Goal: Information Seeking & Learning: Learn about a topic

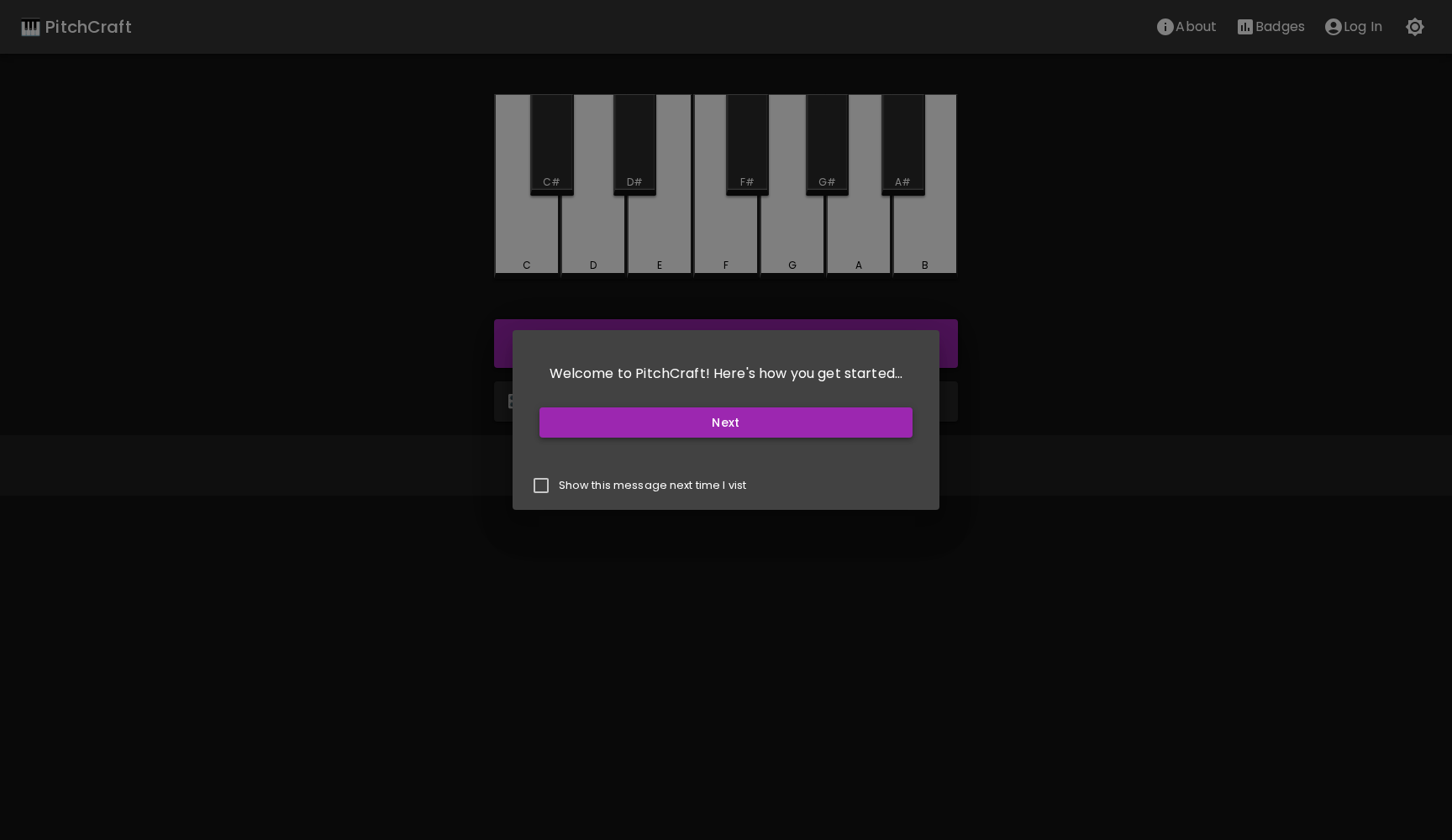
click at [769, 420] on button "Next" at bounding box center [726, 423] width 374 height 31
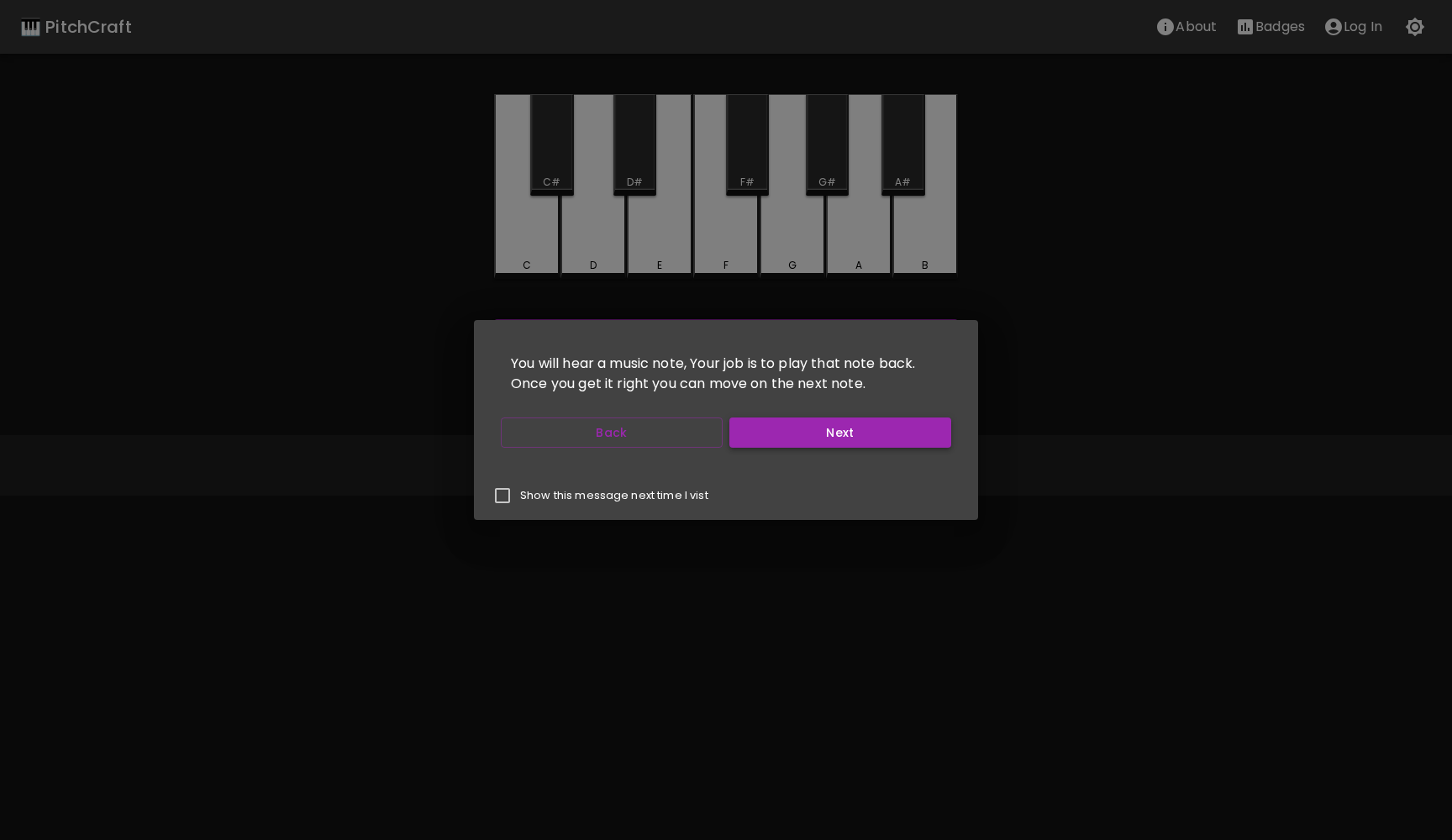
click at [779, 430] on button "Next" at bounding box center [840, 433] width 222 height 31
click at [779, 430] on button "Start Playing" at bounding box center [840, 433] width 222 height 31
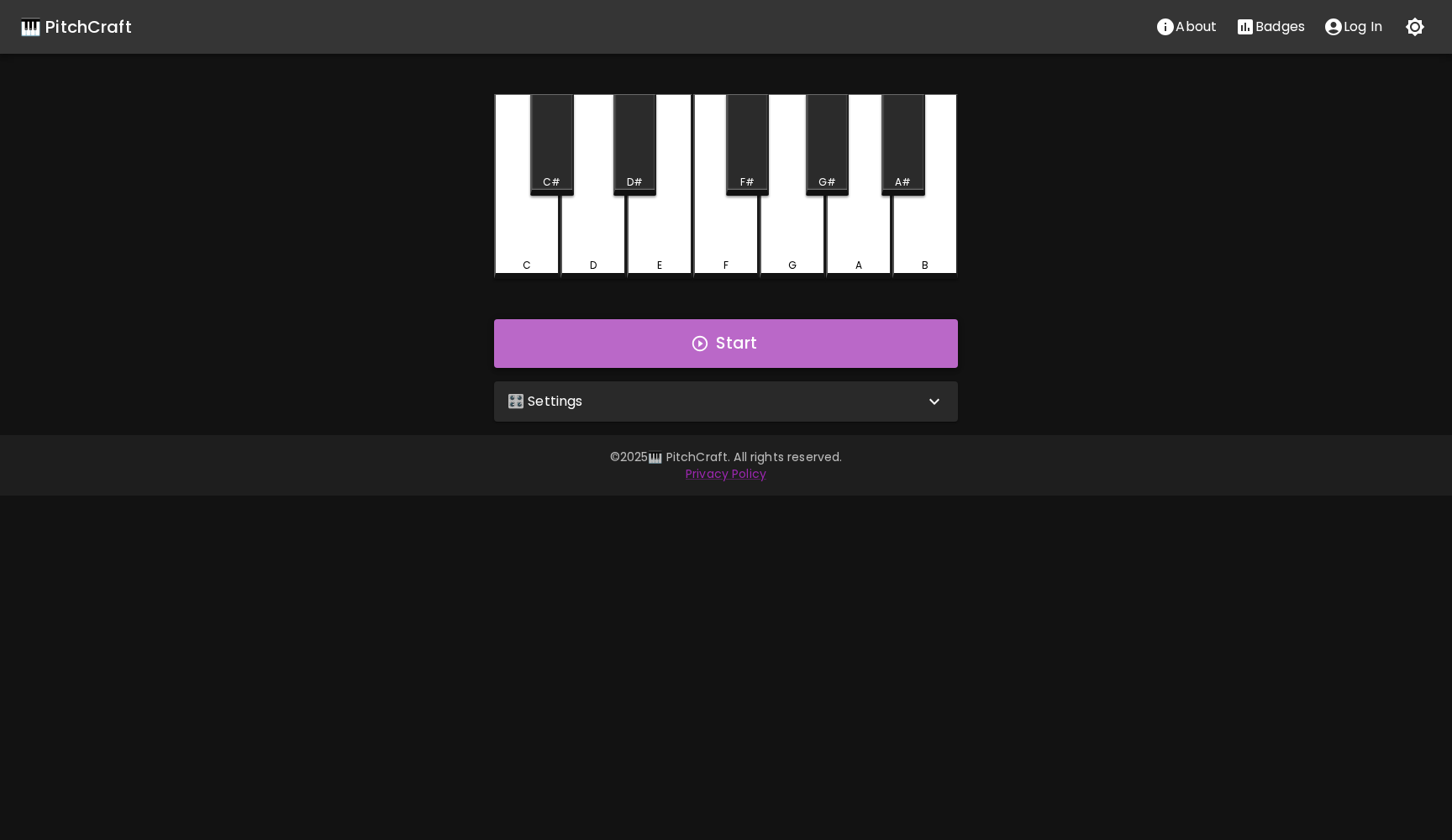
click at [710, 349] on button "Start" at bounding box center [726, 343] width 464 height 49
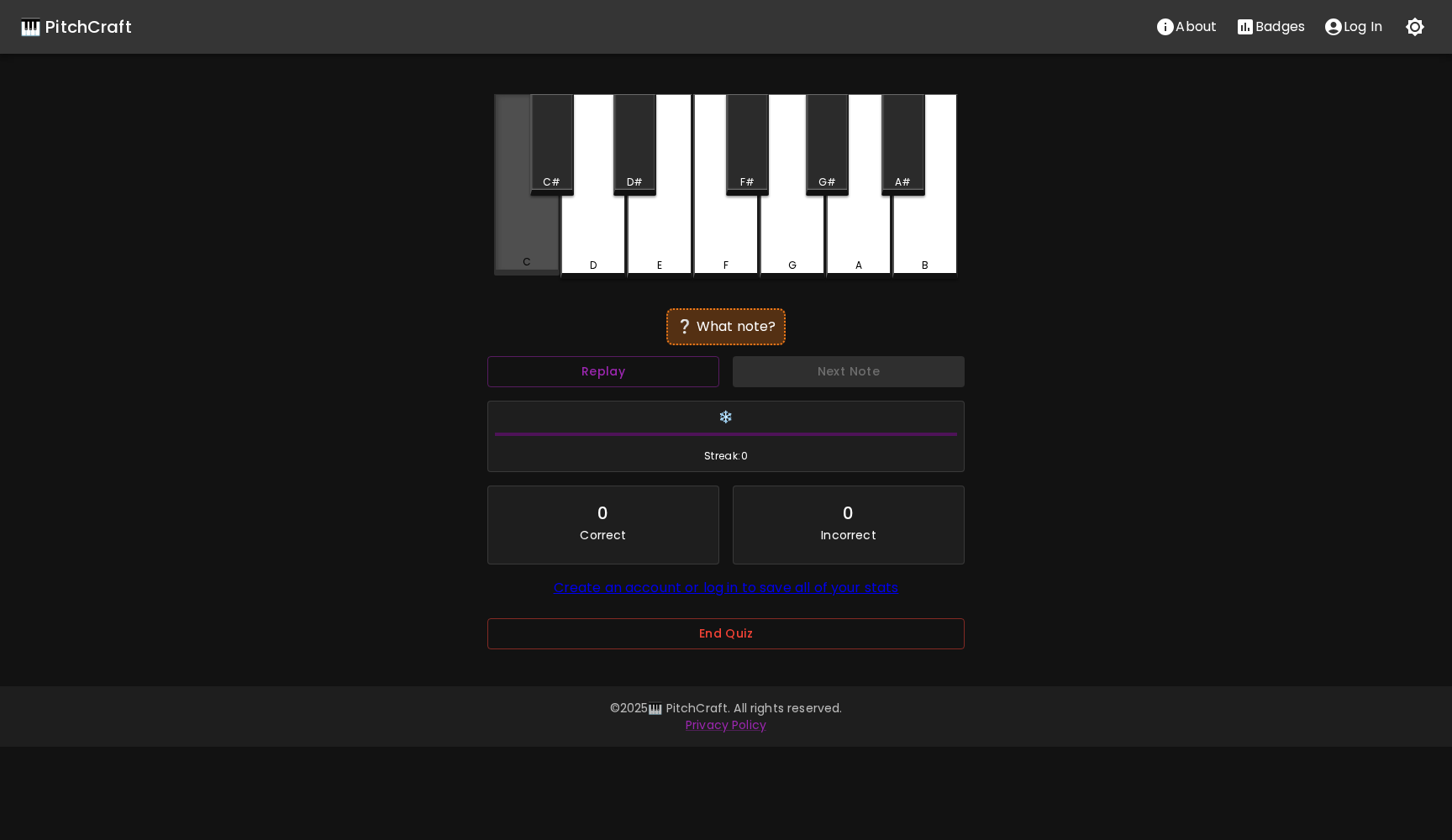
click at [526, 255] on div "C" at bounding box center [526, 184] width 65 height 181
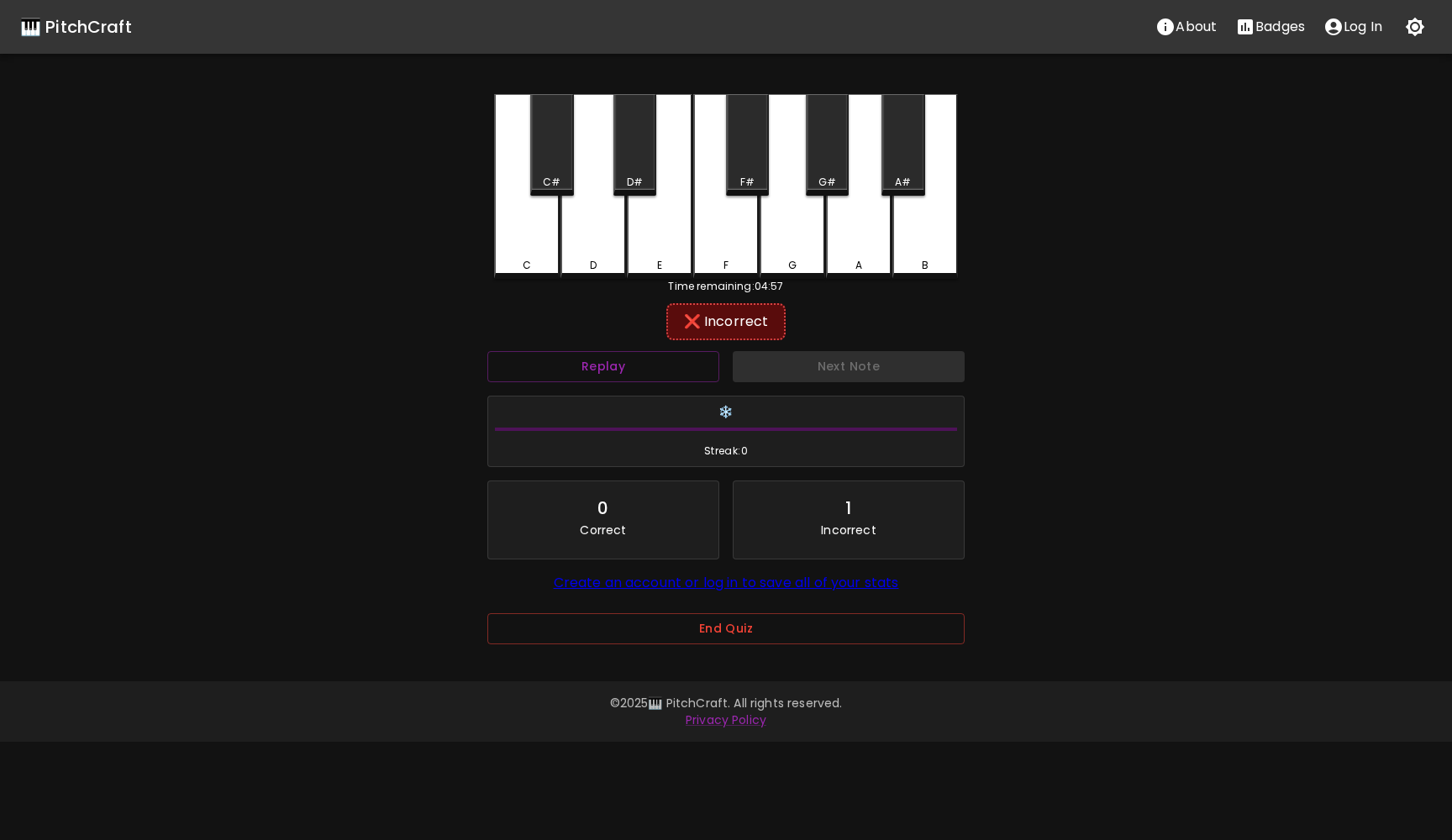
click at [614, 235] on div "D" at bounding box center [593, 186] width 65 height 185
click at [849, 370] on button "Next Note" at bounding box center [848, 367] width 232 height 31
click at [737, 159] on div "F#" at bounding box center [747, 144] width 43 height 101
click at [875, 368] on button "Next Note" at bounding box center [848, 367] width 232 height 31
click at [595, 247] on div "D" at bounding box center [593, 186] width 65 height 185
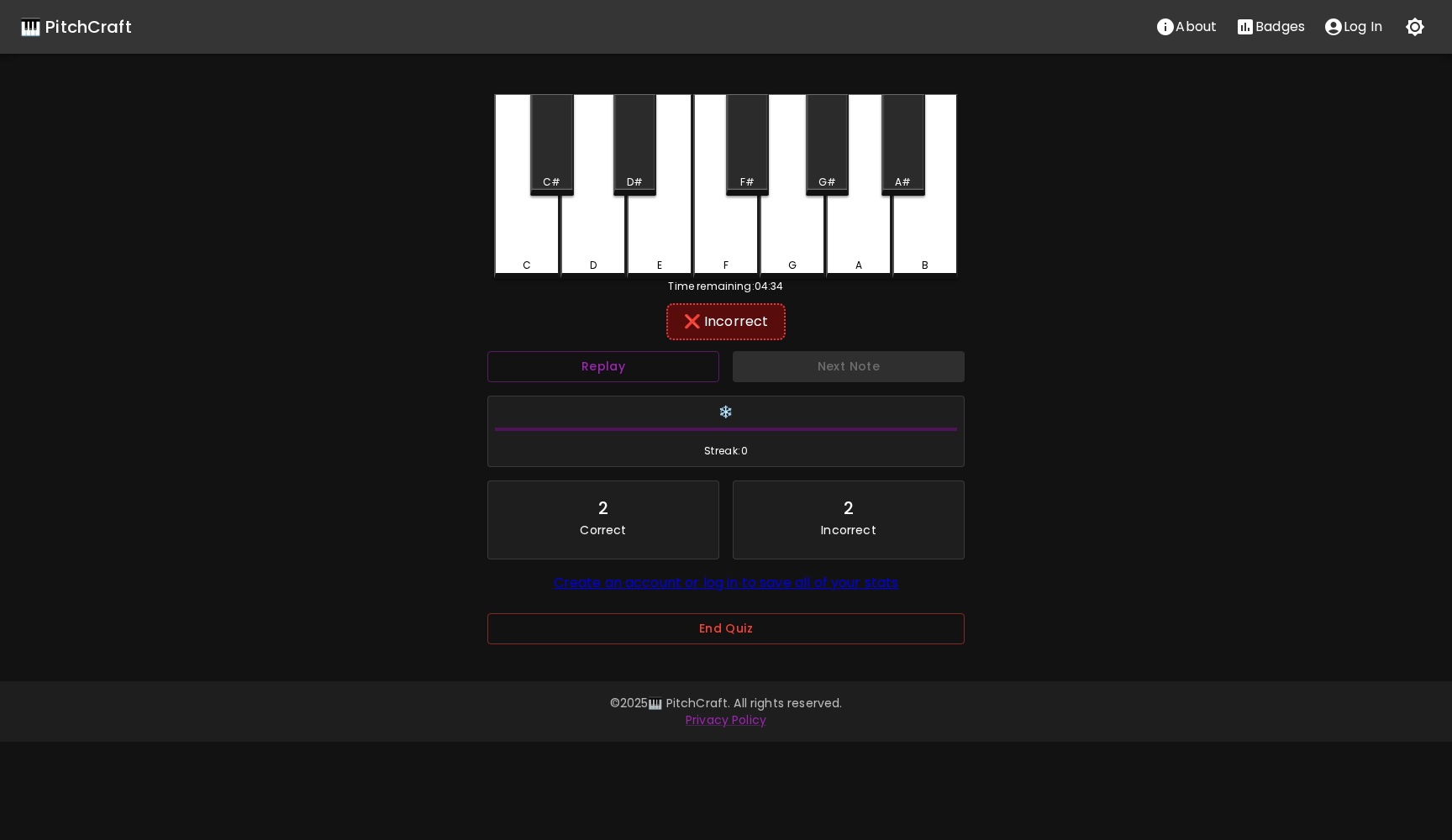
click at [722, 252] on div "F" at bounding box center [725, 186] width 65 height 185
click at [750, 167] on div "F#" at bounding box center [747, 144] width 43 height 101
click at [797, 253] on div "G" at bounding box center [791, 186] width 65 height 185
click at [833, 166] on div "G#" at bounding box center [827, 144] width 43 height 101
click at [859, 238] on div "A" at bounding box center [859, 186] width 65 height 185
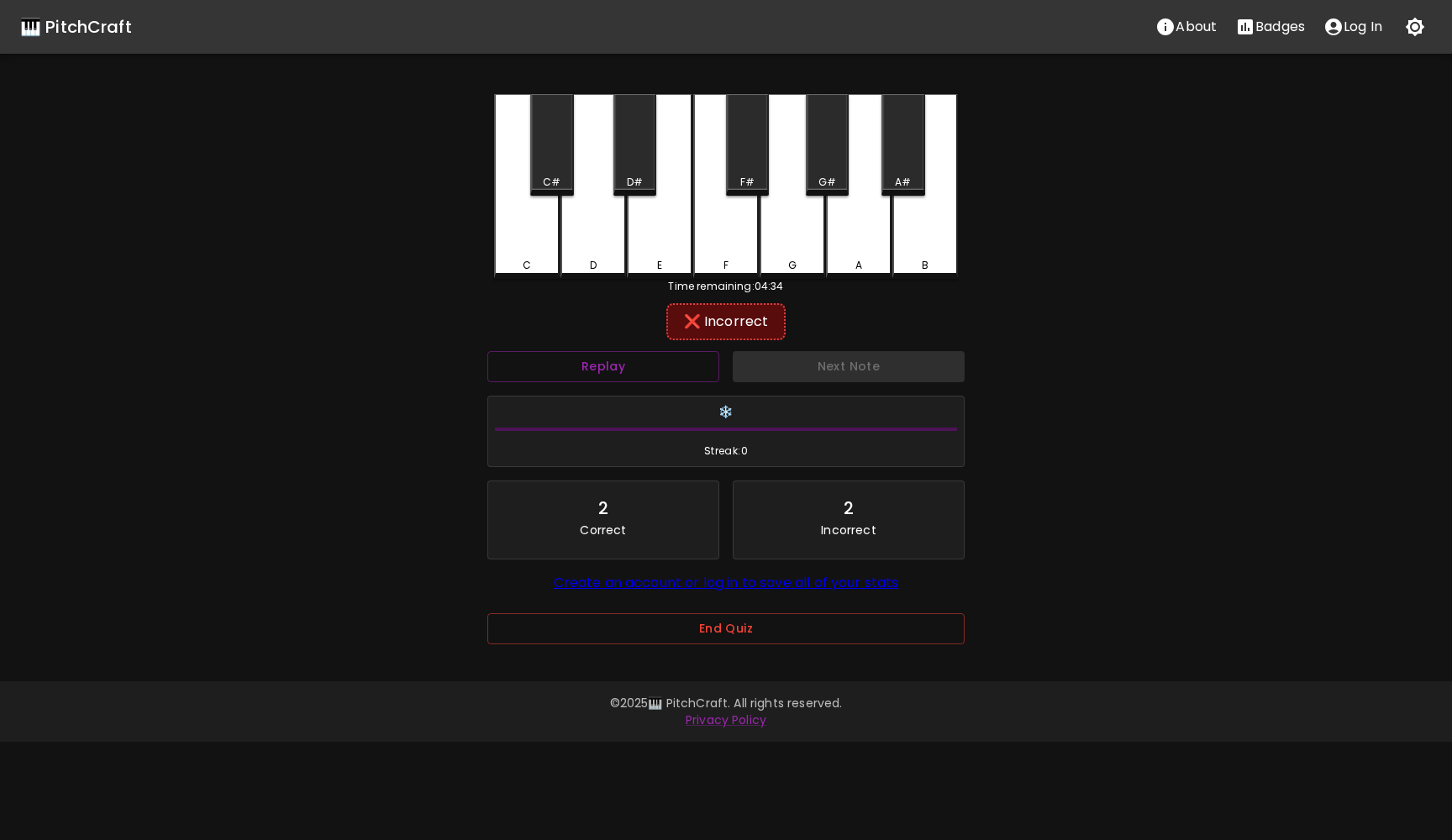
click at [908, 161] on div "A#" at bounding box center [903, 144] width 43 height 101
click at [935, 268] on div "B" at bounding box center [926, 265] width 63 height 15
click at [532, 232] on div "C" at bounding box center [526, 186] width 65 height 185
click at [542, 182] on div "C#" at bounding box center [551, 182] width 40 height 15
click at [863, 367] on button "Next Note" at bounding box center [848, 367] width 232 height 31
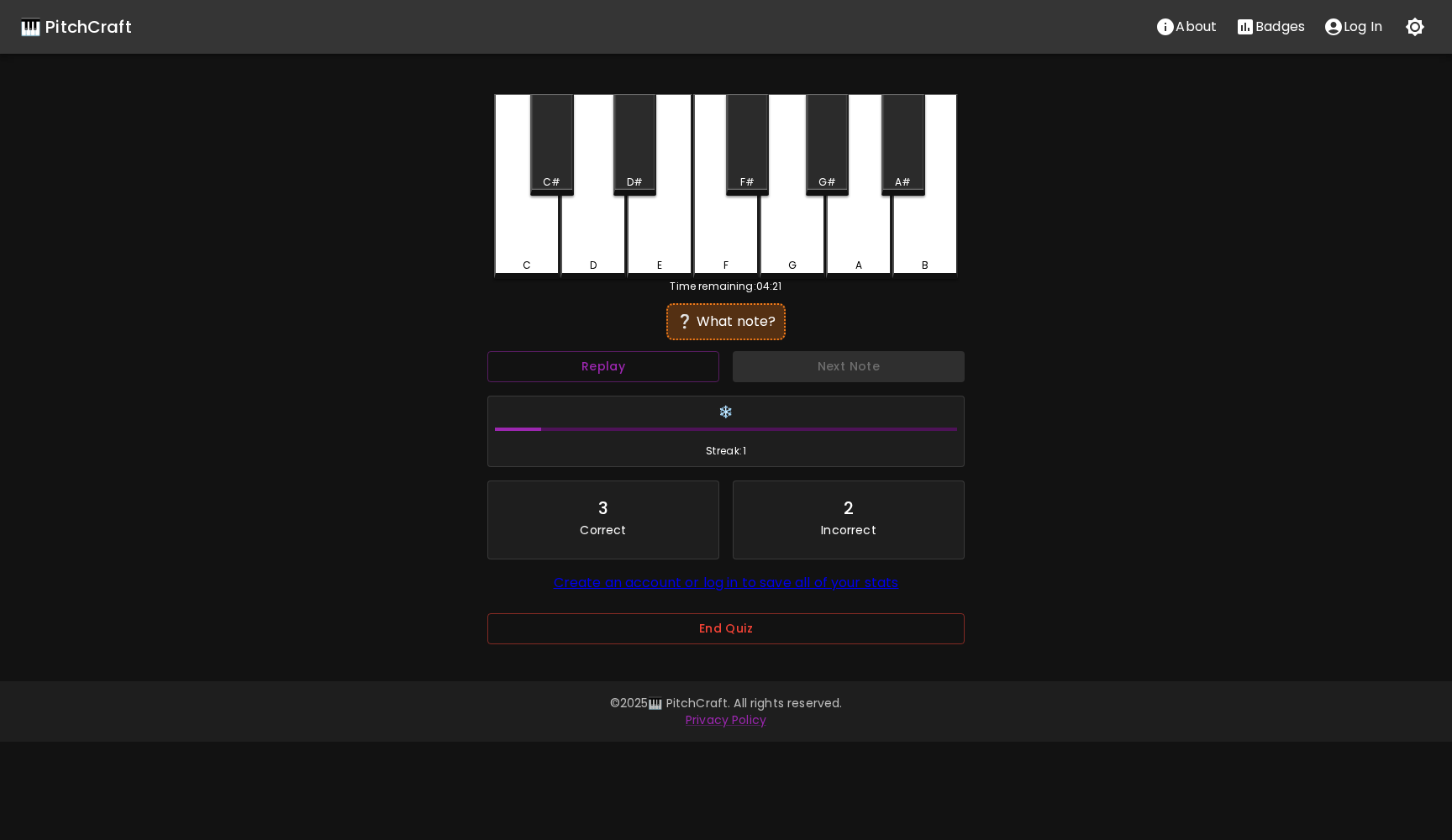
click at [639, 174] on div "D#" at bounding box center [635, 144] width 43 height 101
click at [654, 238] on div "E" at bounding box center [659, 186] width 65 height 185
click at [733, 213] on div "F" at bounding box center [725, 186] width 65 height 185
click at [795, 370] on button "Next Note" at bounding box center [848, 367] width 232 height 31
click at [529, 242] on div "C" at bounding box center [526, 186] width 65 height 185
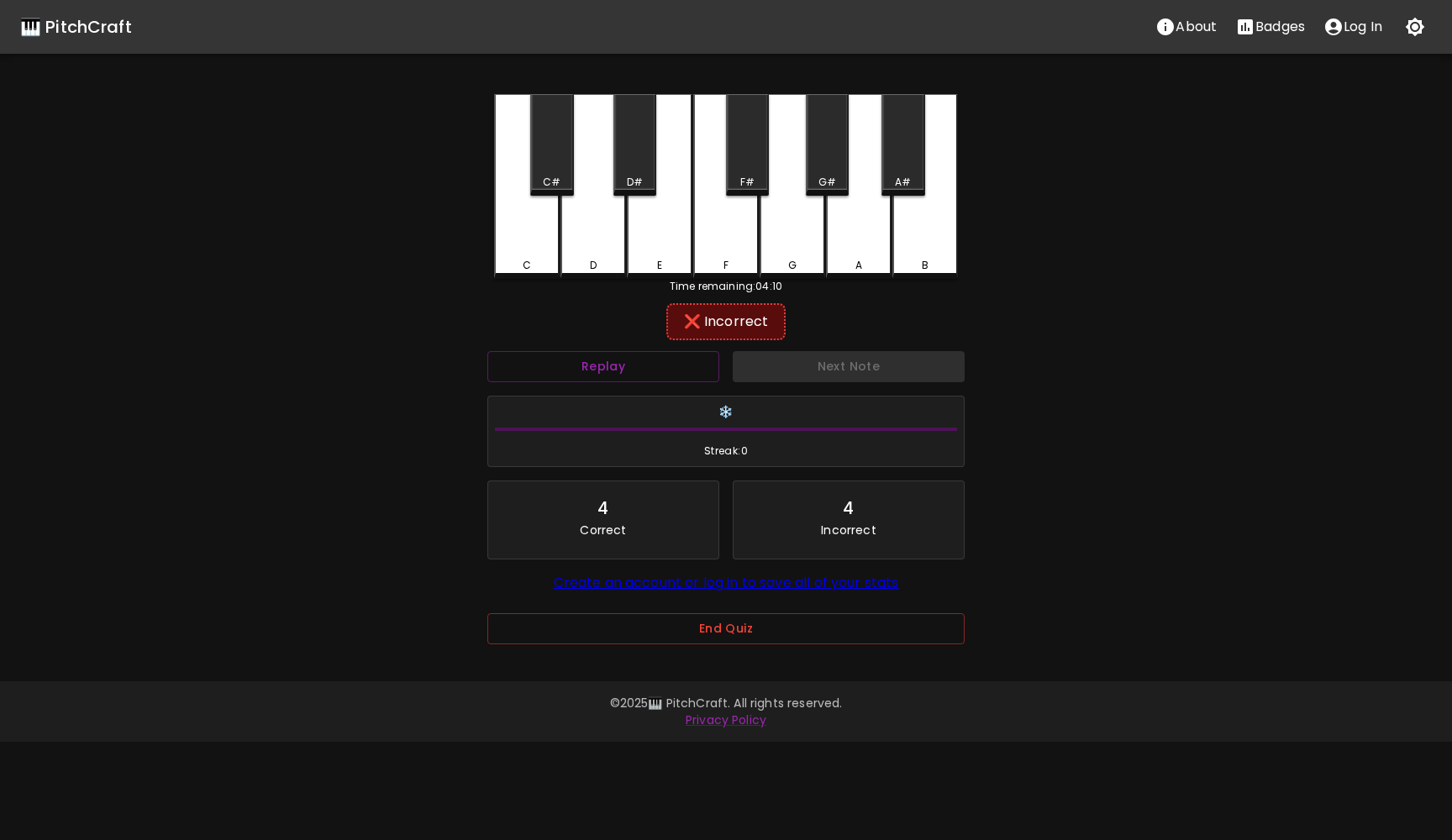
click at [546, 187] on div "C#" at bounding box center [551, 182] width 17 height 15
click at [587, 236] on div "D" at bounding box center [593, 186] width 65 height 185
click at [861, 362] on button "Next Note" at bounding box center [848, 367] width 232 height 31
click at [832, 167] on div "G#" at bounding box center [827, 144] width 43 height 101
click at [902, 362] on button "Next Note" at bounding box center [848, 367] width 232 height 31
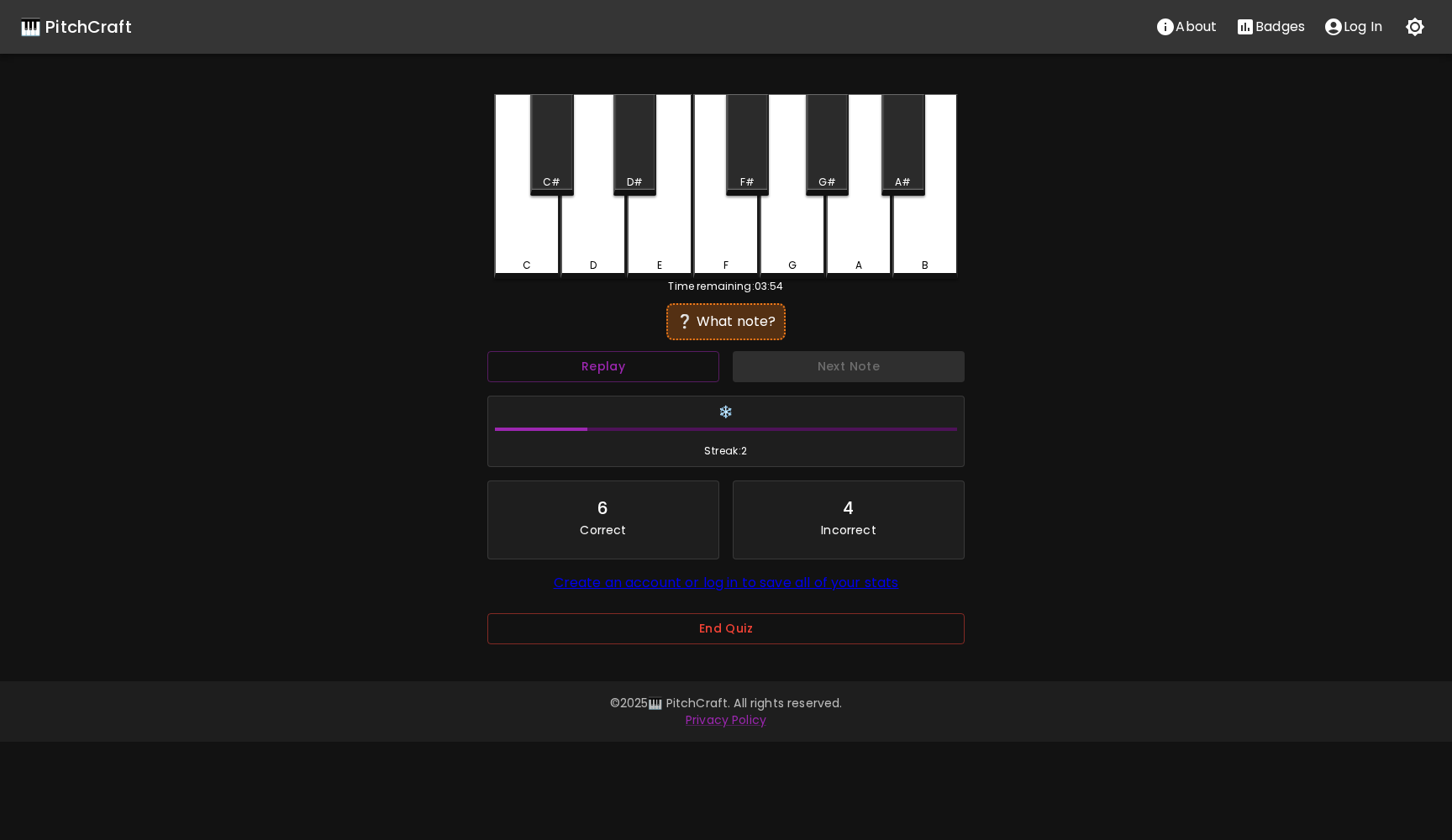
click at [636, 168] on div "D#" at bounding box center [635, 144] width 43 height 101
click at [656, 245] on div "E" at bounding box center [659, 186] width 65 height 185
click at [812, 368] on button "Next Note" at bounding box center [848, 367] width 232 height 31
click at [644, 167] on div "D#" at bounding box center [635, 144] width 43 height 101
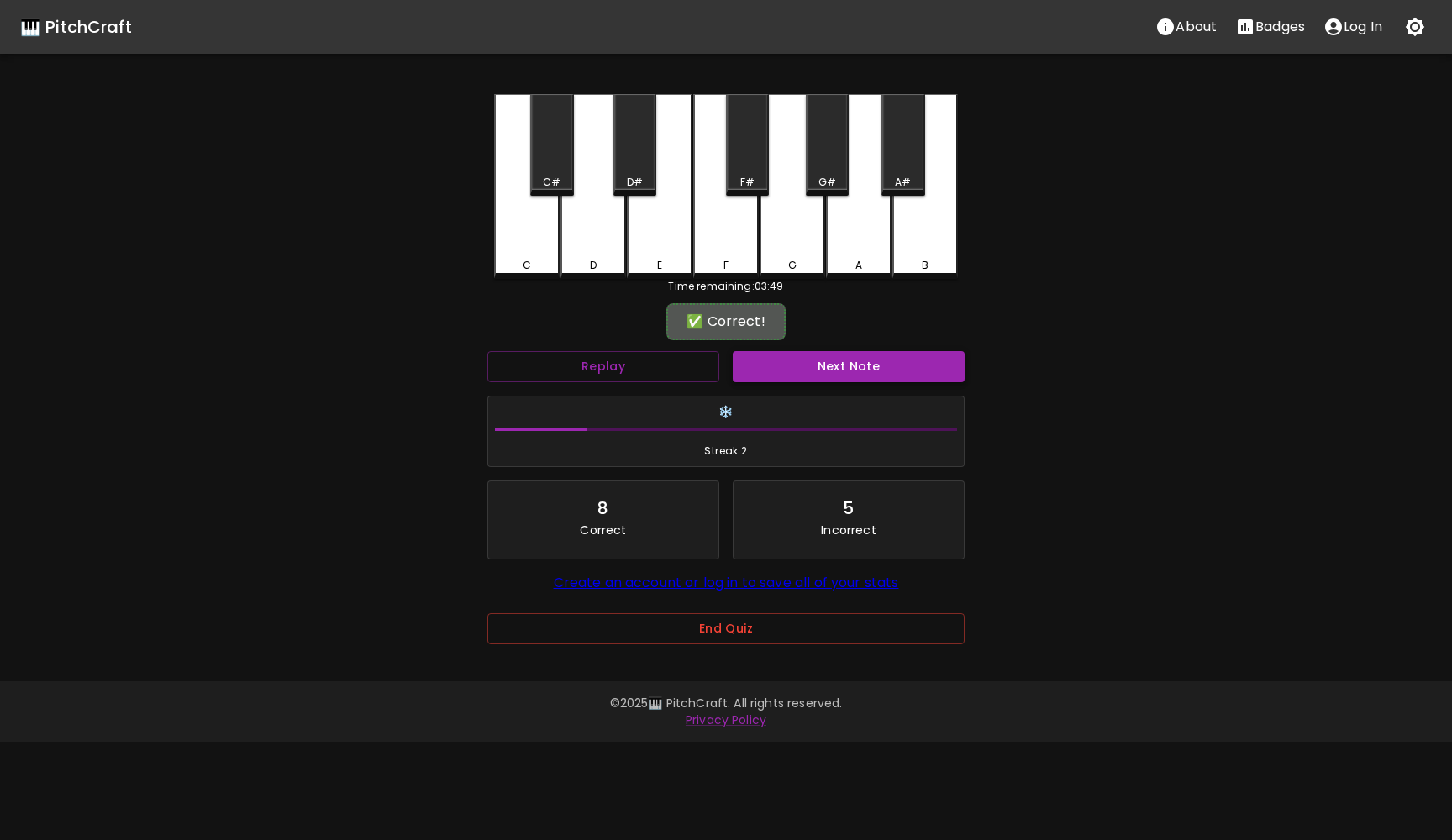
click at [788, 362] on button "Next Note" at bounding box center [848, 367] width 232 height 31
click at [804, 235] on div "G" at bounding box center [791, 186] width 65 height 185
click at [724, 222] on div "F" at bounding box center [725, 186] width 65 height 185
click at [744, 163] on div "F#" at bounding box center [747, 144] width 43 height 101
click at [804, 371] on button "Next Note" at bounding box center [848, 367] width 232 height 31
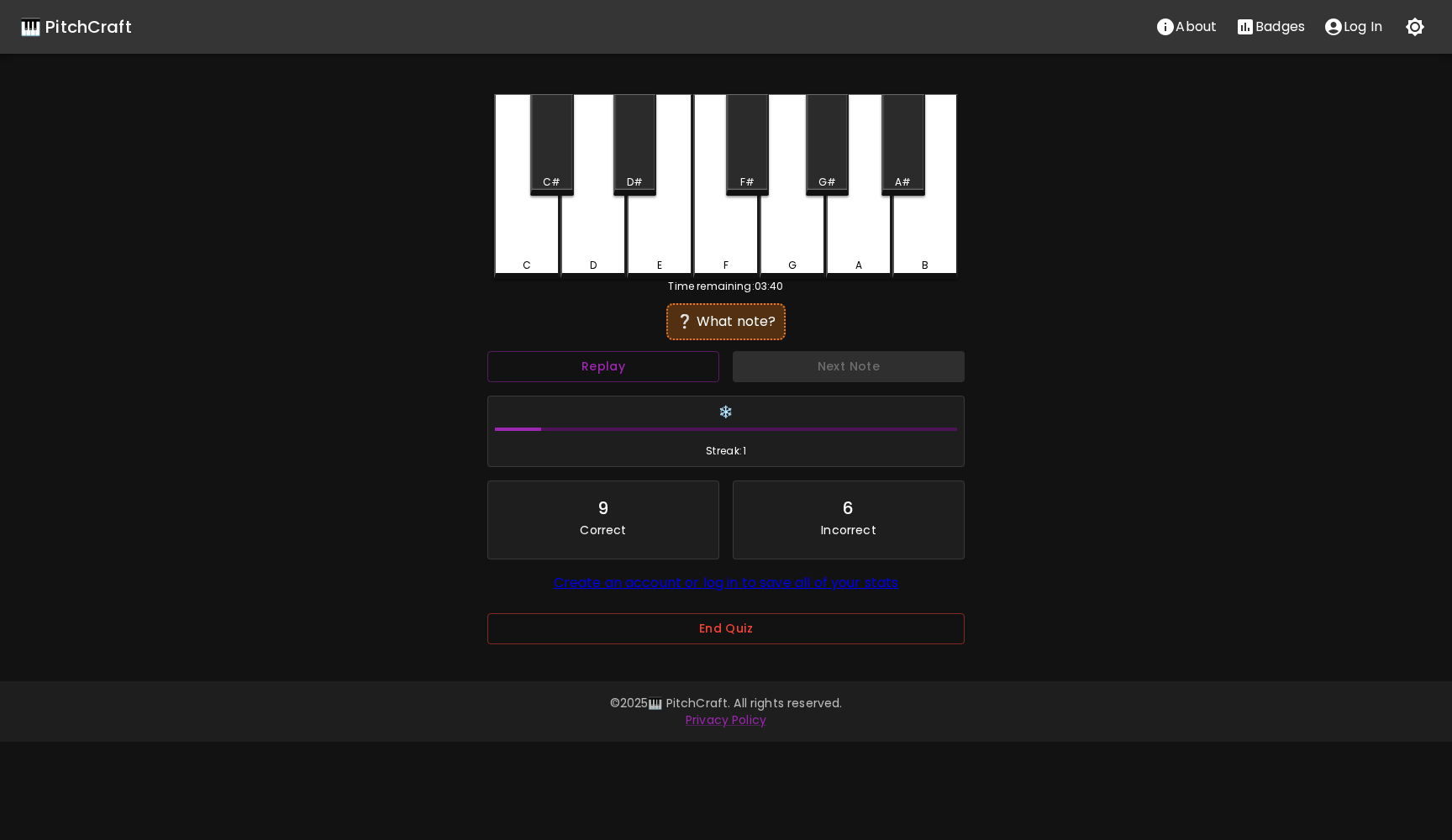
click at [593, 245] on div "D" at bounding box center [593, 186] width 65 height 185
click at [799, 372] on div "Next Note" at bounding box center [848, 366] width 246 height 44
click at [533, 147] on div "C#" at bounding box center [551, 144] width 43 height 101
click at [801, 367] on button "Next Note" at bounding box center [848, 367] width 232 height 31
click at [752, 144] on div "F#" at bounding box center [747, 144] width 43 height 101
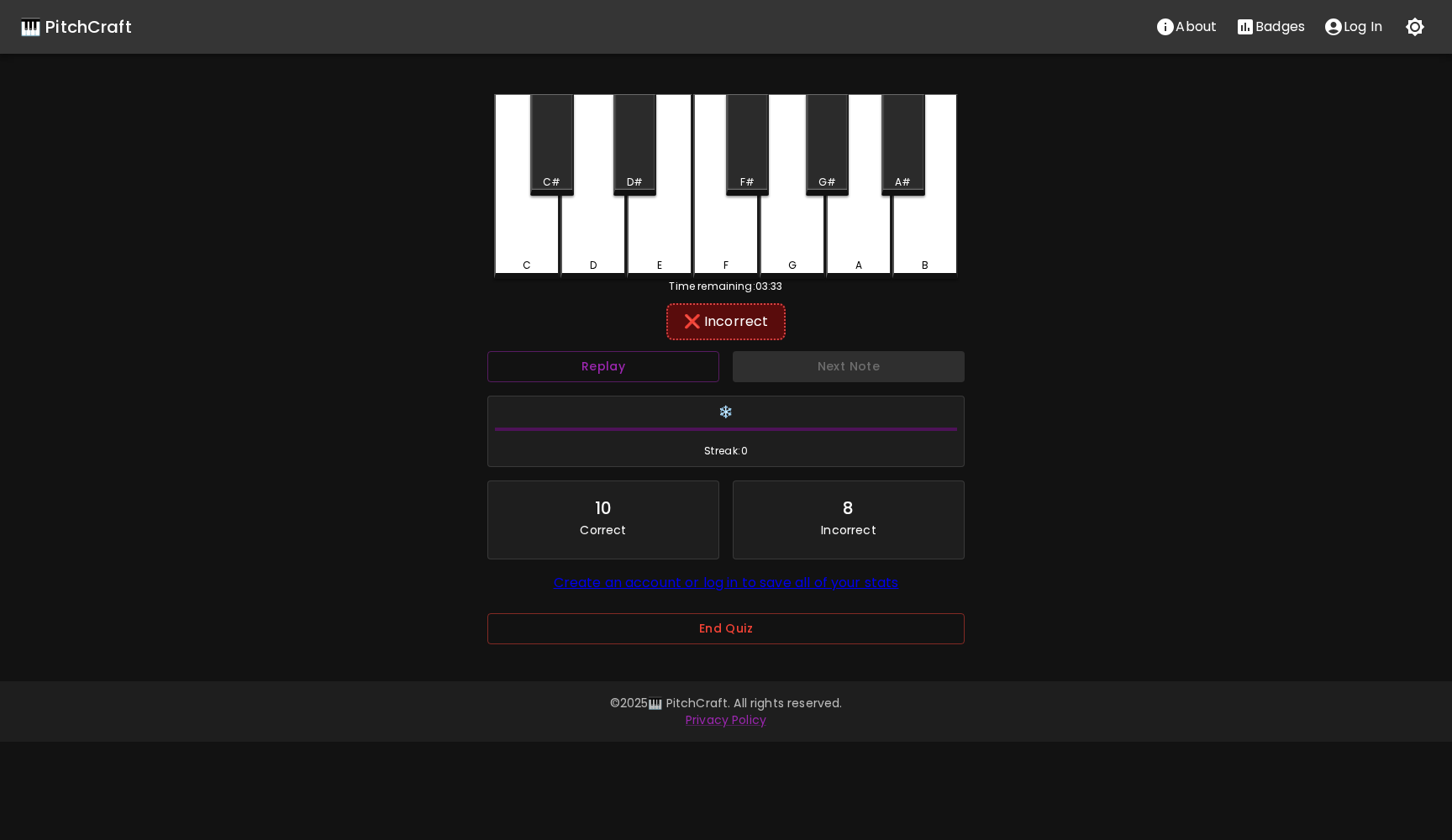
click at [789, 247] on div "G" at bounding box center [791, 186] width 65 height 185
click at [733, 256] on div "F" at bounding box center [725, 186] width 65 height 185
click at [776, 366] on button "Next Note" at bounding box center [848, 367] width 232 height 31
click at [598, 233] on div "D" at bounding box center [593, 186] width 65 height 185
click at [784, 364] on button "Next Note" at bounding box center [848, 367] width 232 height 31
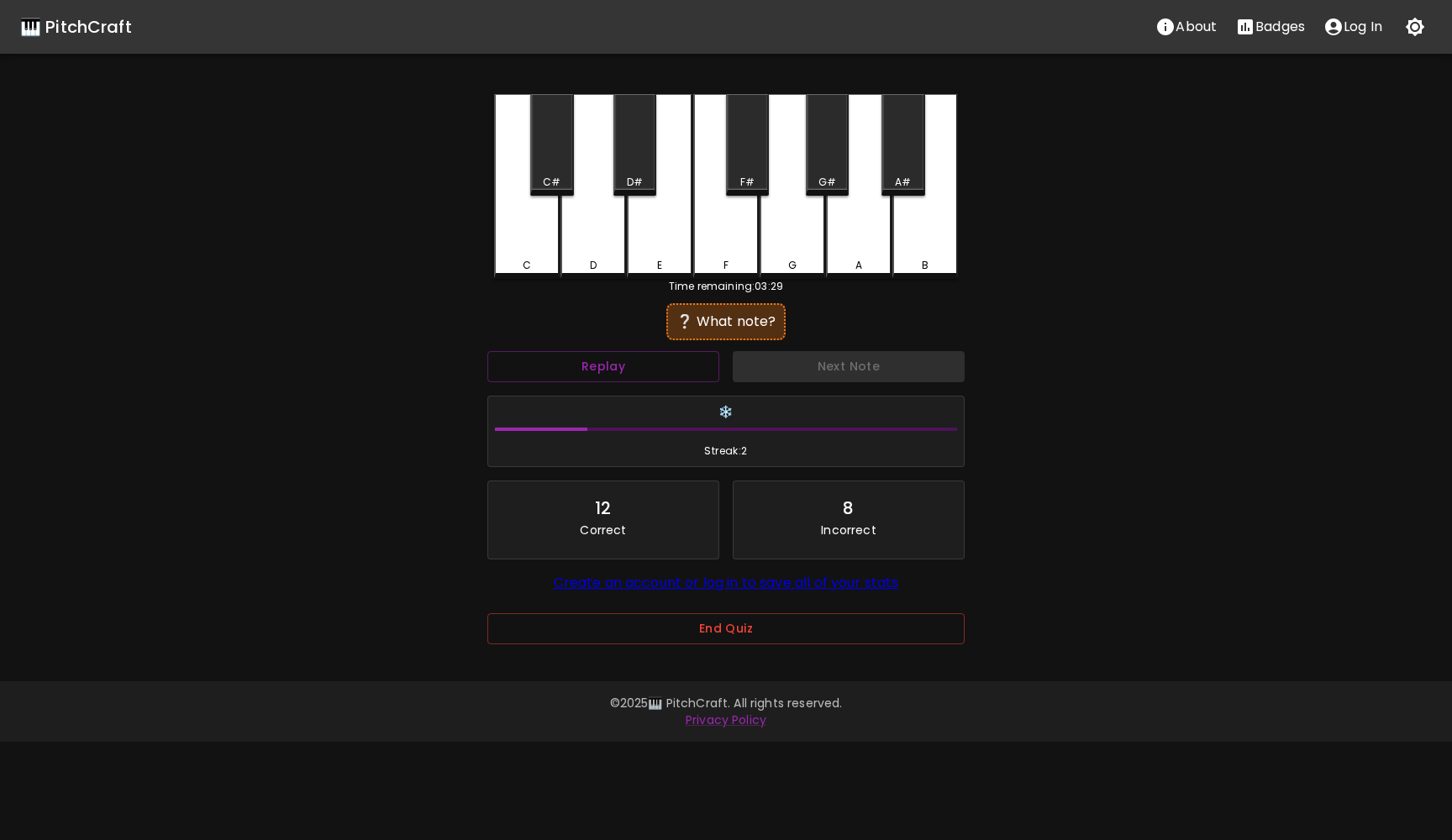
click at [572, 220] on div "D" at bounding box center [593, 186] width 65 height 185
click at [800, 365] on button "Next Note" at bounding box center [848, 367] width 232 height 31
click at [763, 156] on div "F#" at bounding box center [747, 144] width 43 height 101
click at [772, 377] on button "Next Note" at bounding box center [848, 367] width 232 height 31
click at [636, 178] on div "D#" at bounding box center [634, 182] width 16 height 15
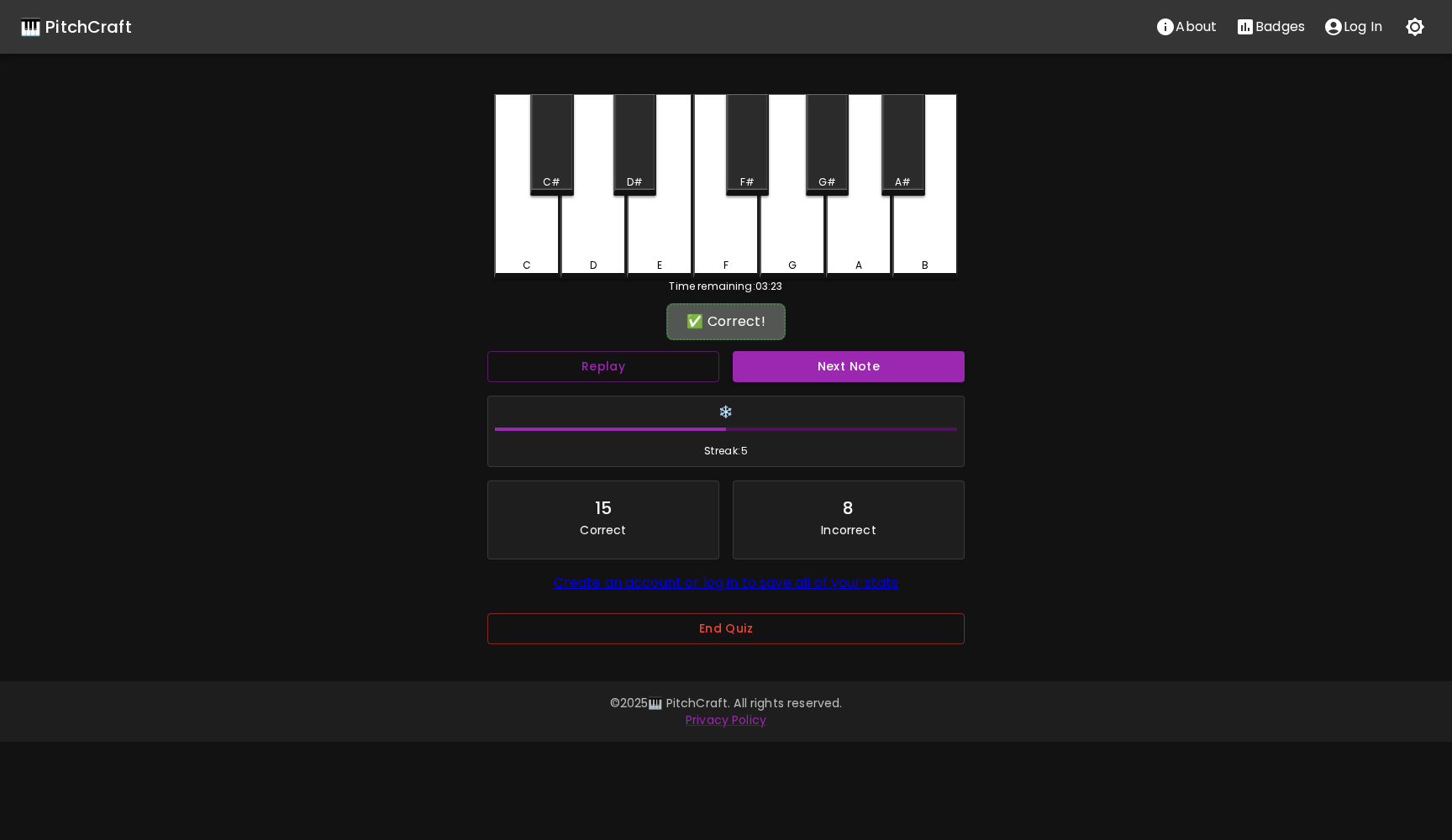
click at [801, 382] on div "Next Note" at bounding box center [848, 366] width 246 height 44
click at [802, 362] on button "Next Note" at bounding box center [848, 367] width 232 height 31
click at [805, 250] on div "G" at bounding box center [791, 186] width 65 height 185
click at [815, 370] on button "Next Note" at bounding box center [848, 367] width 232 height 31
click at [663, 233] on div "E" at bounding box center [659, 186] width 65 height 185
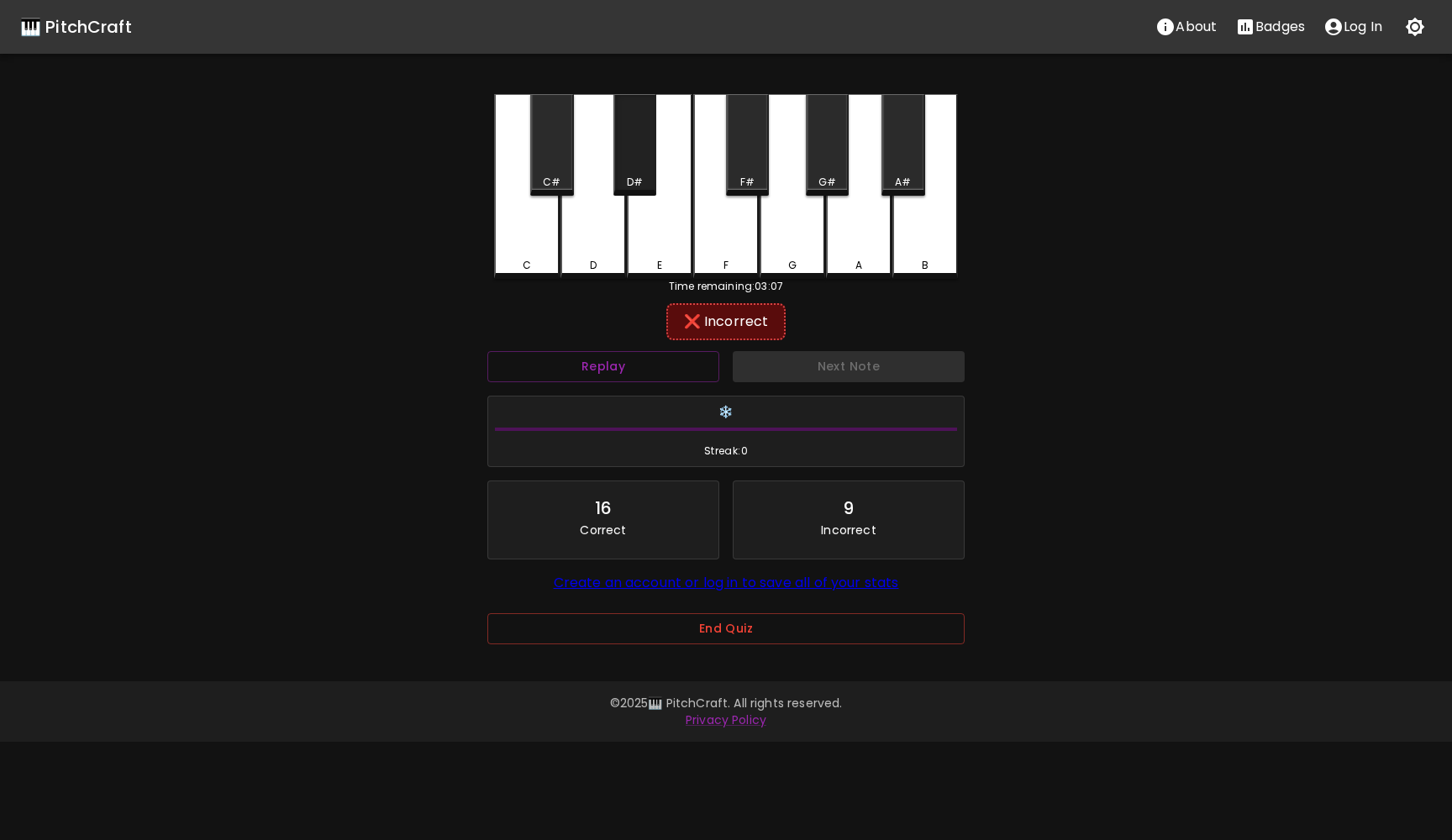
click at [631, 161] on div "D#" at bounding box center [635, 144] width 43 height 101
click at [811, 365] on button "Next Note" at bounding box center [848, 367] width 232 height 31
click at [532, 239] on div "C" at bounding box center [526, 186] width 65 height 185
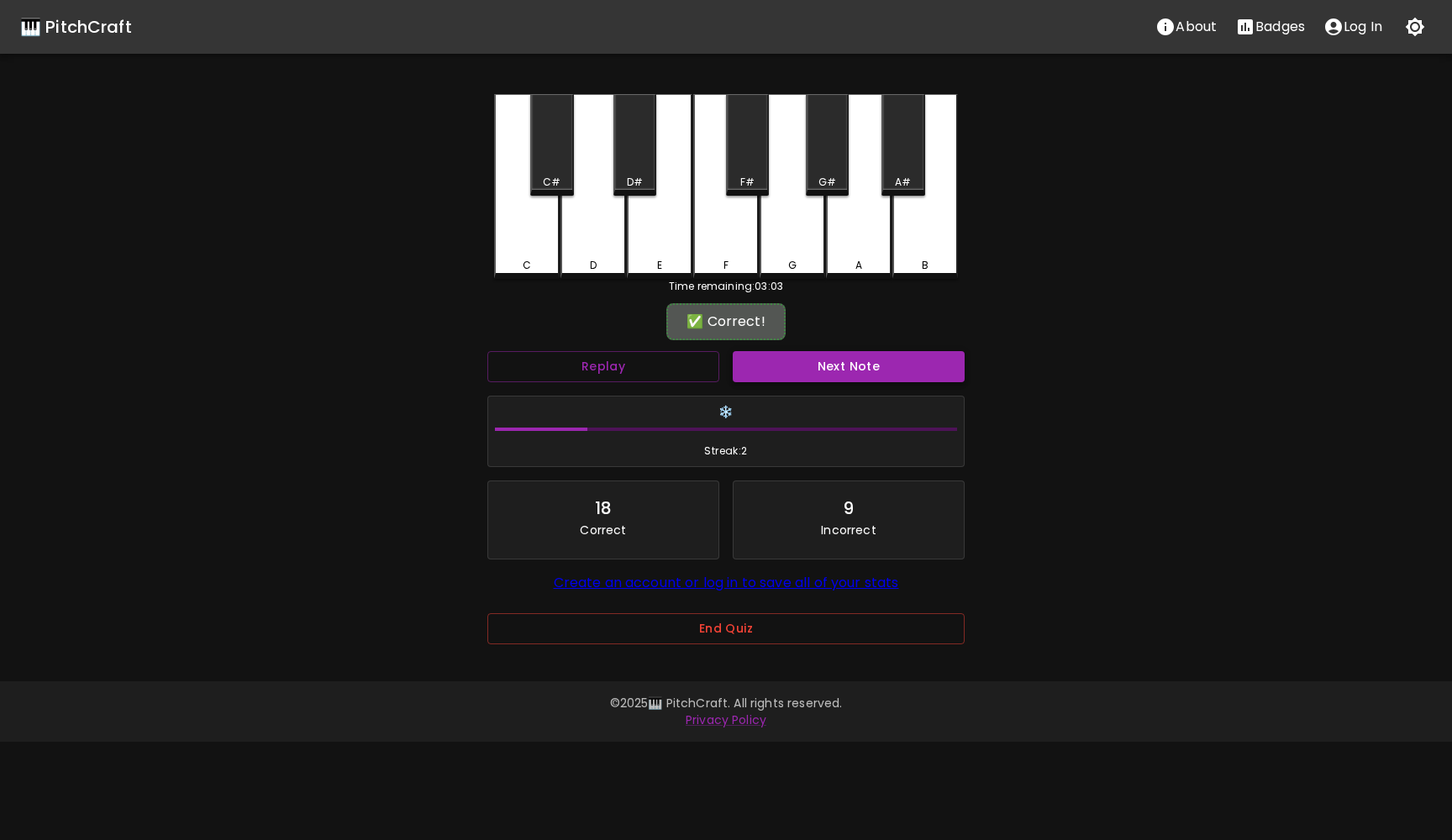
click at [816, 367] on button "Next Note" at bounding box center [848, 367] width 232 height 31
click at [742, 169] on div "F#" at bounding box center [747, 144] width 43 height 101
click at [730, 247] on div "F" at bounding box center [725, 186] width 65 height 185
click at [631, 137] on div "D#" at bounding box center [635, 144] width 43 height 101
click at [661, 235] on div "E" at bounding box center [659, 186] width 65 height 185
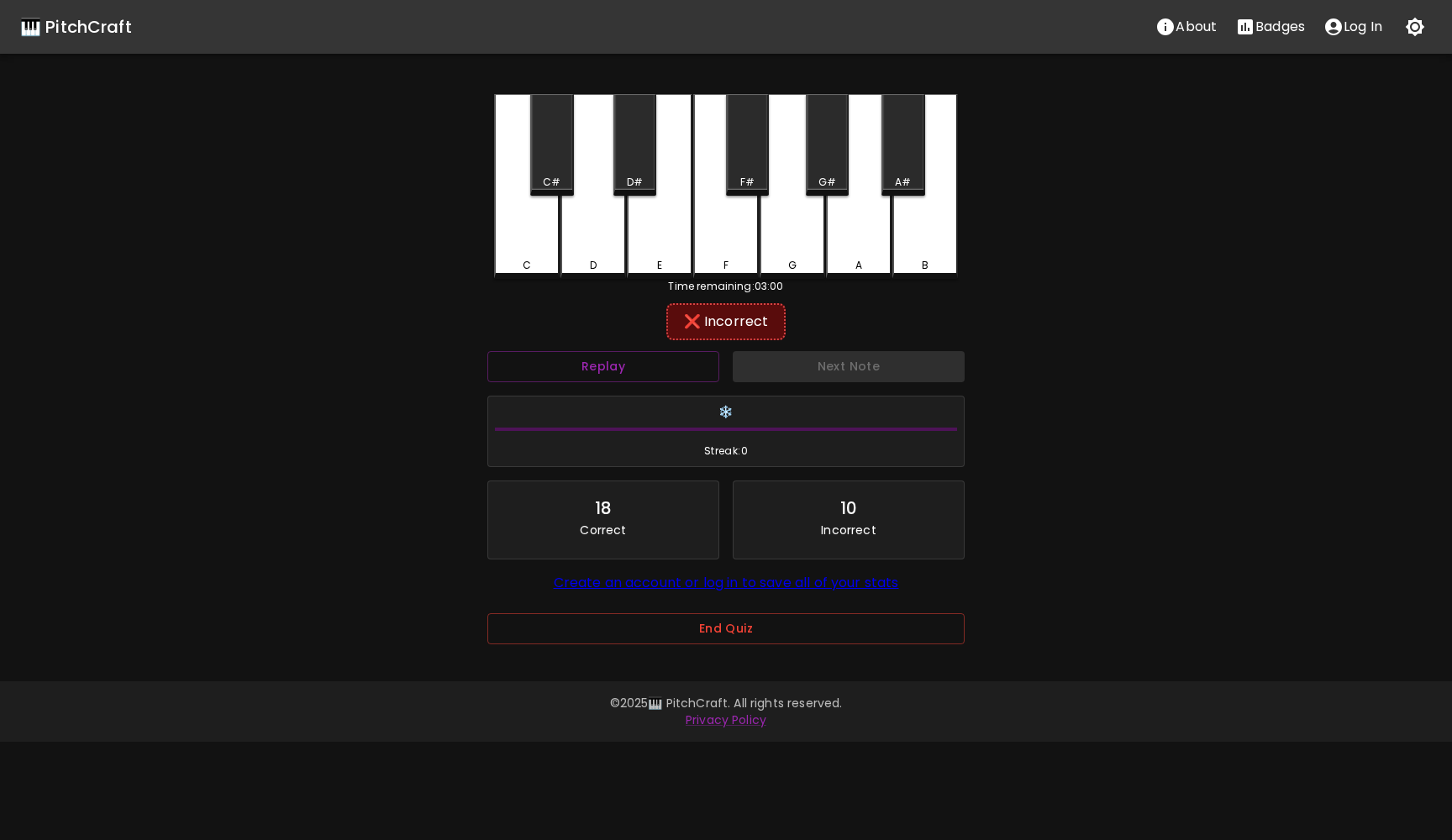
click at [636, 159] on div "D#" at bounding box center [635, 144] width 43 height 101
click at [797, 251] on div "G" at bounding box center [791, 186] width 65 height 185
click at [813, 363] on button "Next Note" at bounding box center [848, 367] width 232 height 31
click at [527, 261] on div "C" at bounding box center [526, 265] width 8 height 15
click at [764, 365] on button "Next Note" at bounding box center [848, 367] width 232 height 31
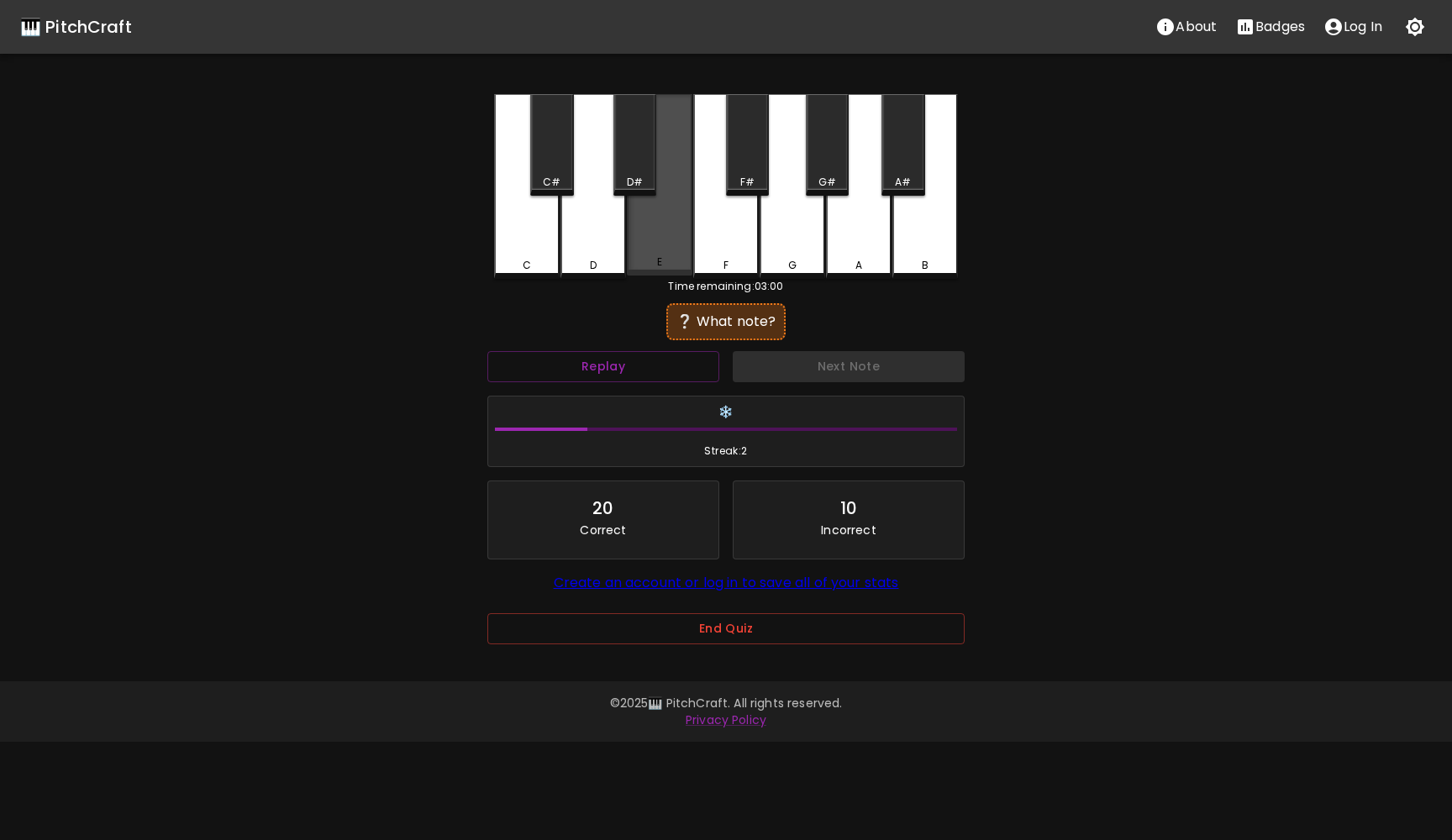
click at [663, 246] on div "E" at bounding box center [659, 184] width 65 height 181
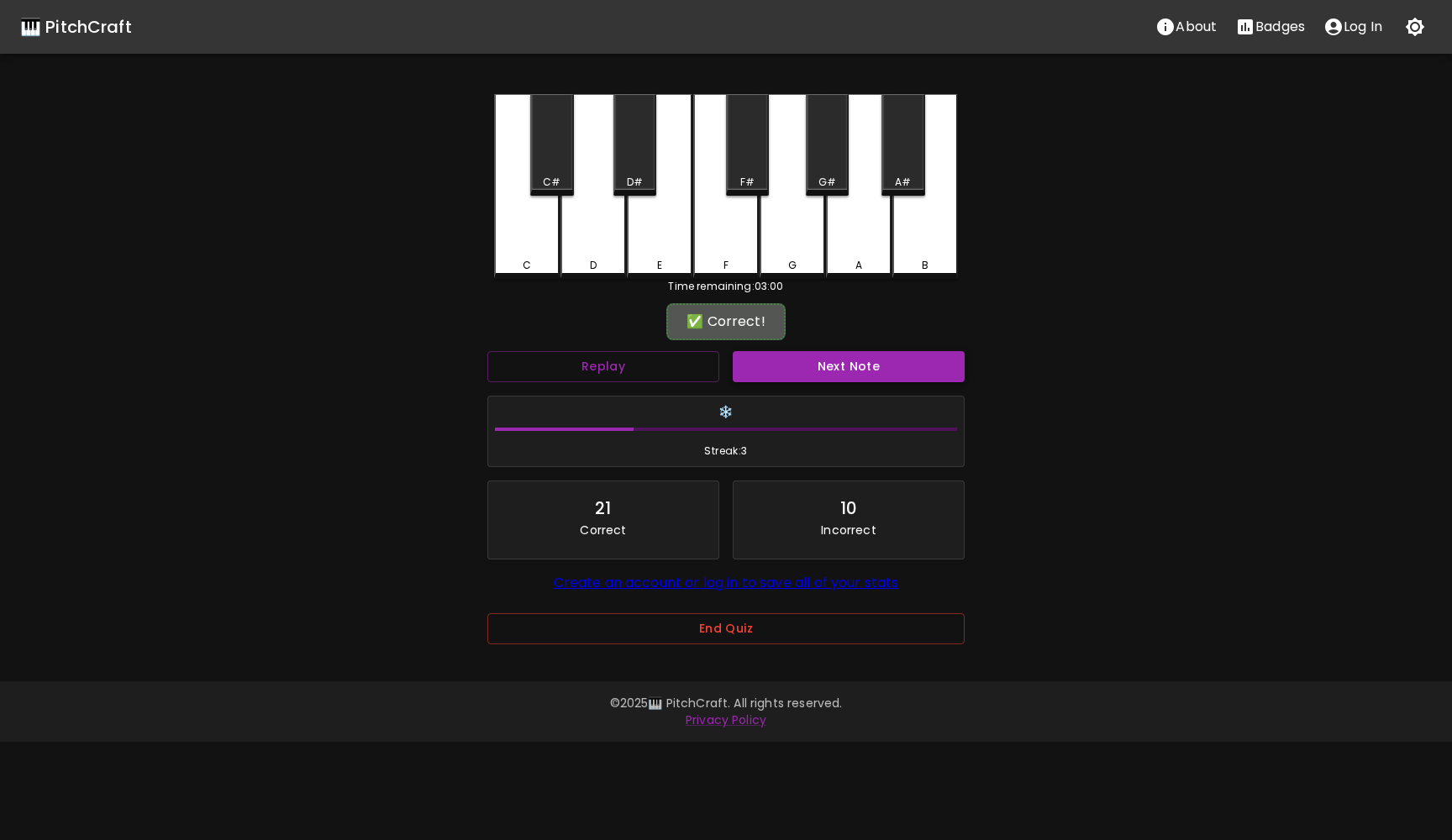
click at [778, 374] on button "Next Note" at bounding box center [848, 367] width 232 height 31
click at [646, 368] on button "Replay" at bounding box center [604, 367] width 232 height 31
click at [932, 230] on div "B" at bounding box center [925, 186] width 65 height 185
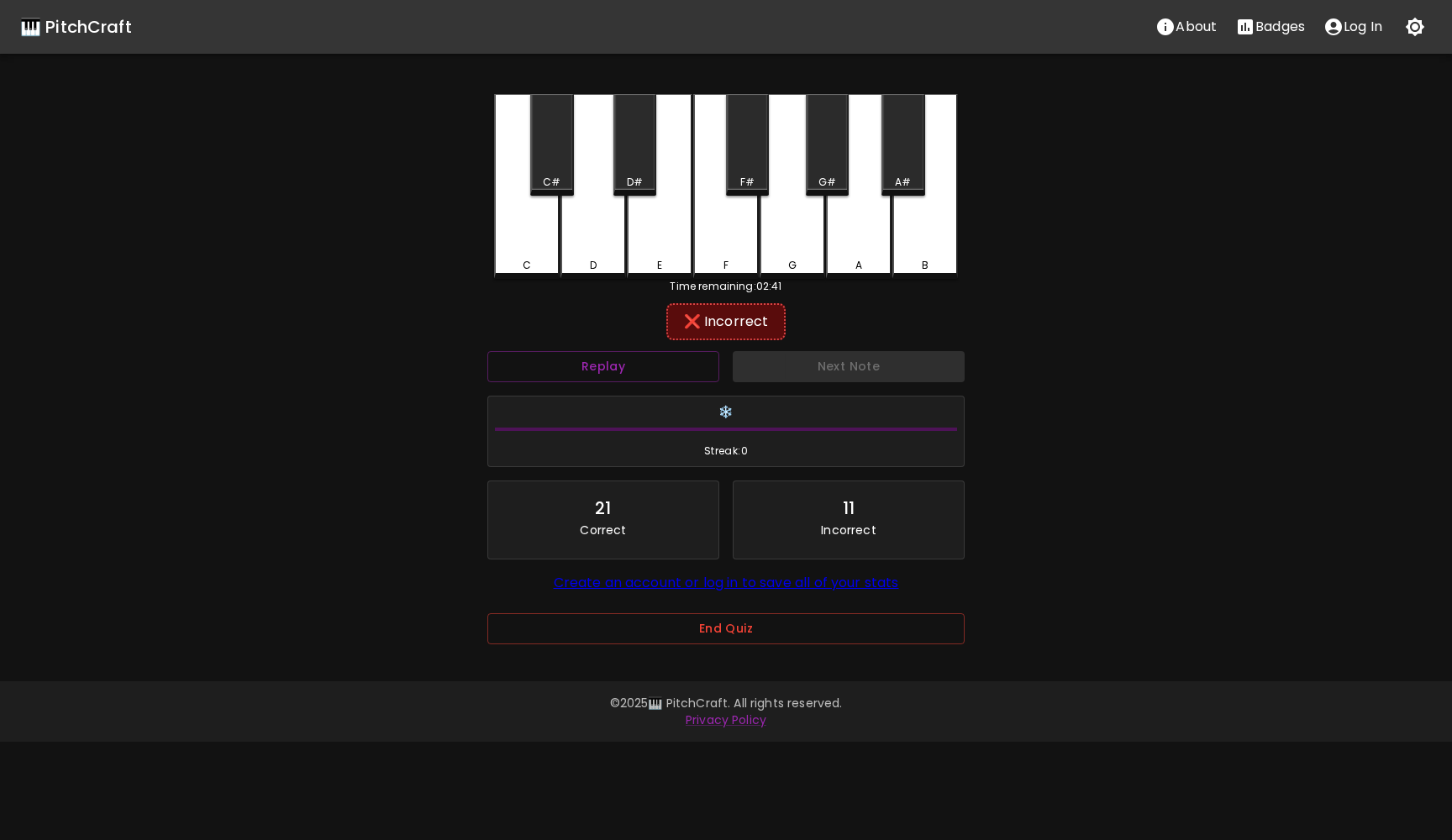
click at [894, 179] on div "A#" at bounding box center [903, 182] width 40 height 15
click at [916, 255] on div "B" at bounding box center [925, 186] width 65 height 185
click at [850, 238] on div "A" at bounding box center [859, 186] width 65 height 185
click at [825, 166] on div "G#" at bounding box center [827, 144] width 43 height 101
click at [787, 360] on button "Next Note" at bounding box center [848, 367] width 232 height 31
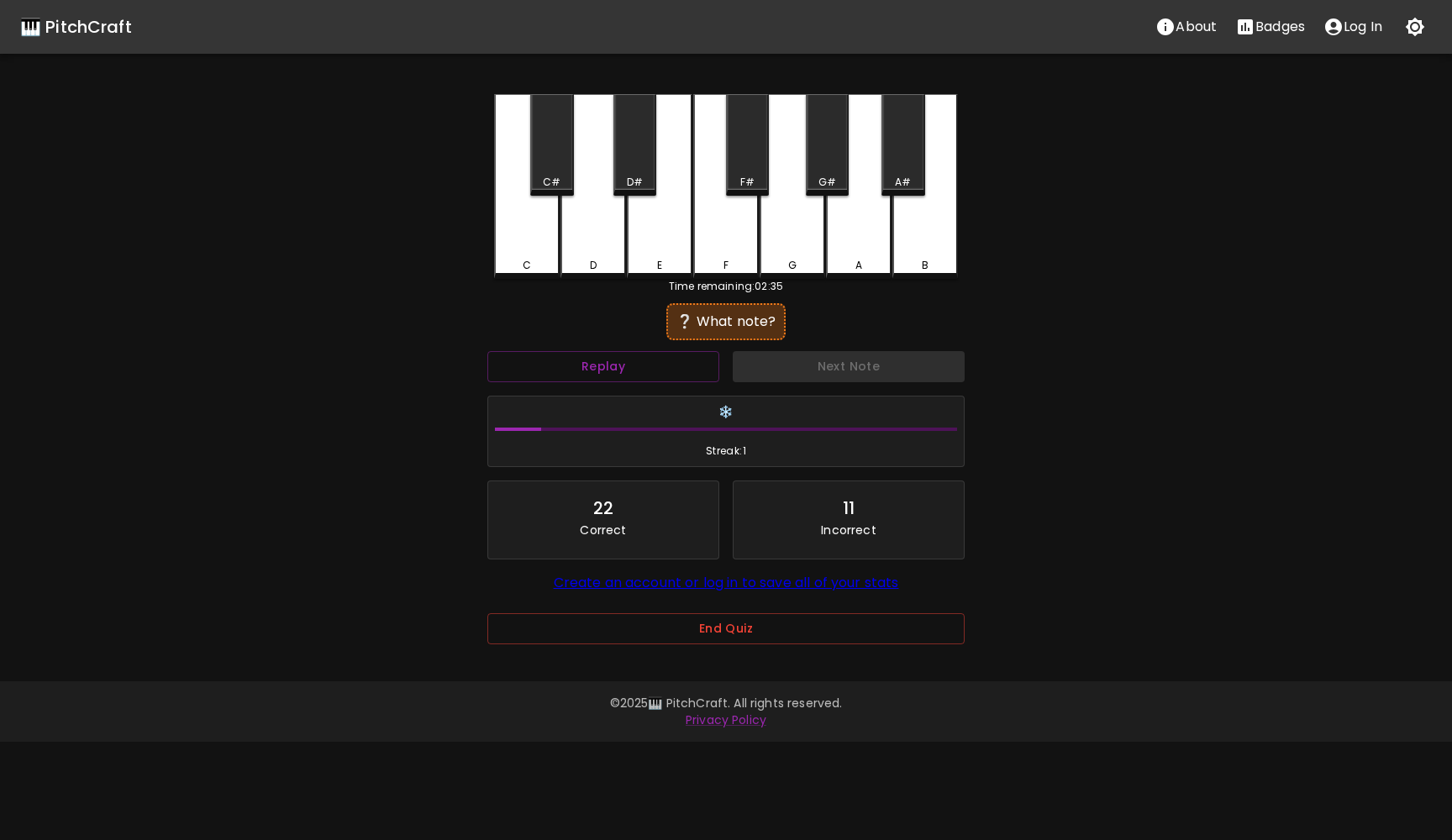
click at [719, 254] on div "F" at bounding box center [725, 186] width 65 height 185
click at [808, 367] on button "Next Note" at bounding box center [848, 367] width 232 height 31
click at [507, 247] on div "C" at bounding box center [526, 186] width 65 height 185
click at [788, 371] on button "Next Note" at bounding box center [848, 367] width 232 height 31
click at [916, 241] on div "B" at bounding box center [925, 186] width 65 height 185
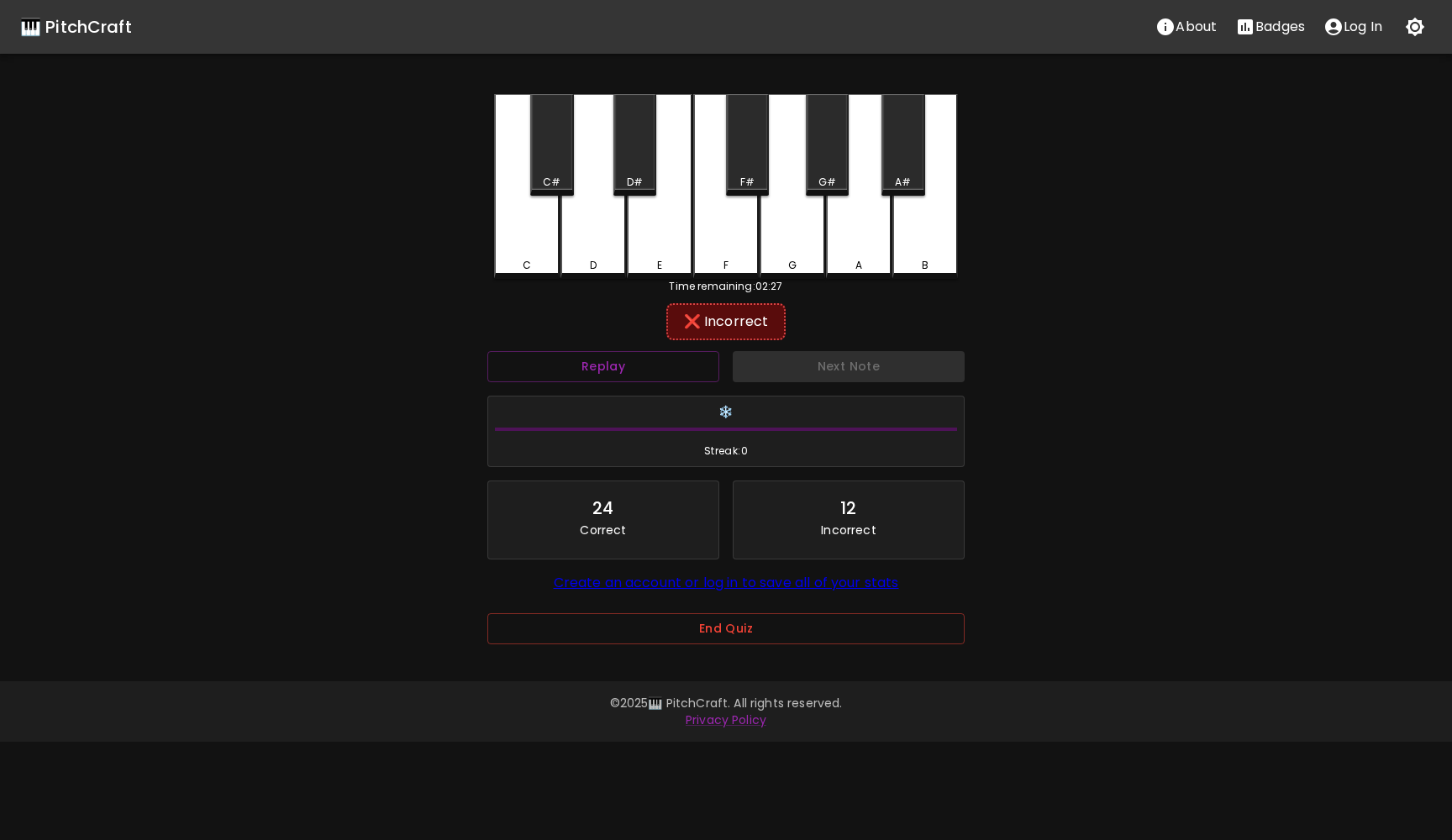
click at [914, 177] on div "A#" at bounding box center [903, 182] width 40 height 15
click at [861, 374] on button "Next Note" at bounding box center [848, 367] width 232 height 31
click at [914, 231] on div "B" at bounding box center [925, 186] width 65 height 185
click at [846, 368] on button "Next Note" at bounding box center [848, 367] width 232 height 31
click at [641, 357] on button "Replay" at bounding box center [604, 367] width 232 height 31
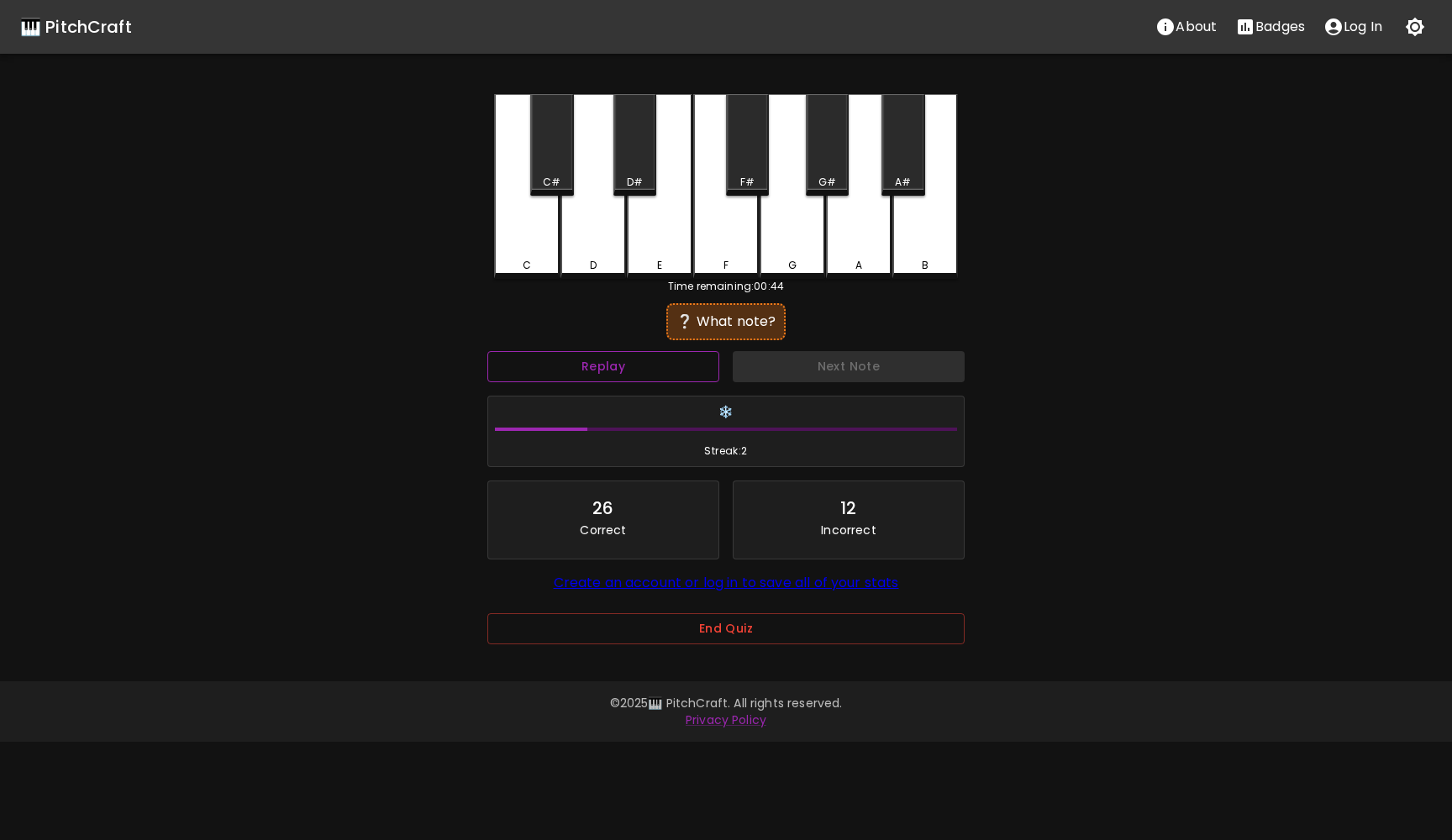
click at [641, 357] on button "Replay" at bounding box center [604, 367] width 232 height 31
click at [598, 373] on button "Replay" at bounding box center [604, 367] width 232 height 31
click at [799, 358] on div "Next Note" at bounding box center [848, 366] width 246 height 44
click at [743, 331] on div "❔ What note?" at bounding box center [725, 322] width 102 height 20
click at [742, 316] on div "❔ What note?" at bounding box center [725, 322] width 102 height 20
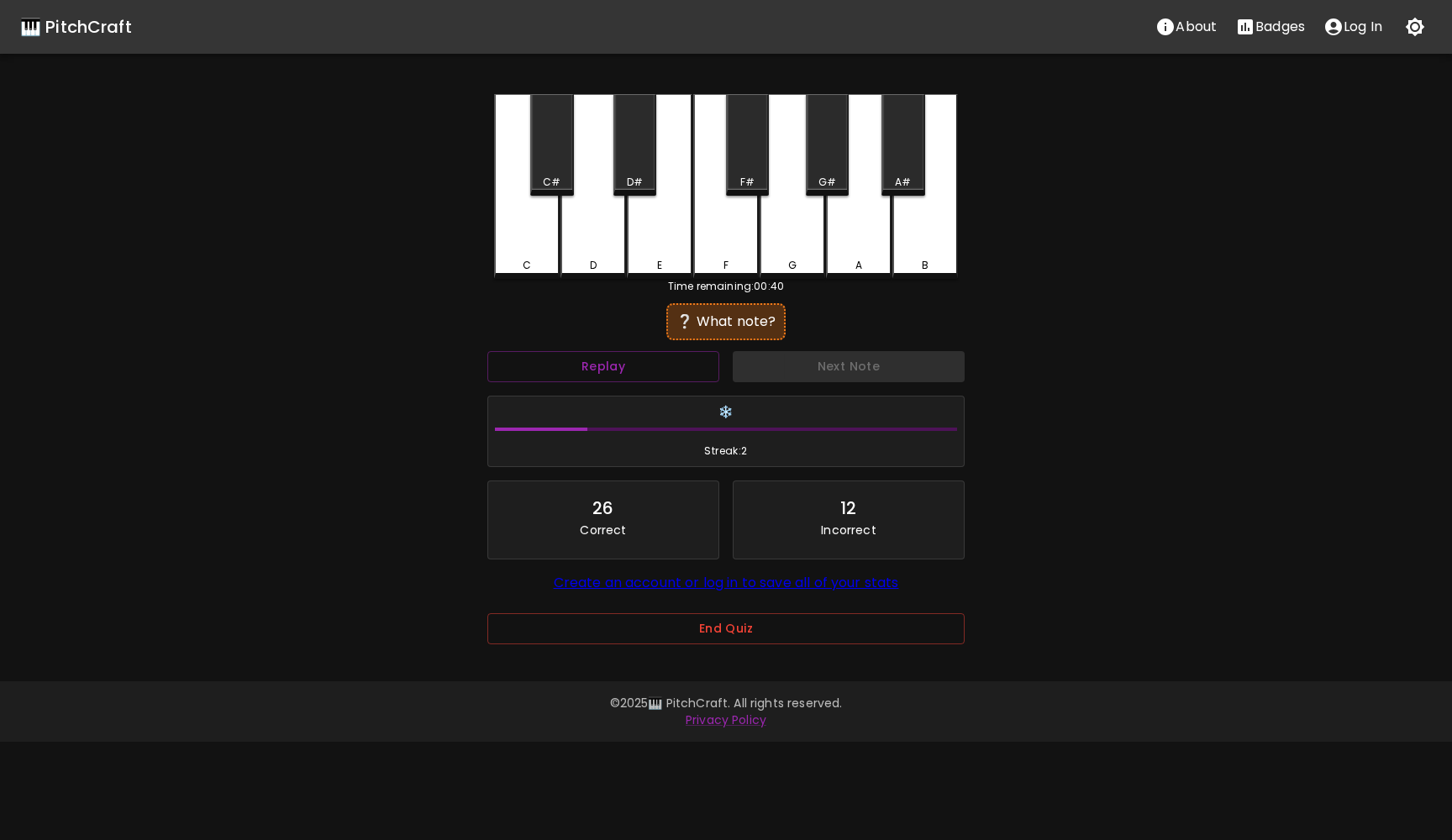
click at [847, 373] on div "Next Note" at bounding box center [848, 366] width 246 height 44
click at [633, 363] on button "Replay" at bounding box center [604, 367] width 232 height 31
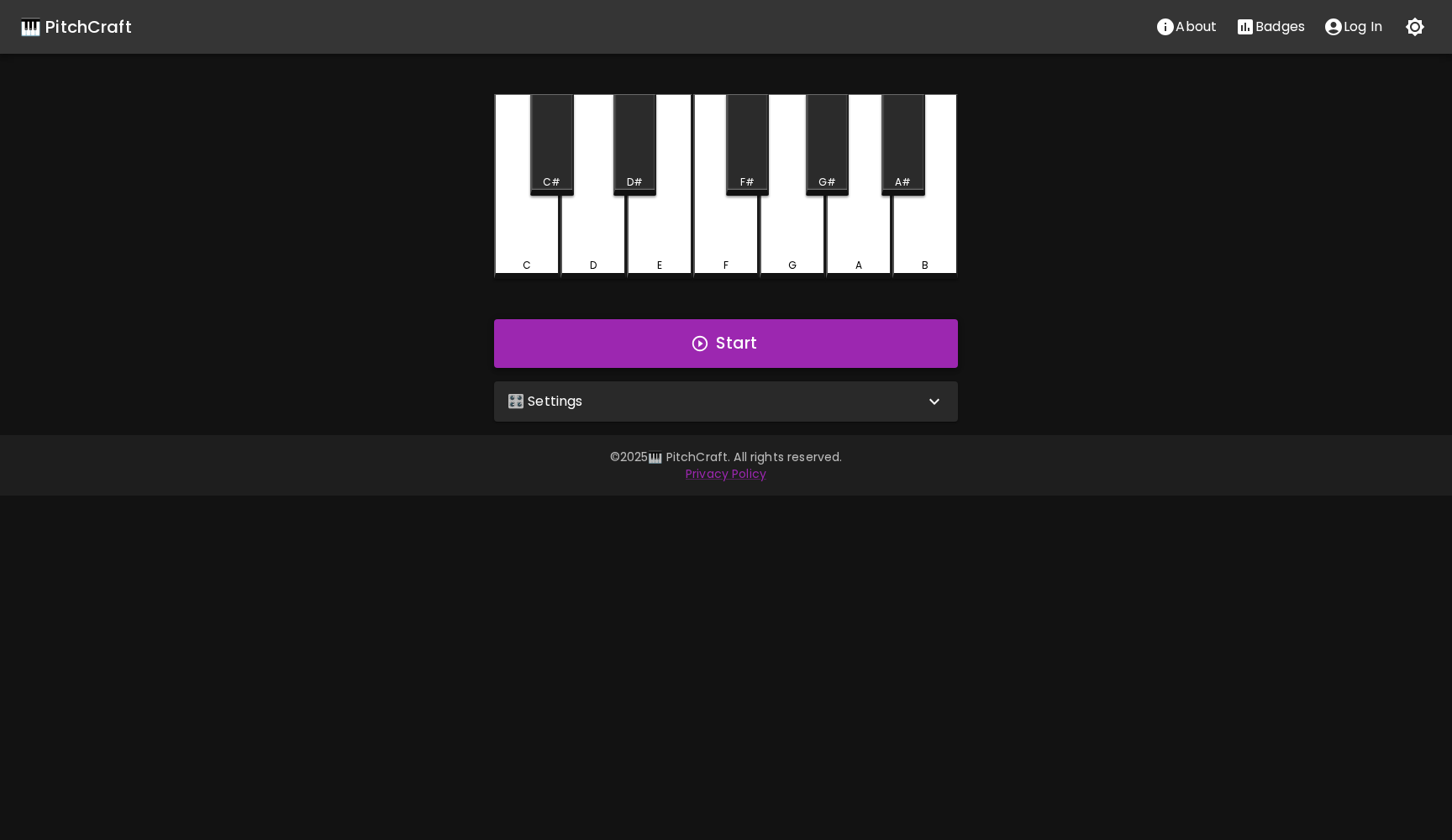
click at [714, 346] on button "Start" at bounding box center [726, 343] width 464 height 49
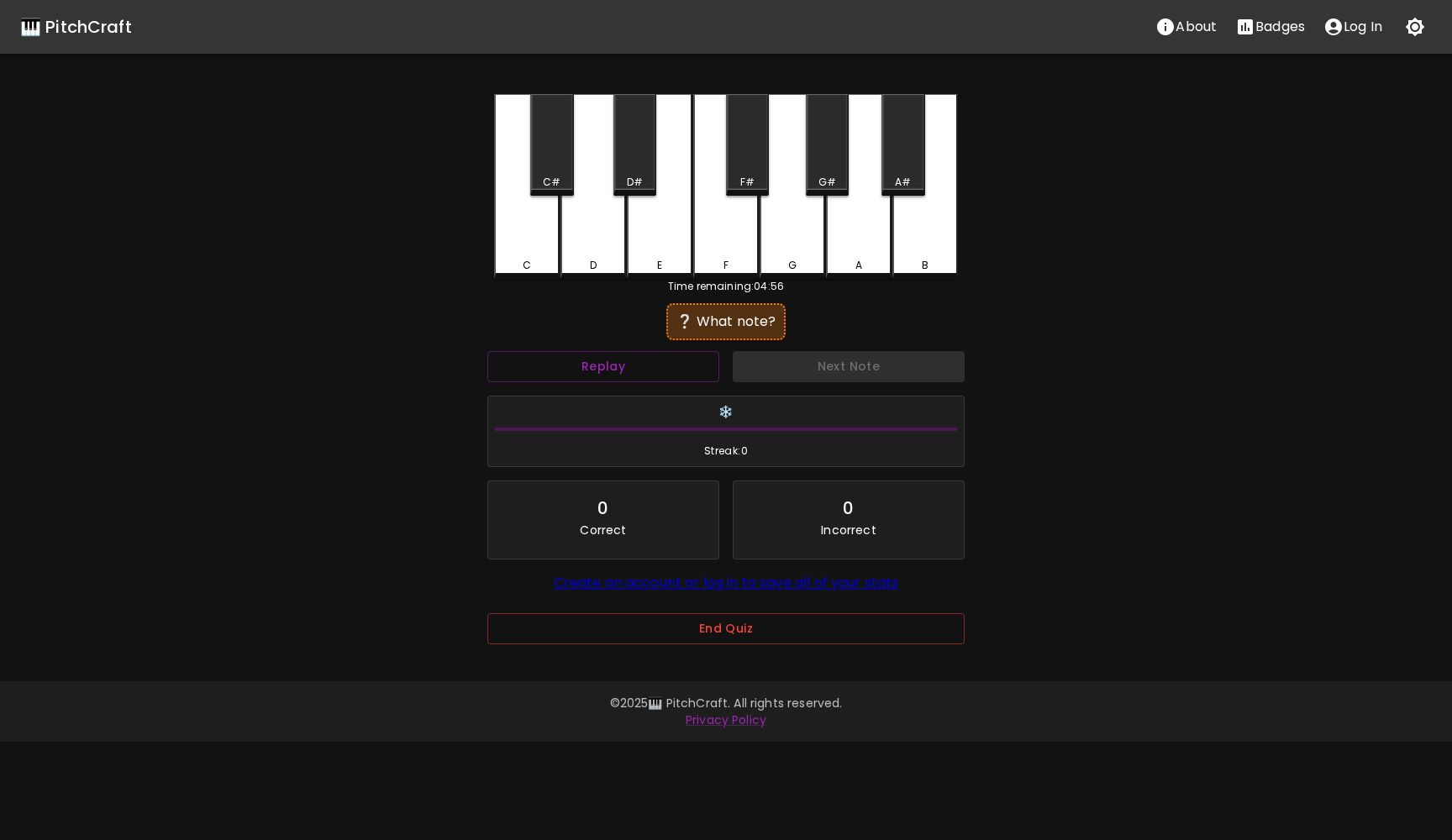
click at [734, 325] on div "❔ What note?" at bounding box center [725, 322] width 102 height 20
click at [617, 374] on button "Replay" at bounding box center [604, 367] width 232 height 31
click at [701, 623] on button "End Quiz" at bounding box center [726, 629] width 478 height 31
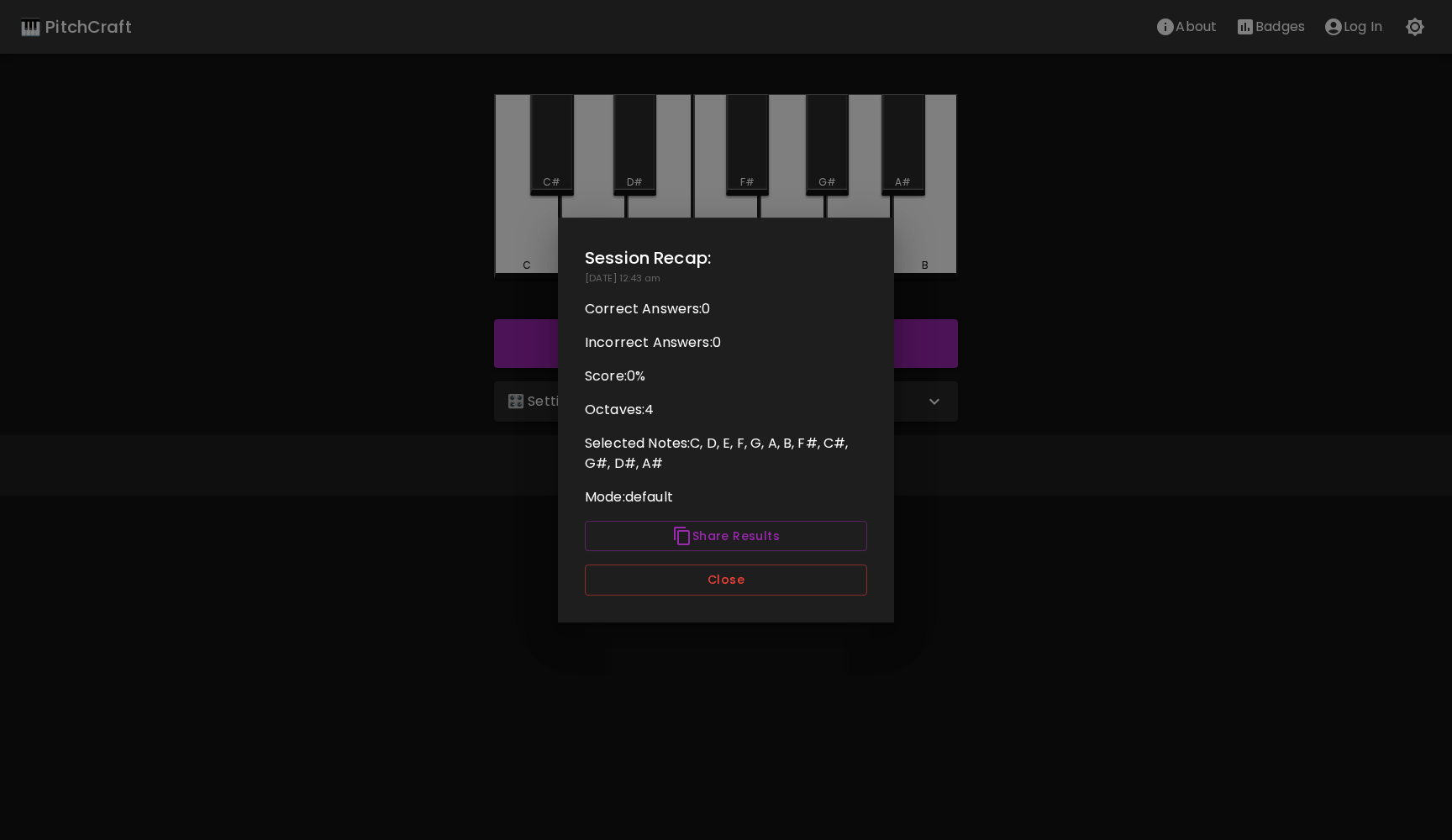
click at [677, 444] on p "Selected Notes: C, D, E, F, G, A, B, F#, C#, G#, D#, A#" at bounding box center [726, 454] width 282 height 40
click at [720, 583] on button "Close" at bounding box center [726, 581] width 282 height 31
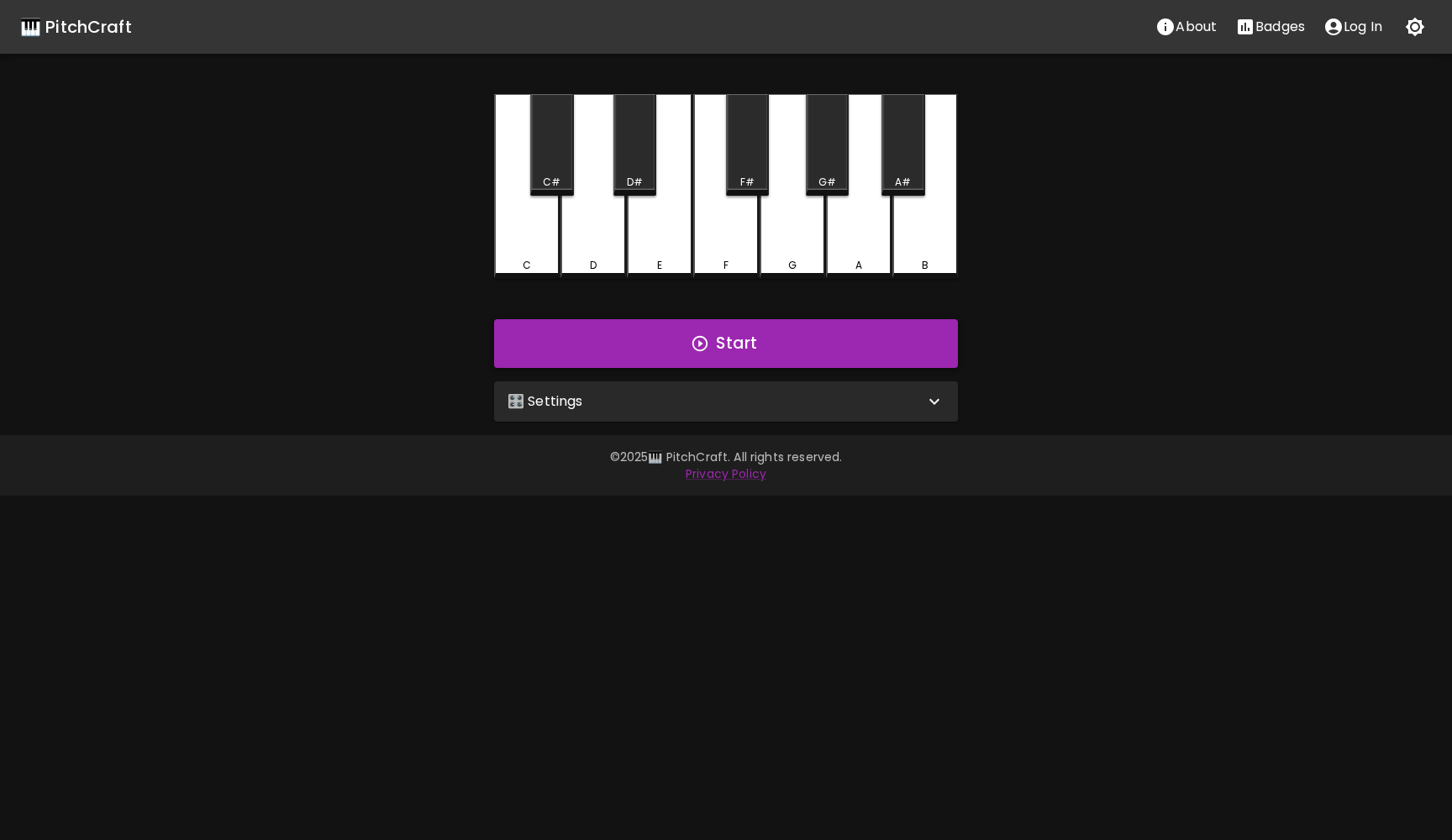
click at [715, 346] on button "Start" at bounding box center [726, 343] width 464 height 49
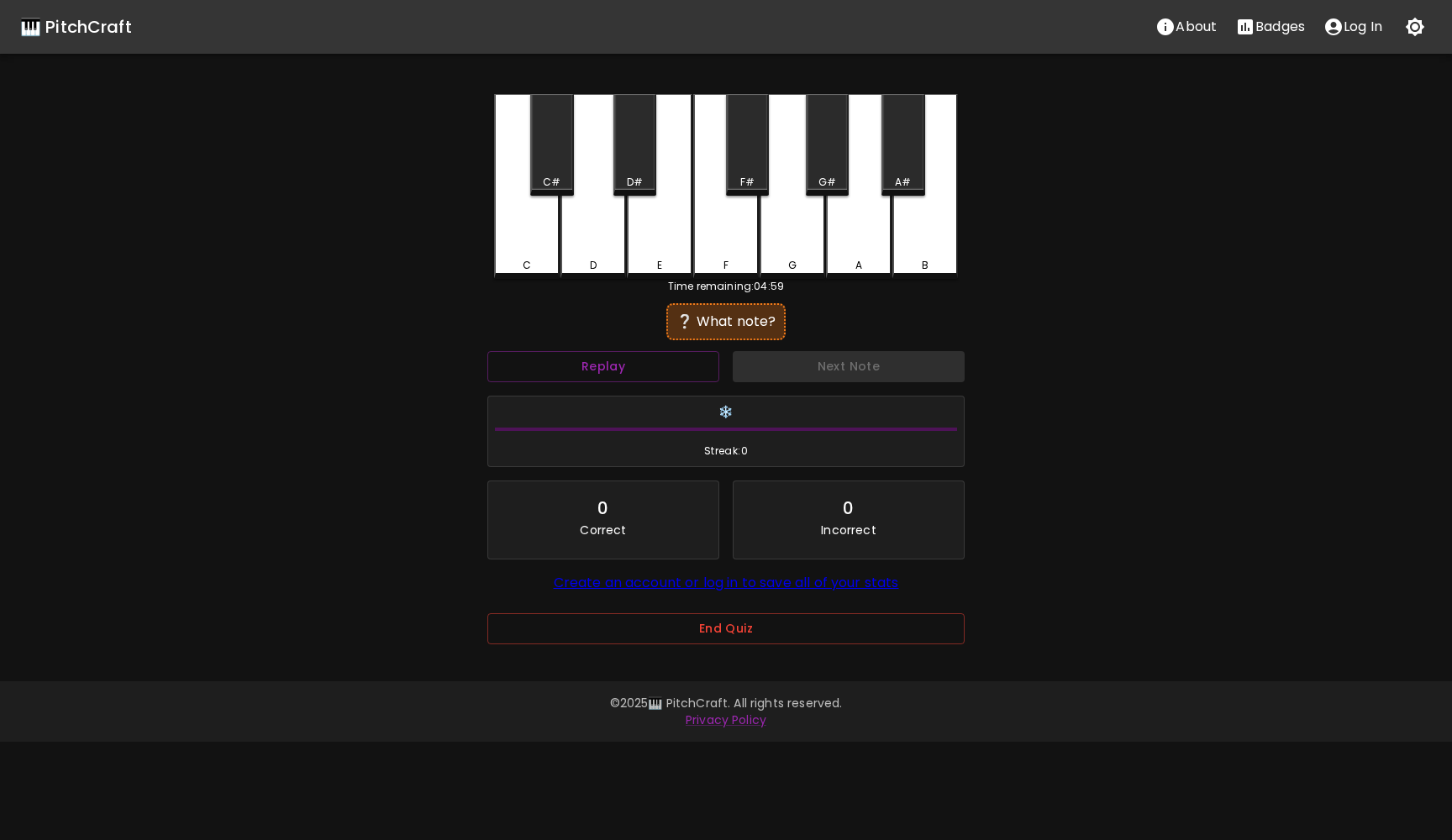
click at [527, 249] on div "C" at bounding box center [526, 186] width 65 height 185
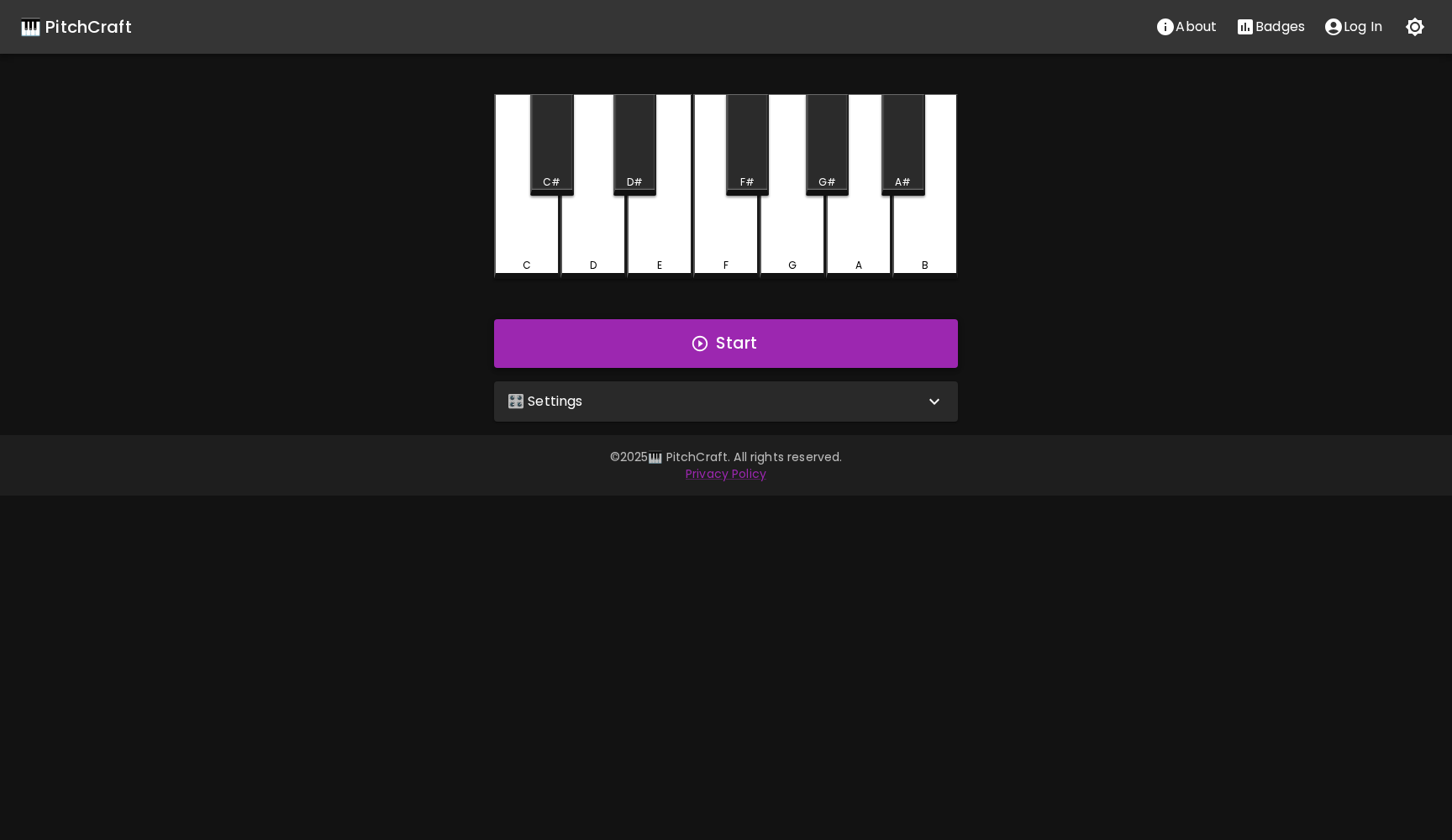
click at [730, 344] on button "Start" at bounding box center [726, 343] width 464 height 49
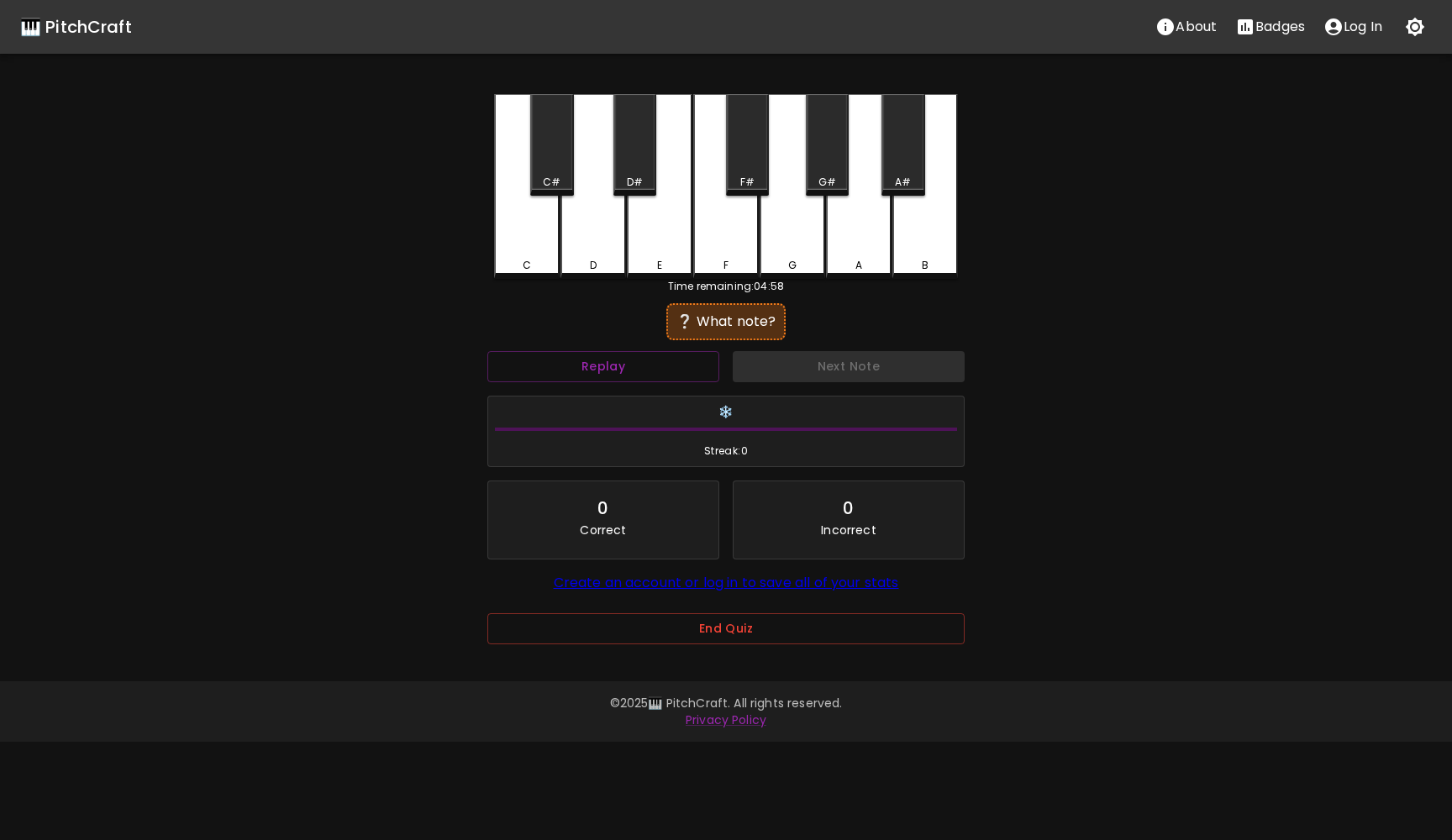
click at [758, 131] on div "F#" at bounding box center [747, 144] width 43 height 101
click at [784, 189] on div "G" at bounding box center [791, 186] width 65 height 185
click at [799, 362] on button "Next Note" at bounding box center [848, 367] width 232 height 31
click at [804, 253] on div "G" at bounding box center [791, 186] width 65 height 185
click at [798, 361] on button "Next Note" at bounding box center [848, 367] width 232 height 31
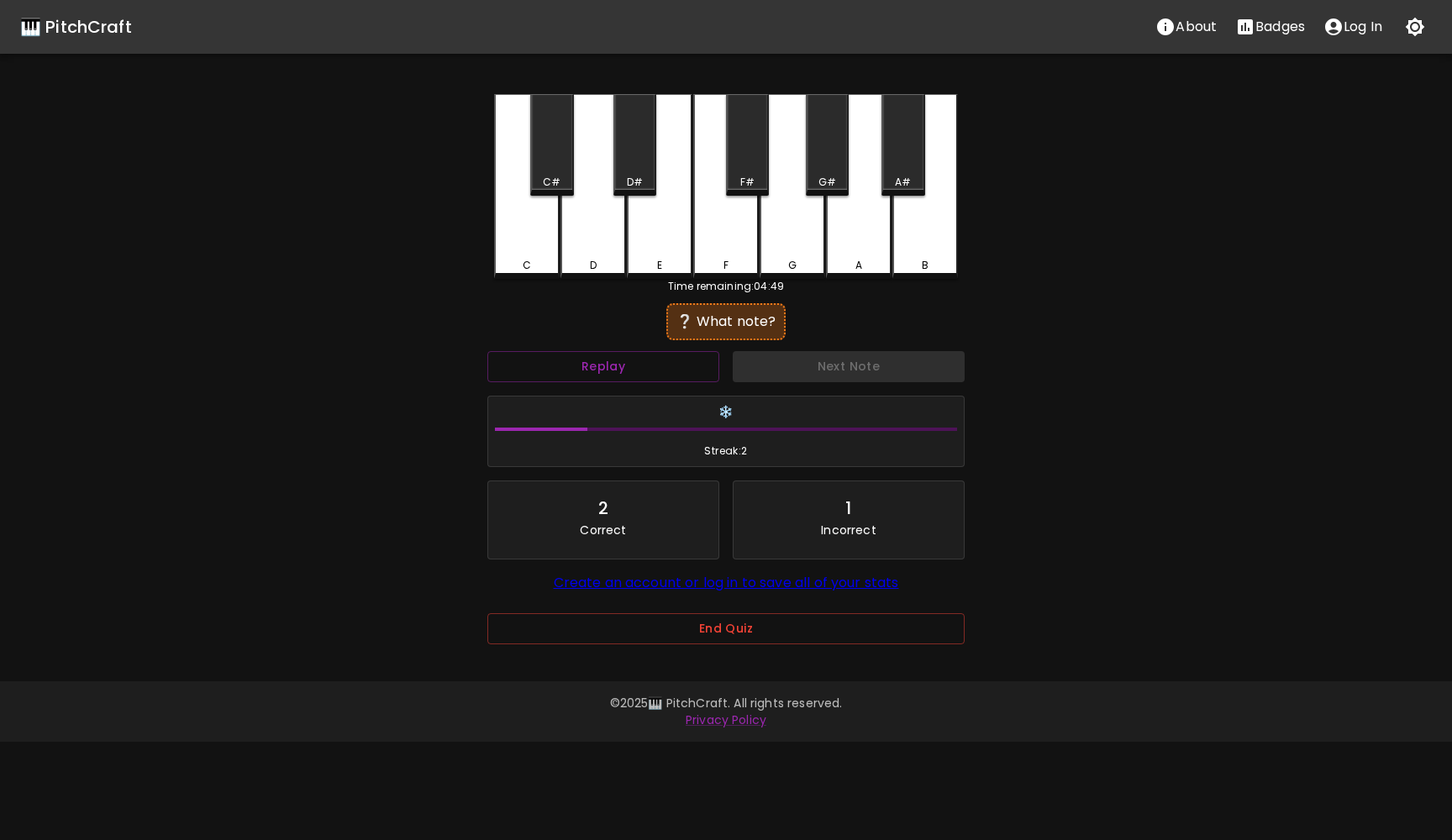
click at [801, 364] on div "Next Note" at bounding box center [848, 366] width 246 height 44
click at [724, 254] on div "F" at bounding box center [725, 186] width 65 height 185
click at [787, 374] on button "Next Note" at bounding box center [848, 367] width 232 height 31
click at [787, 374] on div "Next Note" at bounding box center [848, 366] width 246 height 44
click at [658, 362] on button "Replay" at bounding box center [604, 367] width 232 height 31
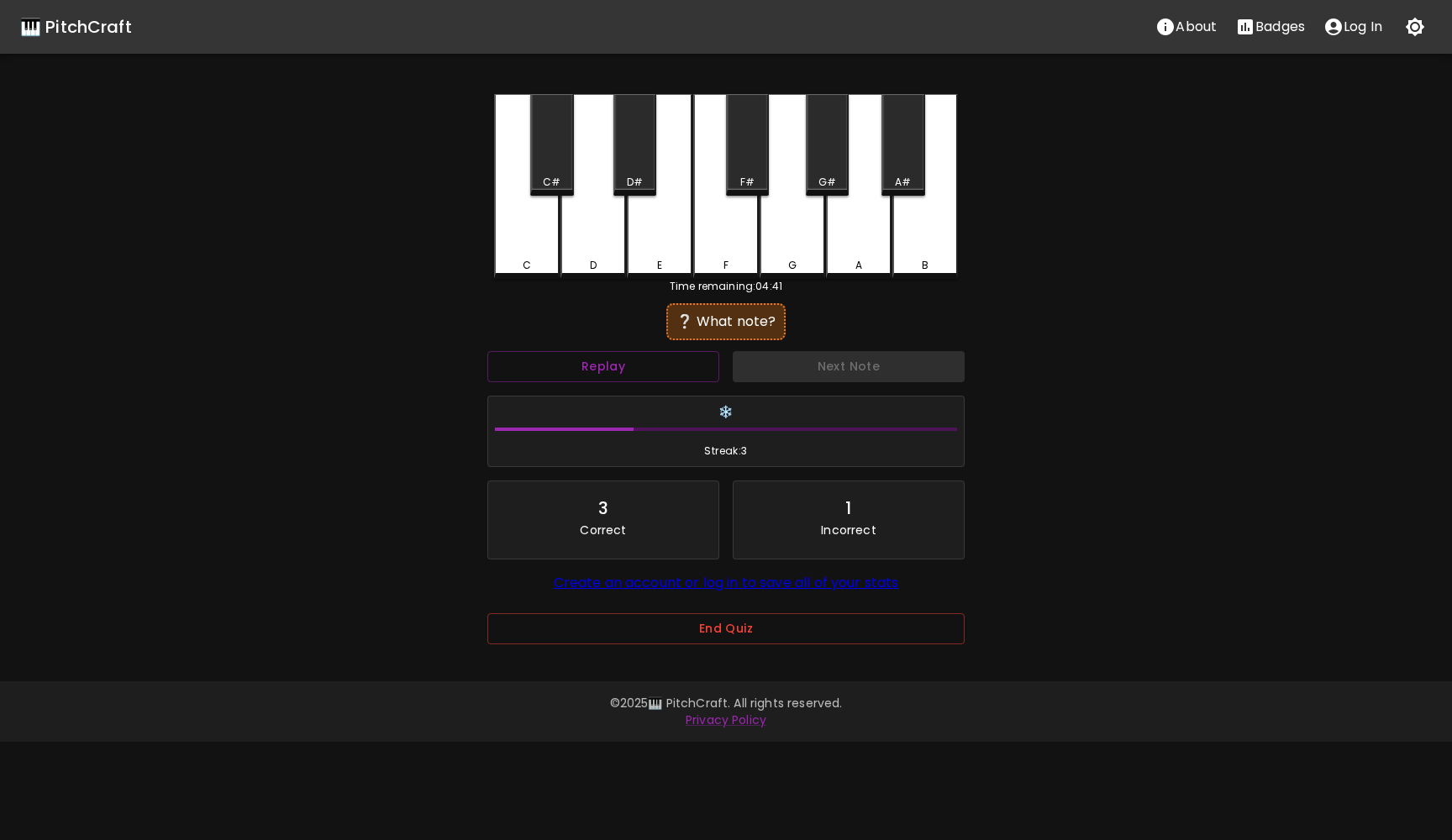
click at [557, 173] on div "C#" at bounding box center [551, 144] width 43 height 101
click at [585, 375] on button "Replay" at bounding box center [604, 367] width 232 height 31
click at [914, 172] on div "A#" at bounding box center [903, 144] width 43 height 101
click at [927, 236] on div "B" at bounding box center [925, 186] width 65 height 185
click at [832, 149] on div "G#" at bounding box center [827, 144] width 43 height 101
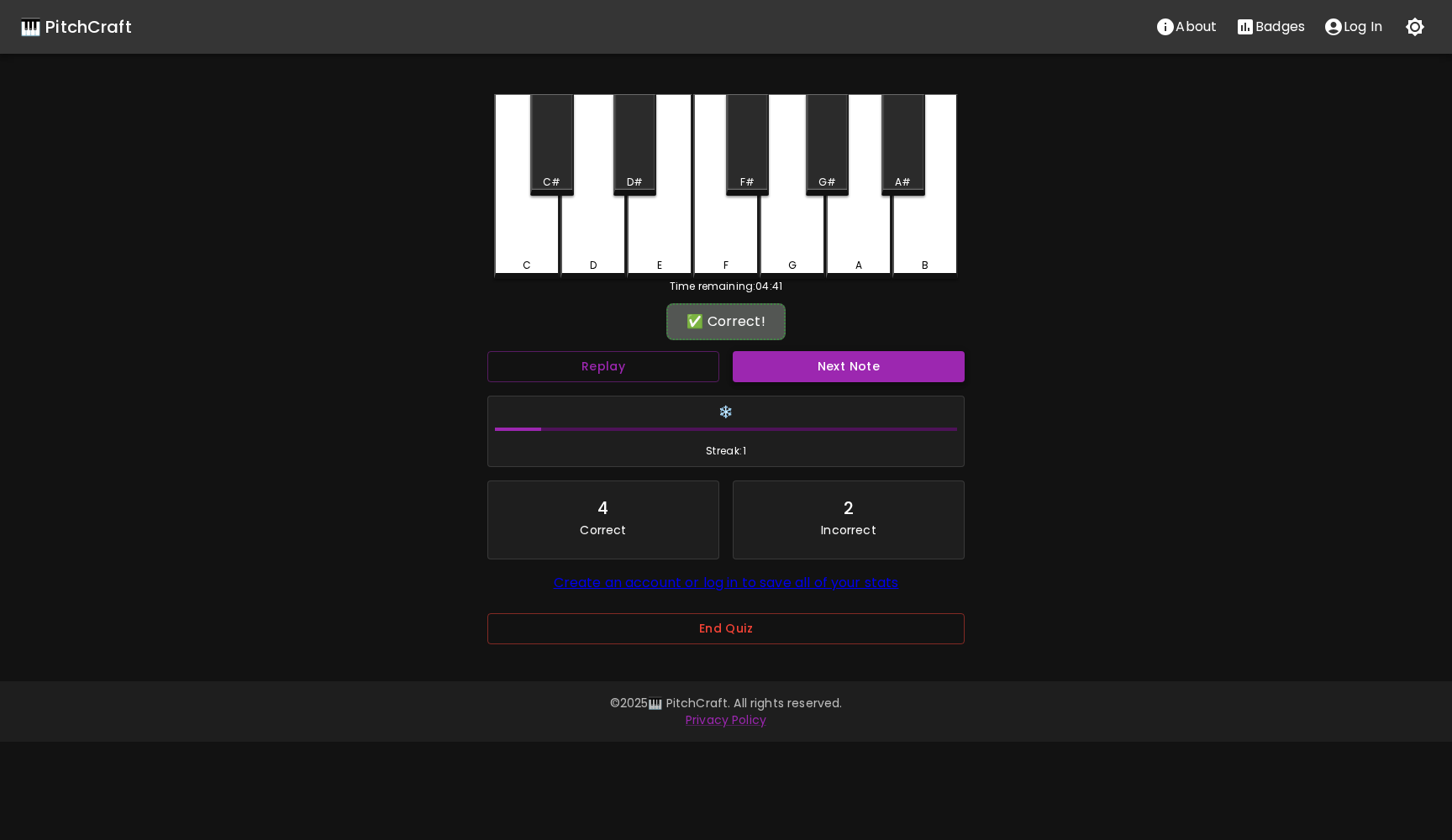
click at [820, 368] on button "Next Note" at bounding box center [848, 367] width 232 height 31
click at [857, 261] on div "A" at bounding box center [859, 265] width 6 height 15
click at [839, 371] on button "Next Note" at bounding box center [848, 367] width 232 height 31
click at [856, 261] on div "A" at bounding box center [859, 265] width 6 height 15
click at [834, 362] on button "Next Note" at bounding box center [848, 367] width 232 height 31
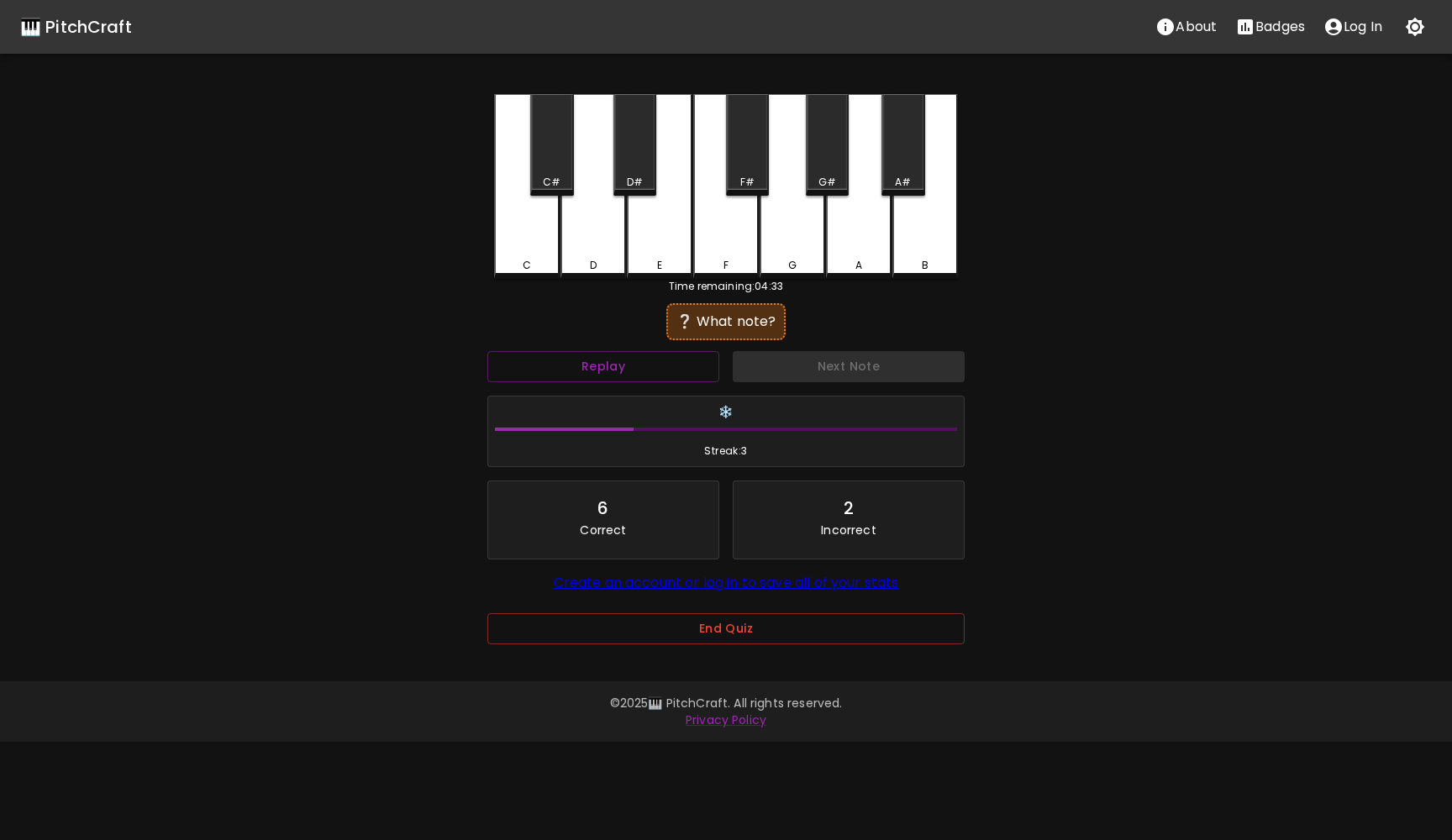
click at [700, 229] on div "F" at bounding box center [725, 186] width 65 height 185
click at [800, 375] on button "Next Note" at bounding box center [848, 367] width 232 height 31
click at [527, 246] on div "C" at bounding box center [526, 186] width 65 height 185
click at [807, 374] on button "Next Note" at bounding box center [848, 367] width 232 height 31
click at [732, 262] on div "F" at bounding box center [726, 265] width 63 height 15
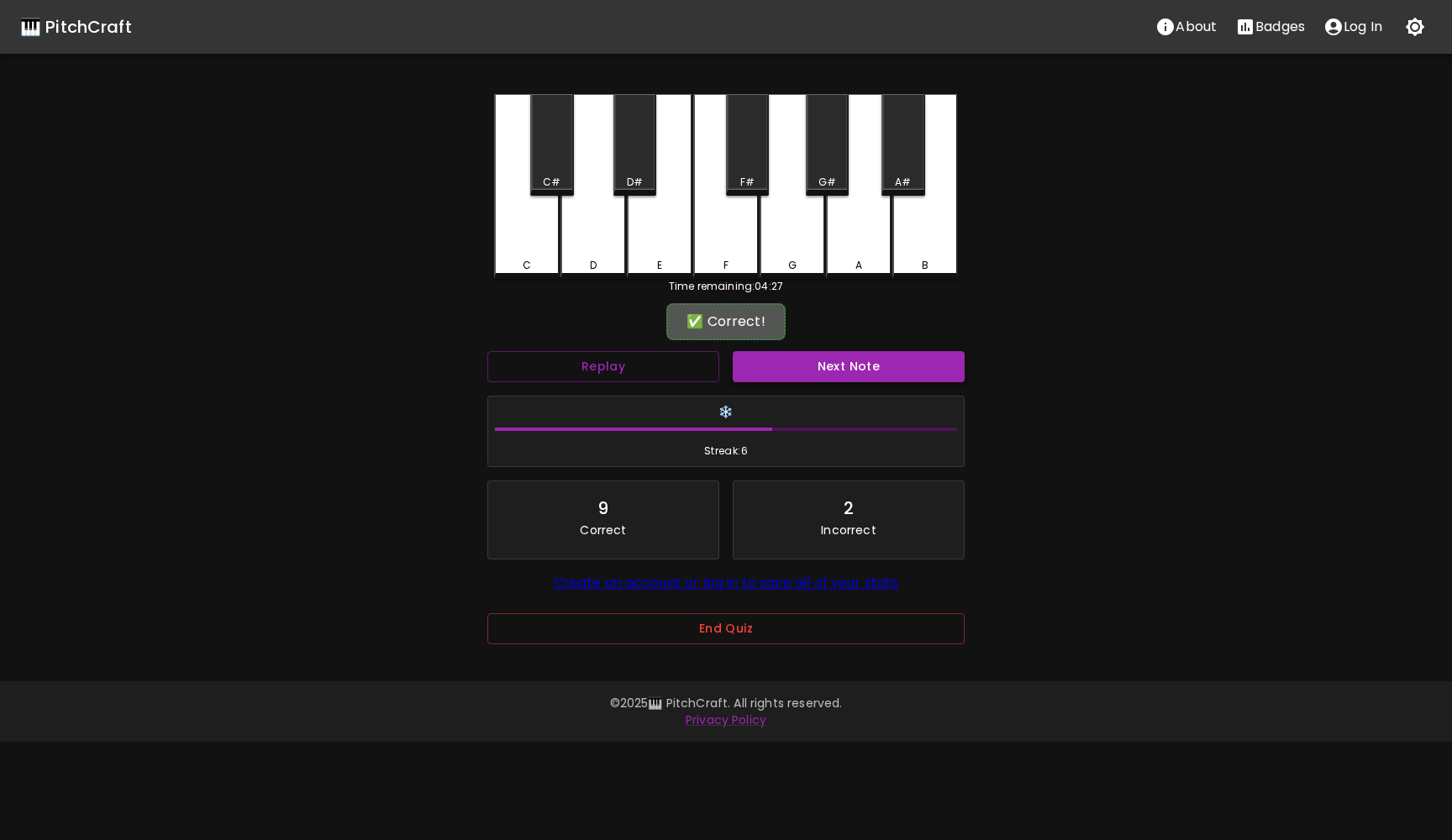
click at [789, 362] on button "Next Note" at bounding box center [848, 367] width 232 height 31
click at [631, 238] on div "E" at bounding box center [659, 186] width 65 height 185
click at [857, 362] on button "Next Note" at bounding box center [848, 367] width 232 height 31
click at [747, 159] on div "F#" at bounding box center [747, 144] width 43 height 101
click at [795, 371] on button "Next Note" at bounding box center [848, 367] width 232 height 31
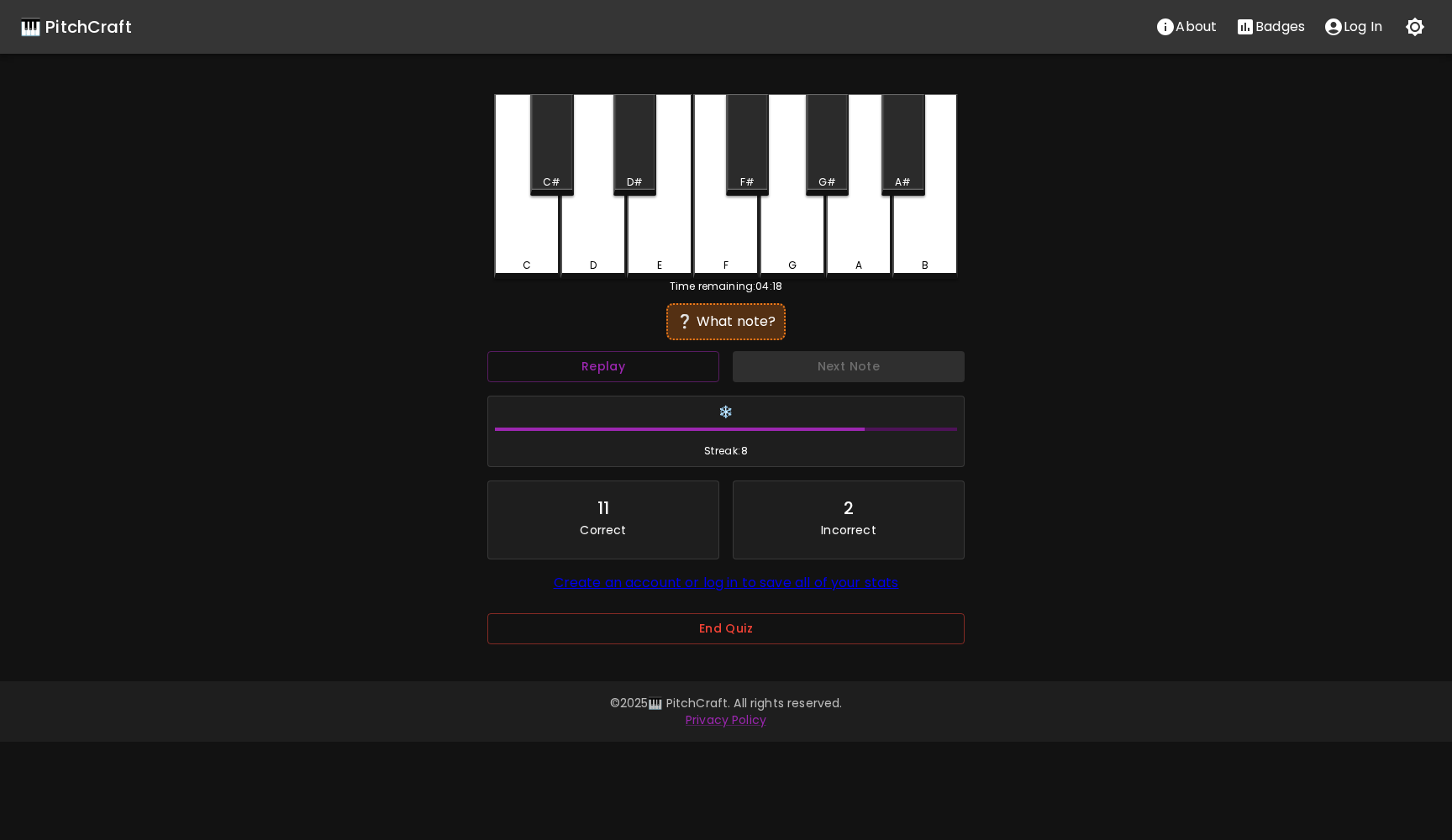
click at [645, 186] on div "D#" at bounding box center [634, 182] width 40 height 15
click at [870, 376] on button "Next Note" at bounding box center [848, 367] width 232 height 31
click at [625, 143] on div "D#" at bounding box center [635, 144] width 43 height 101
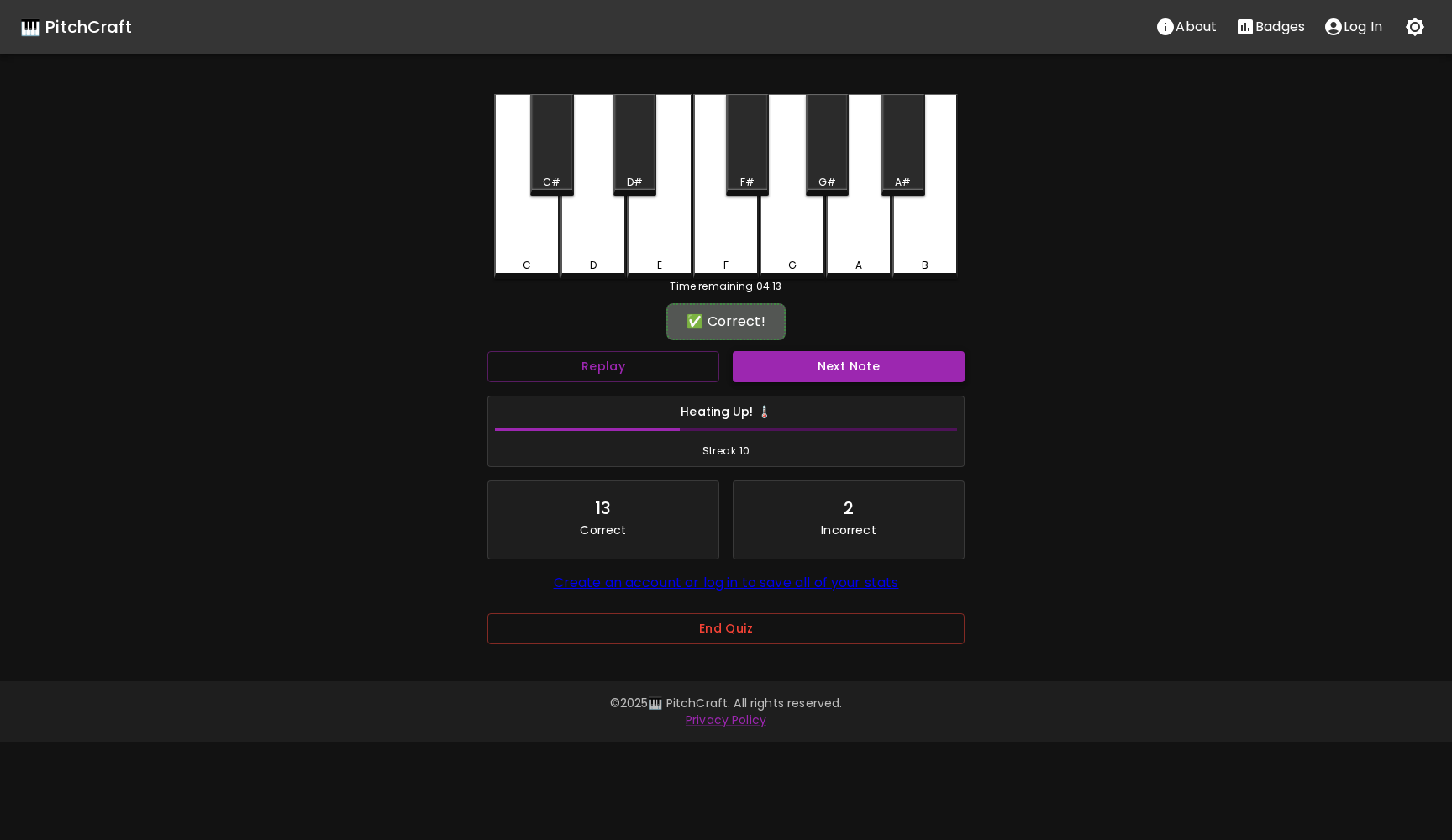
click at [833, 373] on button "Next Note" at bounding box center [848, 367] width 232 height 31
click at [536, 269] on div "C" at bounding box center [527, 265] width 63 height 15
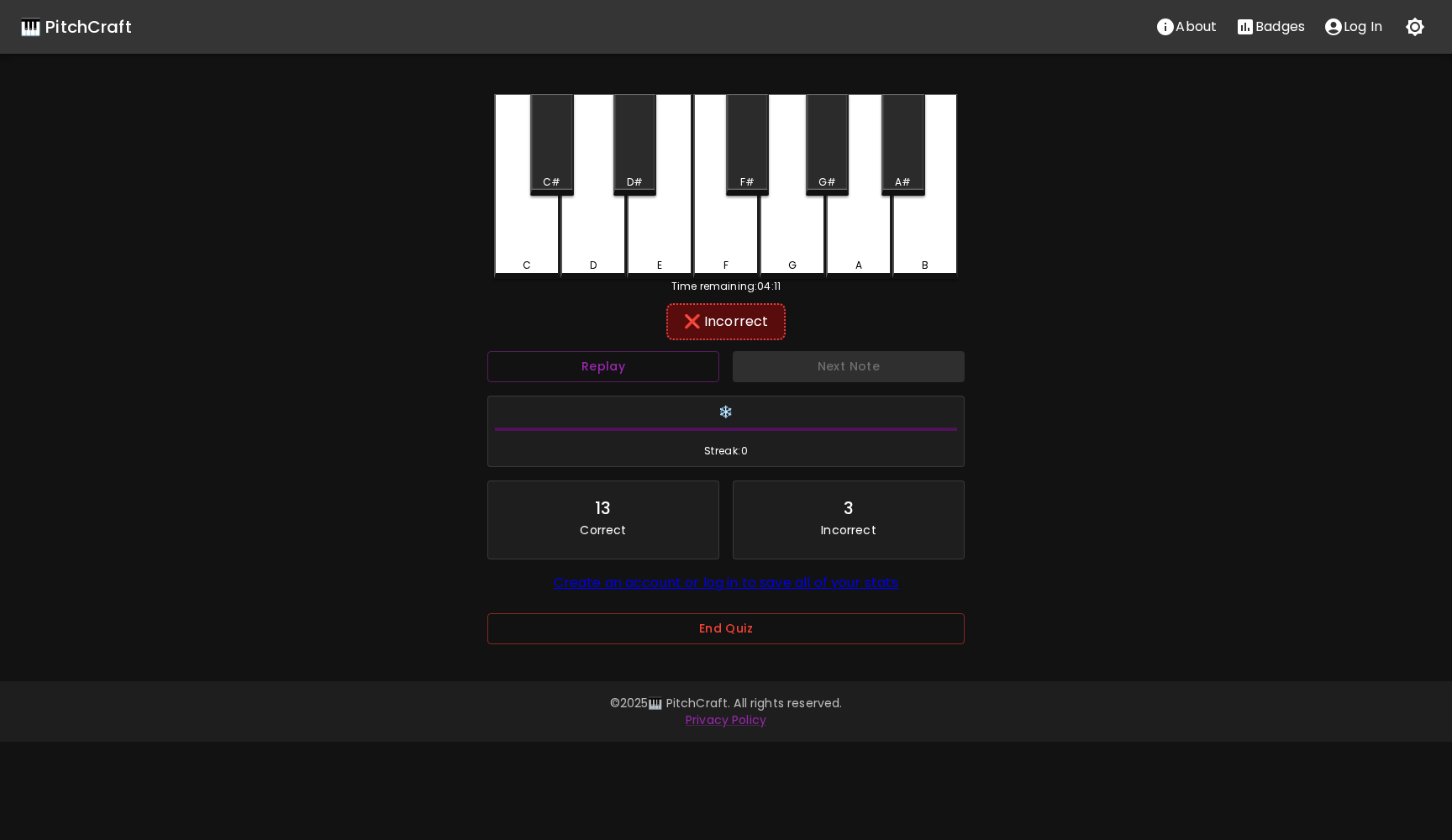
click at [547, 144] on div "C#" at bounding box center [551, 144] width 43 height 101
click at [586, 234] on div "D" at bounding box center [593, 186] width 65 height 185
click at [839, 362] on button "Next Note" at bounding box center [848, 367] width 232 height 31
click at [812, 227] on div "G" at bounding box center [791, 186] width 65 height 185
click at [744, 147] on div "F#" at bounding box center [747, 144] width 43 height 101
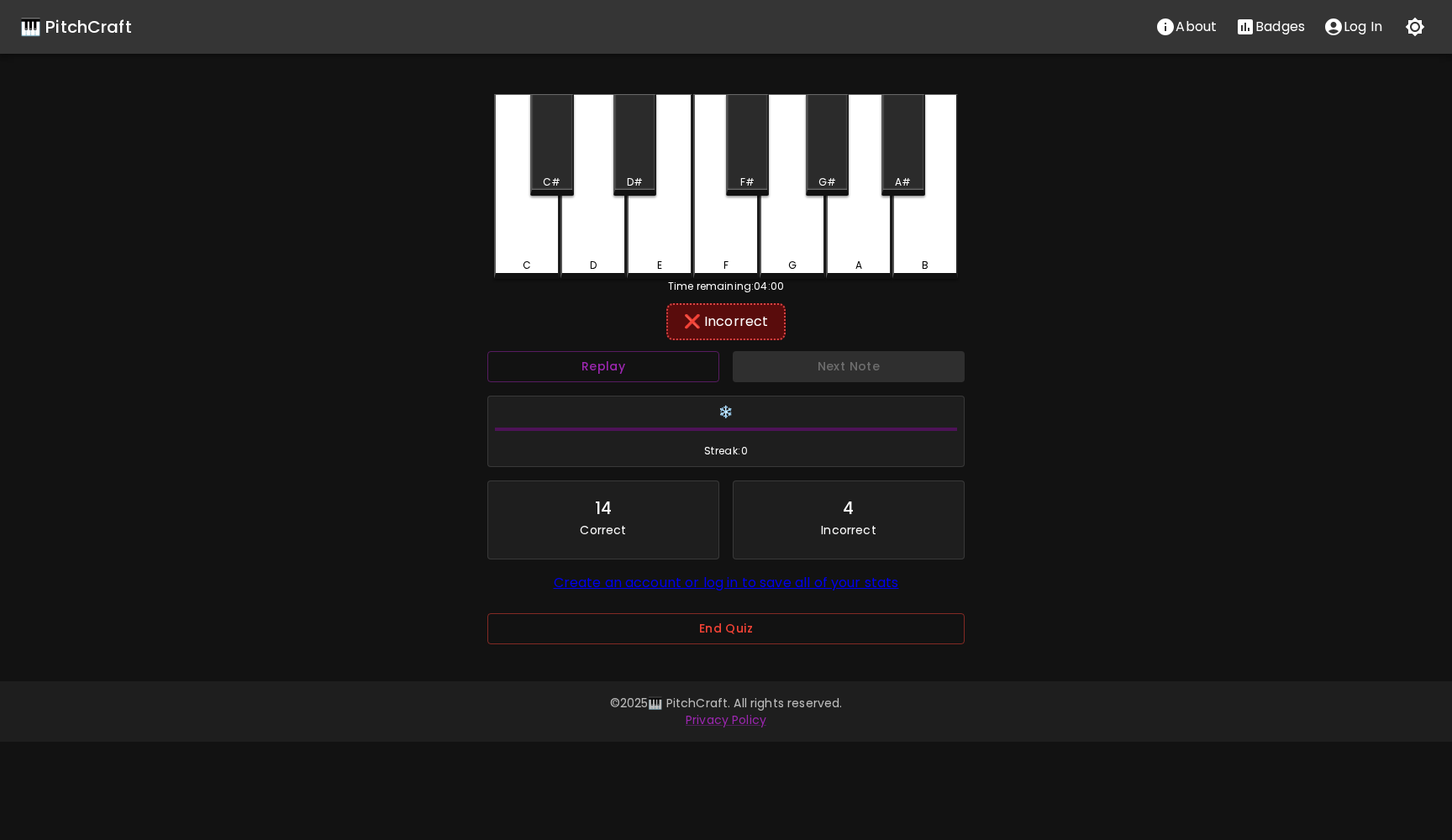
click at [870, 250] on div "A" at bounding box center [859, 186] width 65 height 185
click at [860, 359] on button "Next Note" at bounding box center [848, 367] width 232 height 31
click at [741, 240] on div "F" at bounding box center [725, 186] width 65 height 185
click at [817, 377] on div "Next Note" at bounding box center [848, 366] width 246 height 44
click at [766, 154] on div "F#" at bounding box center [747, 144] width 43 height 101
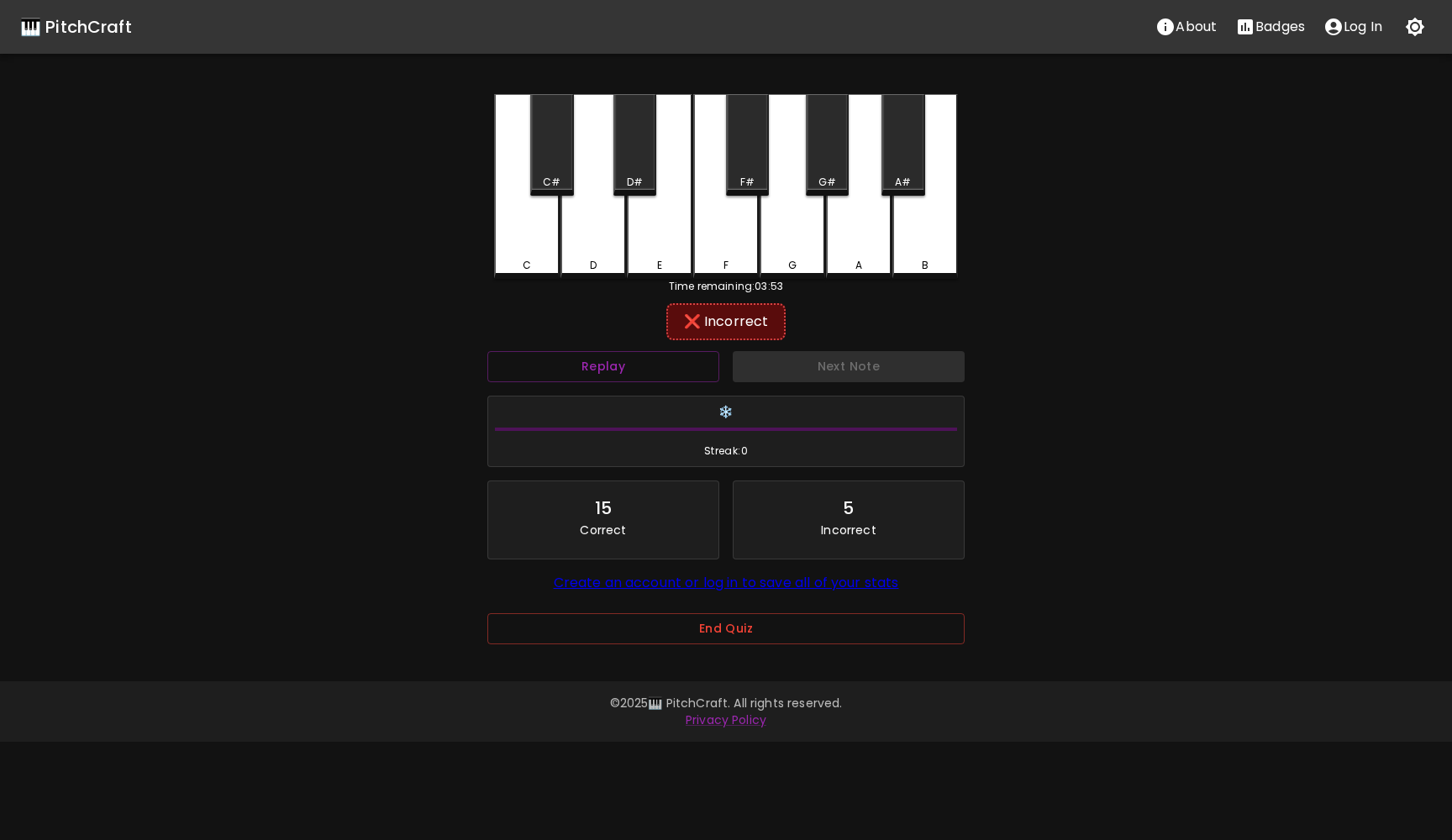
click at [777, 362] on div "Next Note" at bounding box center [848, 366] width 246 height 44
click at [645, 371] on button "Replay" at bounding box center [604, 367] width 232 height 31
click at [749, 165] on div "F#" at bounding box center [747, 144] width 43 height 101
click at [785, 248] on div "G" at bounding box center [791, 186] width 65 height 185
click at [798, 372] on button "Next Note" at bounding box center [848, 367] width 232 height 31
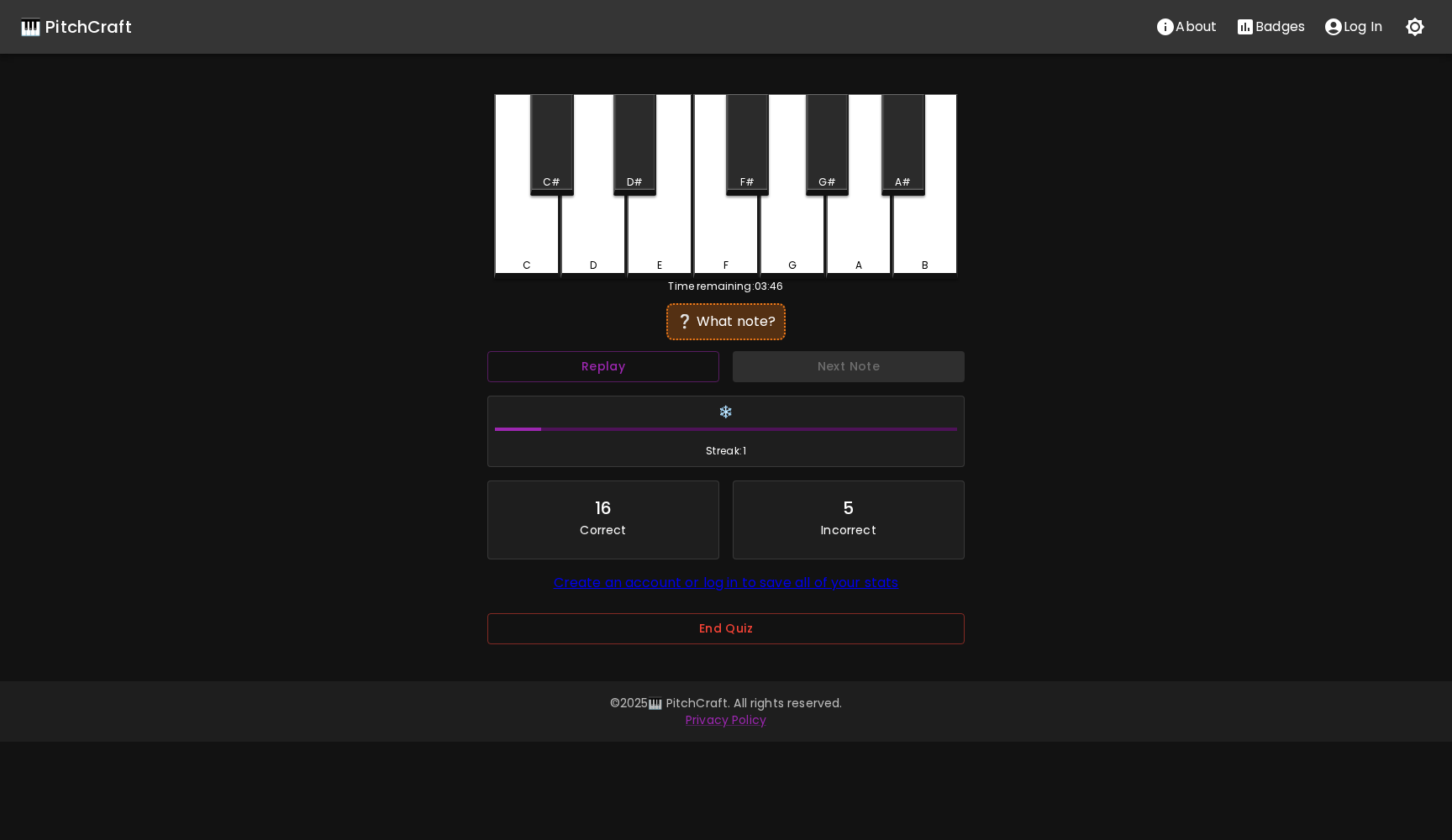
click at [630, 150] on div "D#" at bounding box center [635, 144] width 43 height 101
click at [795, 352] on button "Next Note" at bounding box center [848, 367] width 232 height 31
click at [631, 146] on div "D#" at bounding box center [635, 144] width 43 height 101
click at [799, 362] on button "Next Note" at bounding box center [848, 367] width 232 height 31
click at [521, 271] on div "C" at bounding box center [526, 186] width 65 height 185
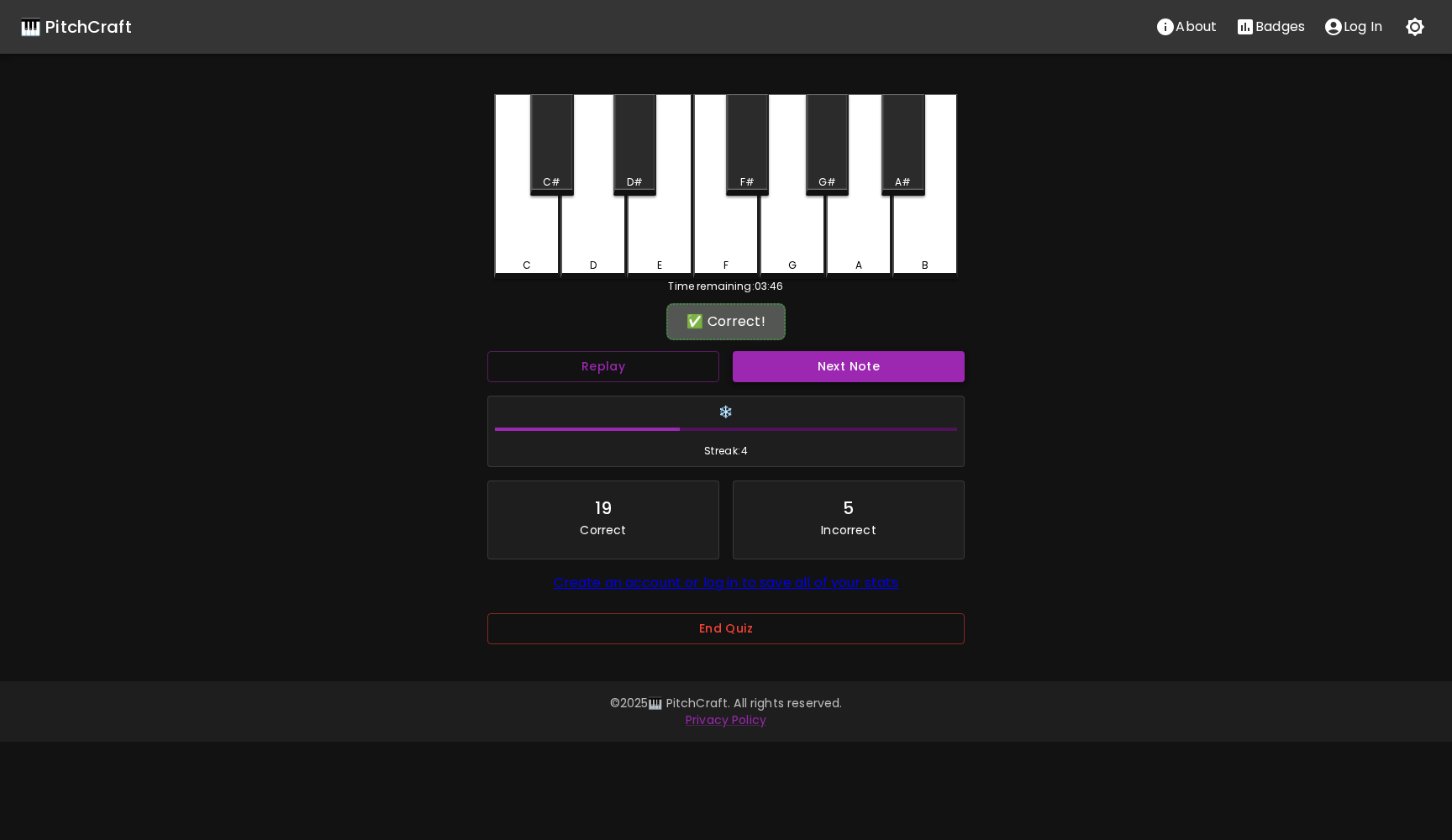
click at [789, 362] on button "Next Note" at bounding box center [848, 367] width 232 height 31
click at [593, 238] on div "D" at bounding box center [593, 186] width 65 height 185
click at [836, 371] on button "Next Note" at bounding box center [848, 367] width 232 height 31
click at [666, 243] on div "E" at bounding box center [659, 186] width 65 height 185
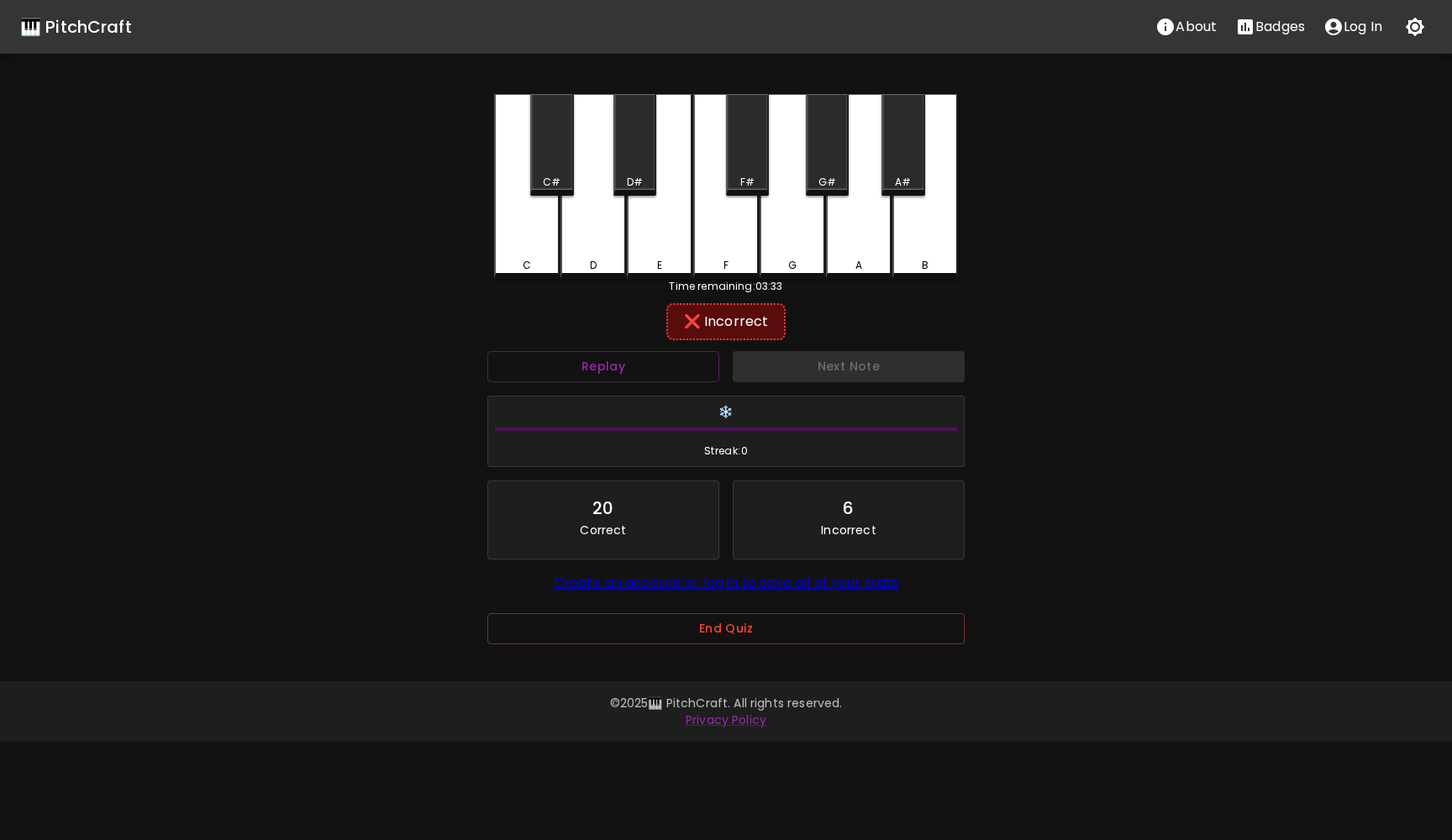
click at [809, 373] on div "Next Note" at bounding box center [848, 366] width 246 height 44
click at [627, 150] on div "D#" at bounding box center [635, 144] width 43 height 101
click at [816, 370] on button "Next Note" at bounding box center [848, 367] width 232 height 31
click at [929, 250] on div "B" at bounding box center [925, 186] width 65 height 185
click at [916, 165] on div "A#" at bounding box center [903, 144] width 43 height 101
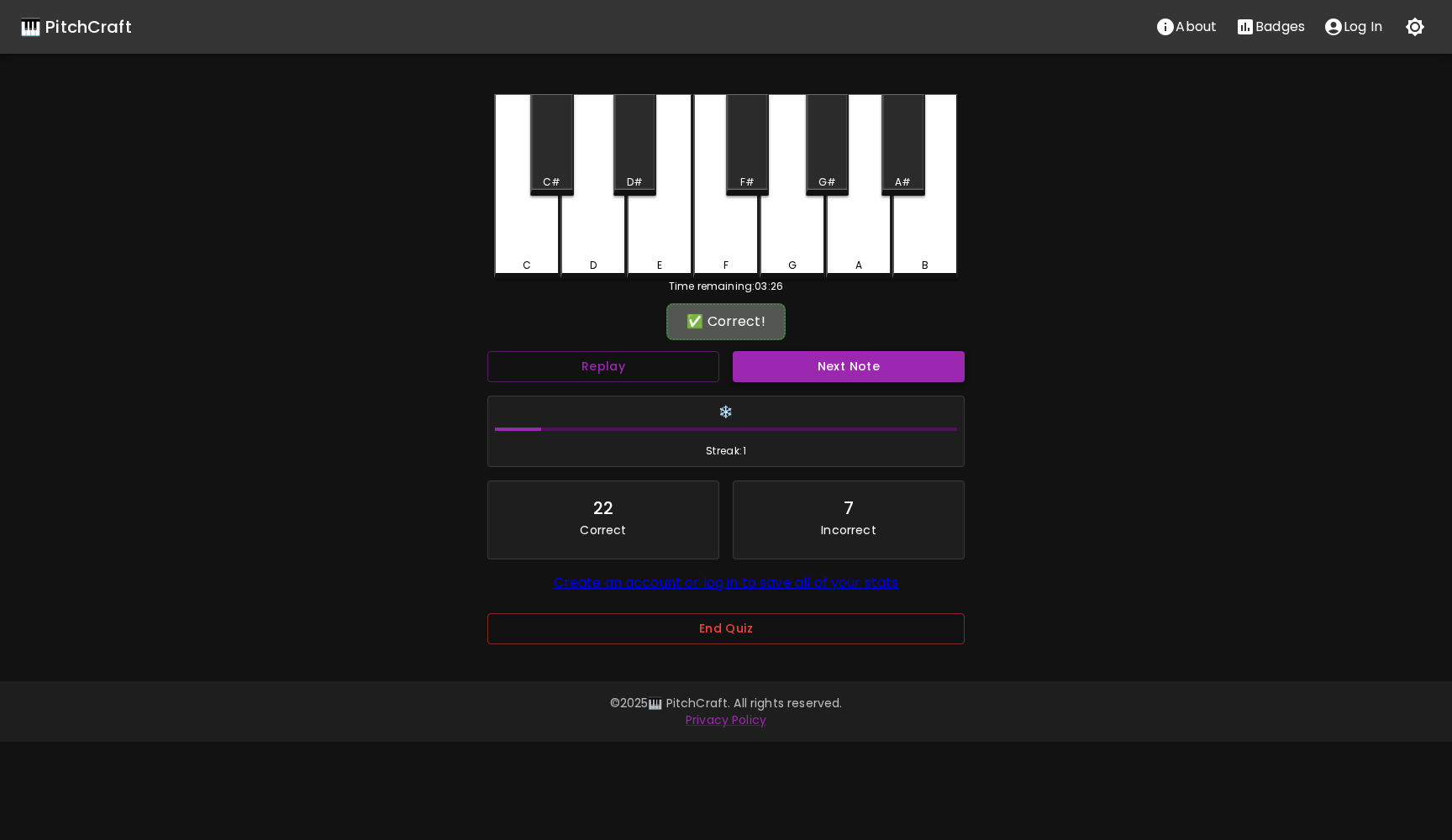
click at [845, 361] on button "Next Note" at bounding box center [848, 367] width 232 height 31
click at [904, 154] on div "A#" at bounding box center [903, 144] width 43 height 101
click at [921, 224] on div "B" at bounding box center [925, 186] width 65 height 185
click at [836, 373] on button "Next Note" at bounding box center [848, 367] width 232 height 31
click at [600, 249] on div "D" at bounding box center [593, 186] width 65 height 185
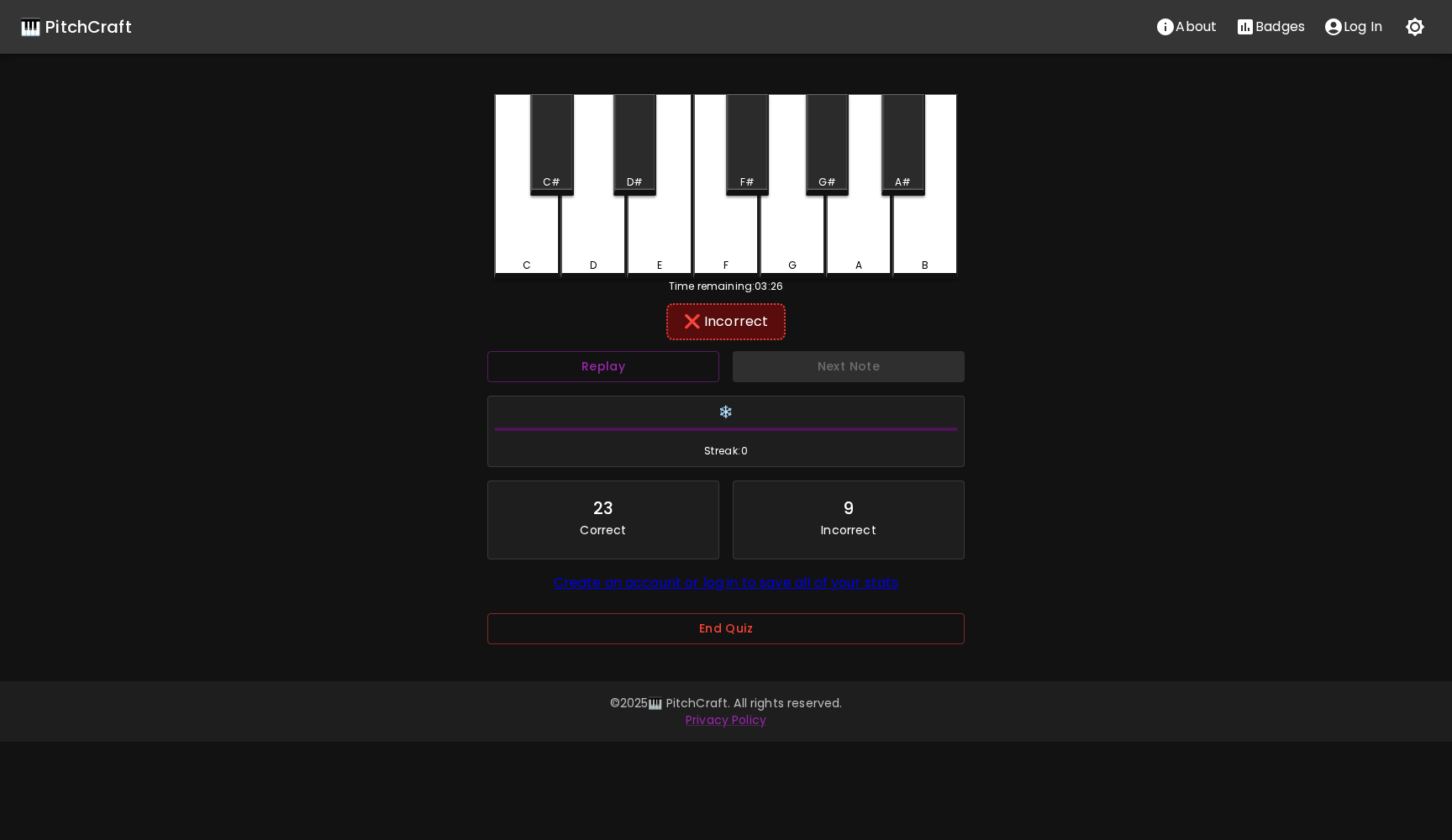
click at [542, 155] on div "C#" at bounding box center [551, 144] width 43 height 101
click at [833, 380] on button "Next Note" at bounding box center [848, 367] width 232 height 31
click at [670, 180] on div "E" at bounding box center [659, 186] width 65 height 185
click at [646, 153] on div "D#" at bounding box center [635, 144] width 43 height 101
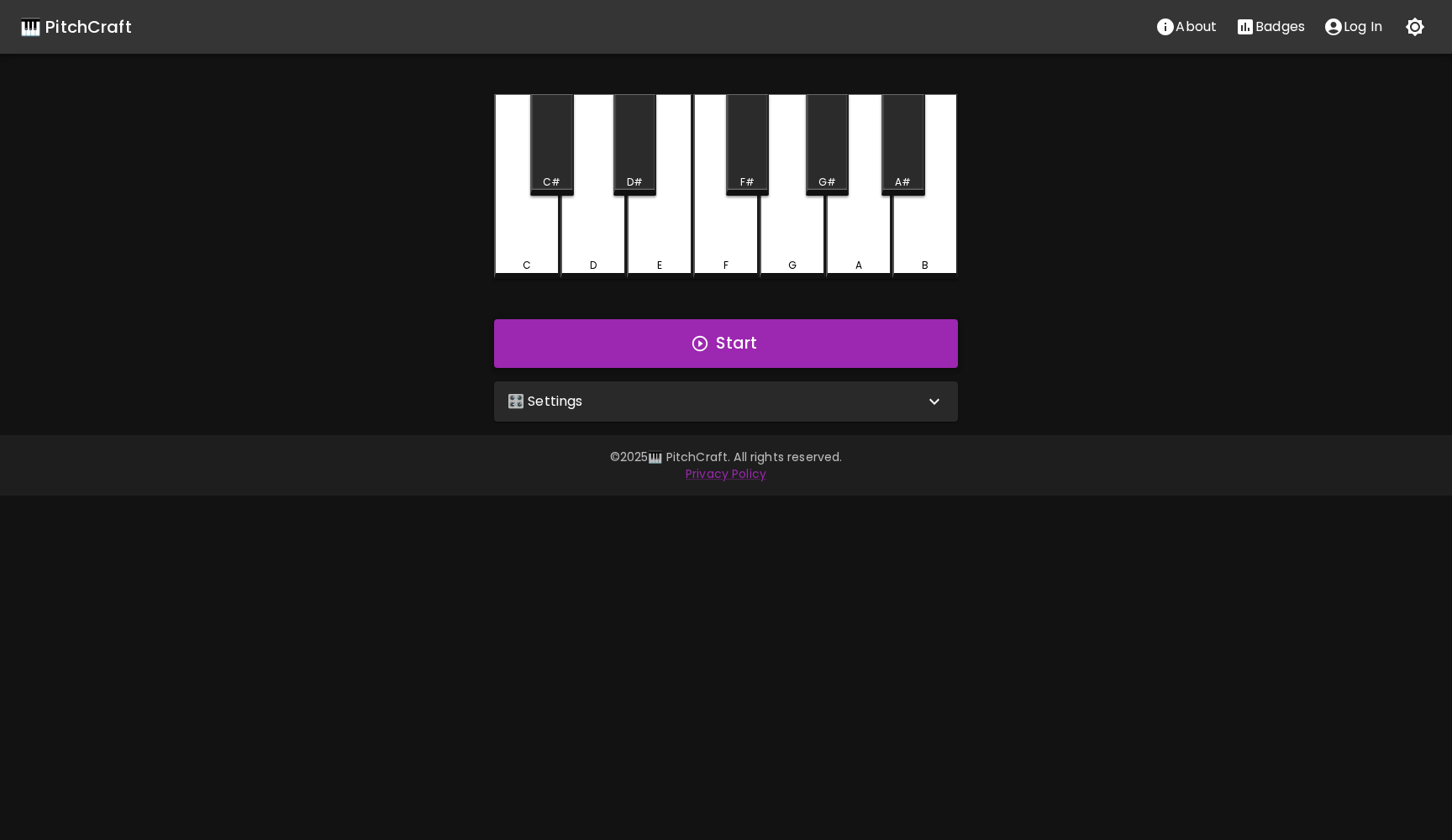
click at [778, 338] on button "Start" at bounding box center [726, 343] width 464 height 49
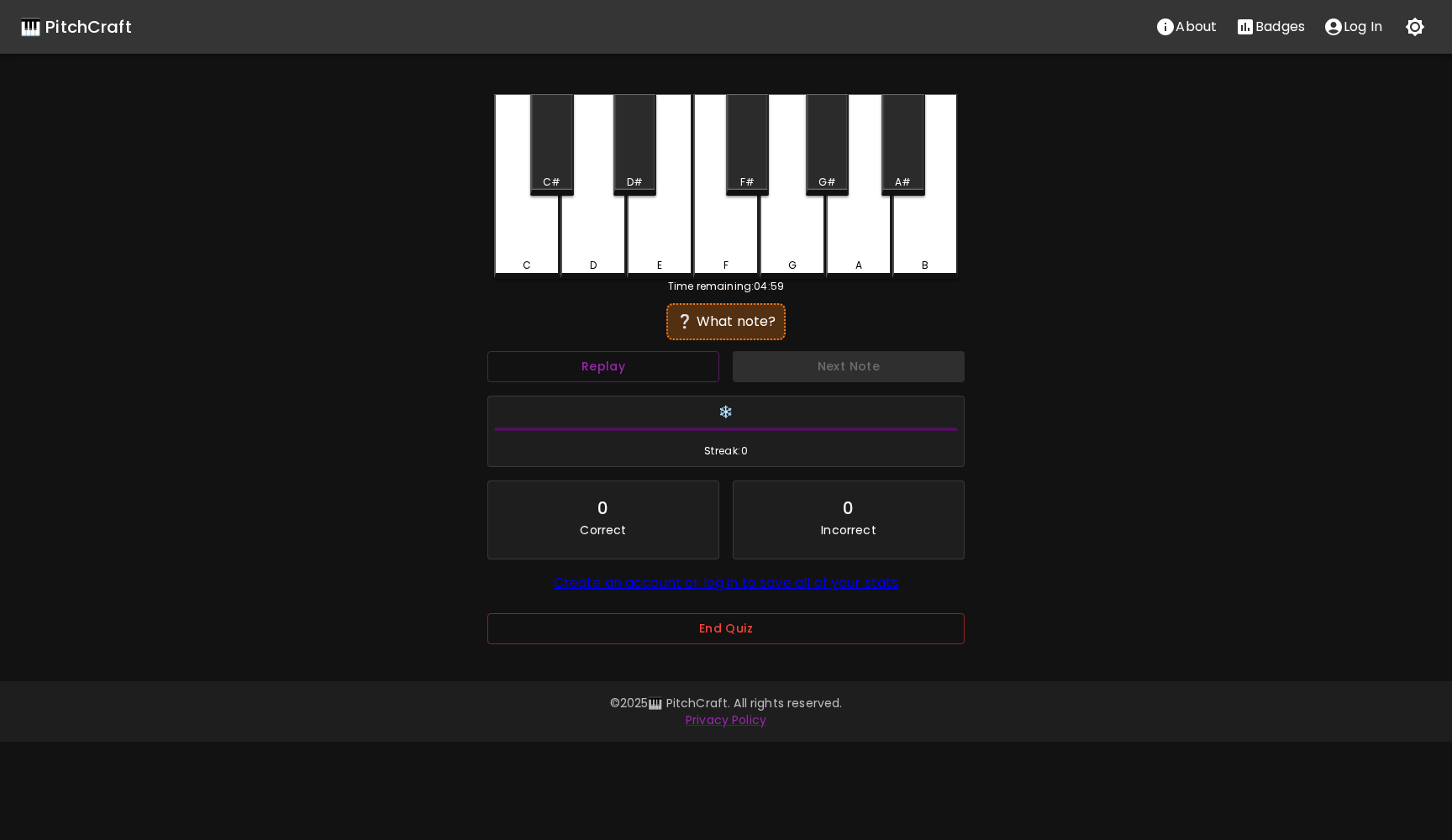
click at [905, 142] on div "A#" at bounding box center [903, 144] width 43 height 101
click at [843, 377] on button "Next Note" at bounding box center [848, 367] width 232 height 31
click at [598, 272] on div "D" at bounding box center [593, 186] width 65 height 185
click at [560, 165] on div "C#" at bounding box center [551, 144] width 43 height 101
click at [641, 153] on div "D#" at bounding box center [635, 144] width 43 height 101
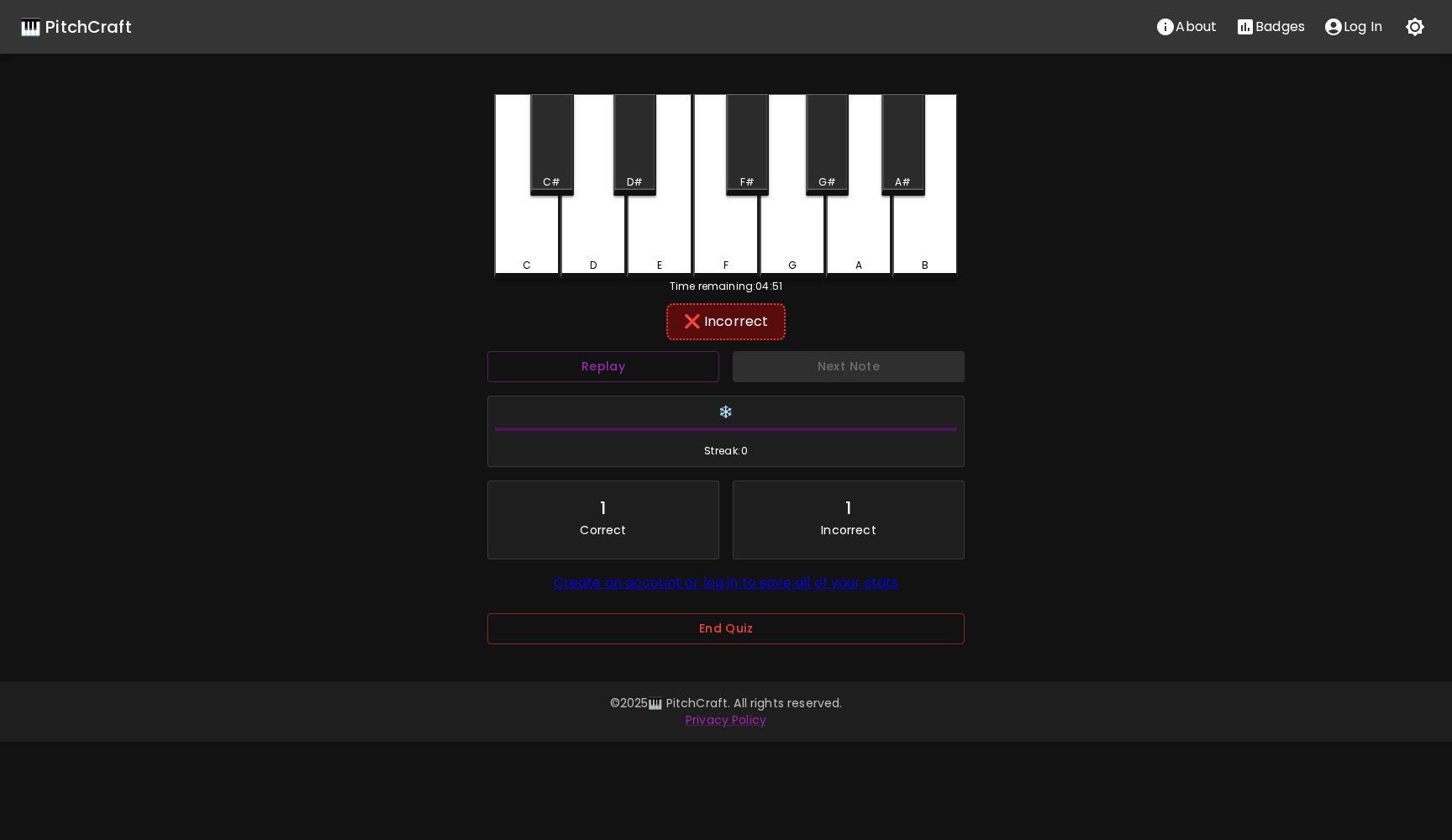
click at [651, 243] on div "E" at bounding box center [659, 186] width 65 height 185
click at [769, 374] on button "Next Note" at bounding box center [848, 367] width 232 height 31
click at [509, 249] on div "C" at bounding box center [526, 186] width 65 height 185
click at [812, 364] on button "Next Note" at bounding box center [848, 367] width 232 height 31
click at [663, 244] on div "E" at bounding box center [659, 186] width 65 height 185
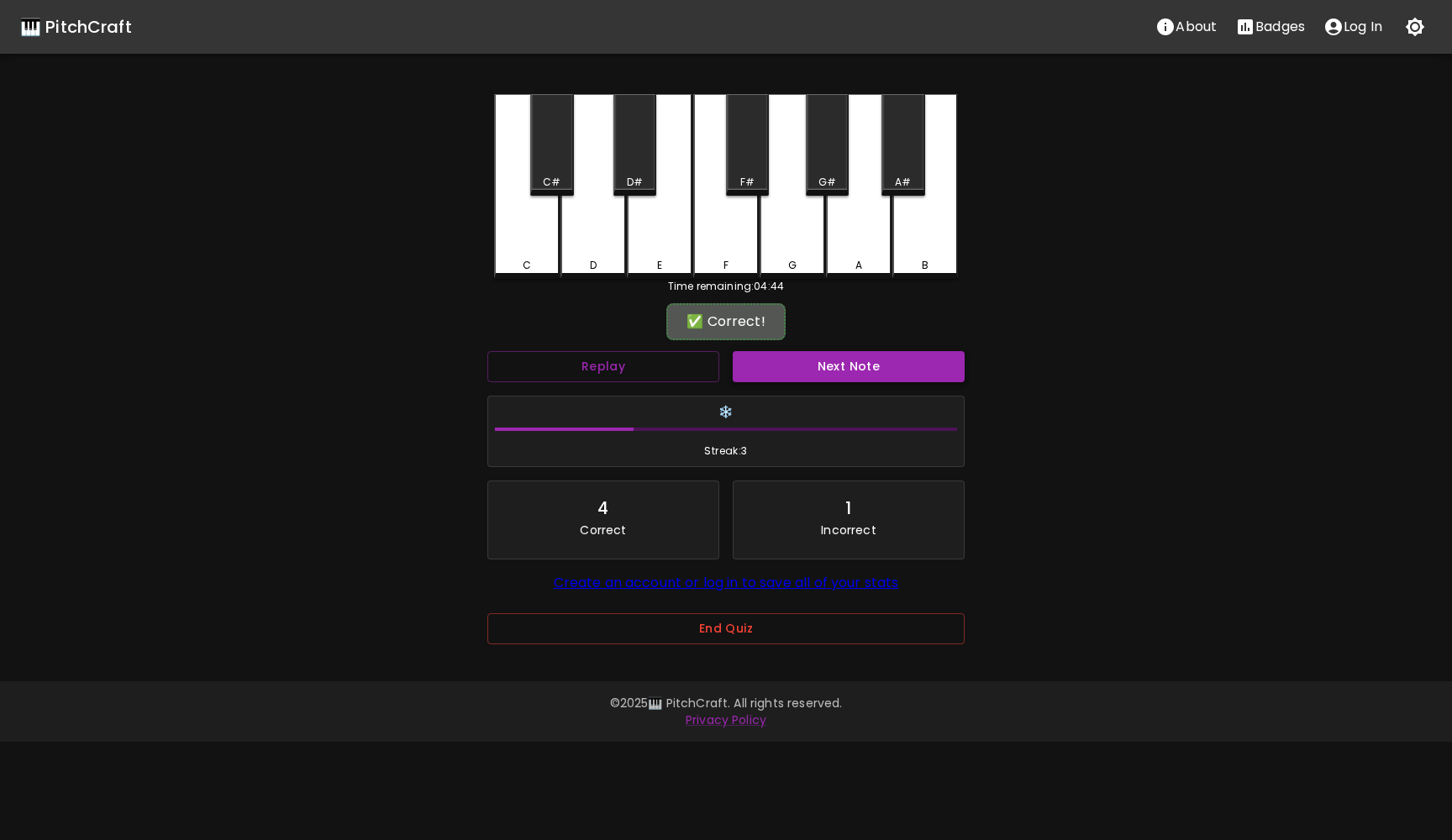
click at [769, 381] on button "Next Note" at bounding box center [848, 367] width 232 height 31
click at [735, 222] on div "F" at bounding box center [725, 186] width 65 height 185
click at [788, 359] on button "Next Note" at bounding box center [848, 367] width 232 height 31
click at [789, 223] on div "G" at bounding box center [791, 186] width 65 height 185
click at [798, 381] on button "Next Note" at bounding box center [848, 367] width 232 height 31
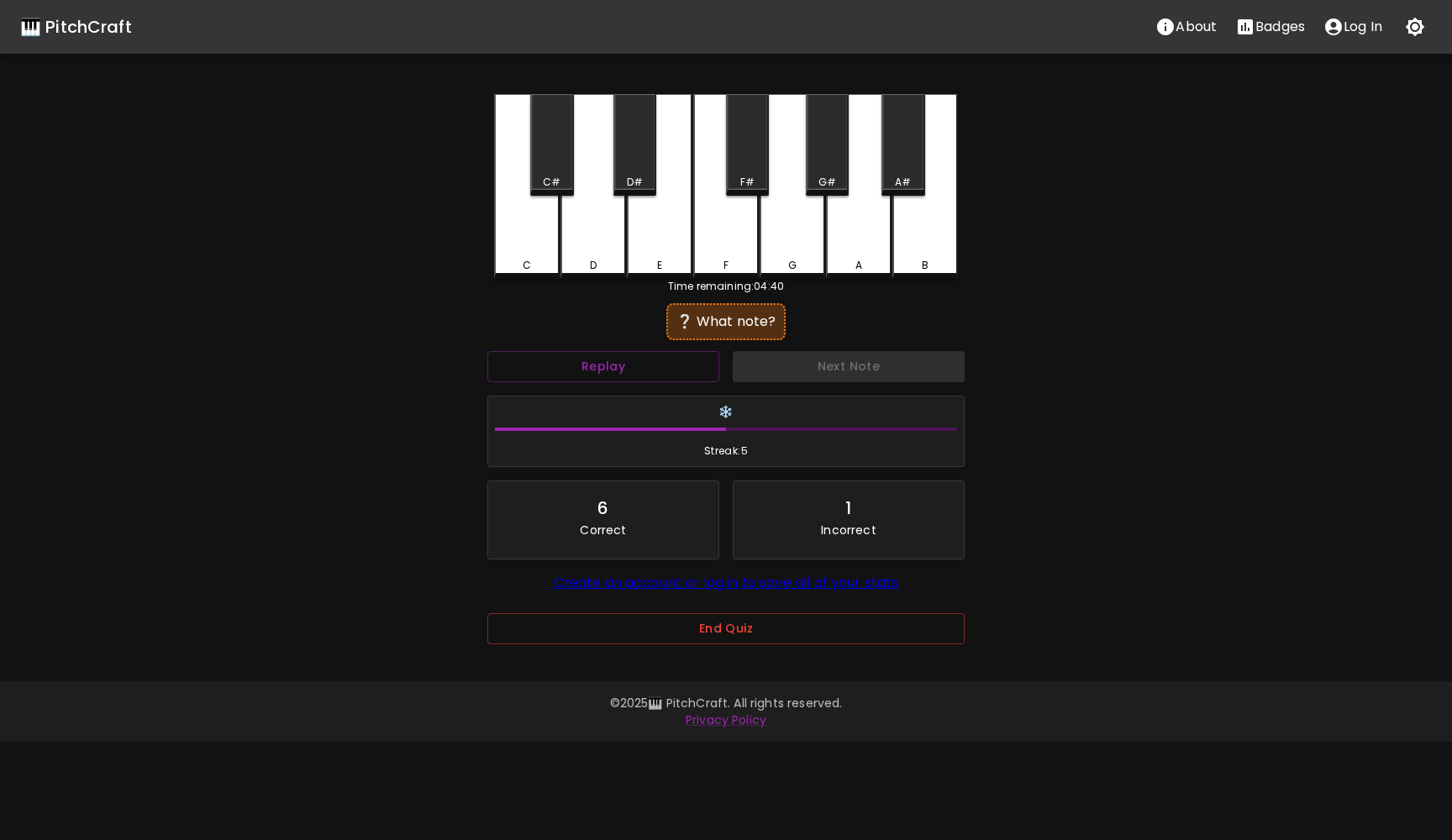
click at [572, 241] on div "D" at bounding box center [593, 186] width 65 height 185
click at [778, 382] on div "Next Note" at bounding box center [848, 366] width 246 height 44
click at [799, 370] on button "Next Note" at bounding box center [848, 367] width 232 height 31
click at [906, 178] on div "A#" at bounding box center [902, 182] width 16 height 15
click at [842, 363] on button "Next Note" at bounding box center [848, 367] width 232 height 31
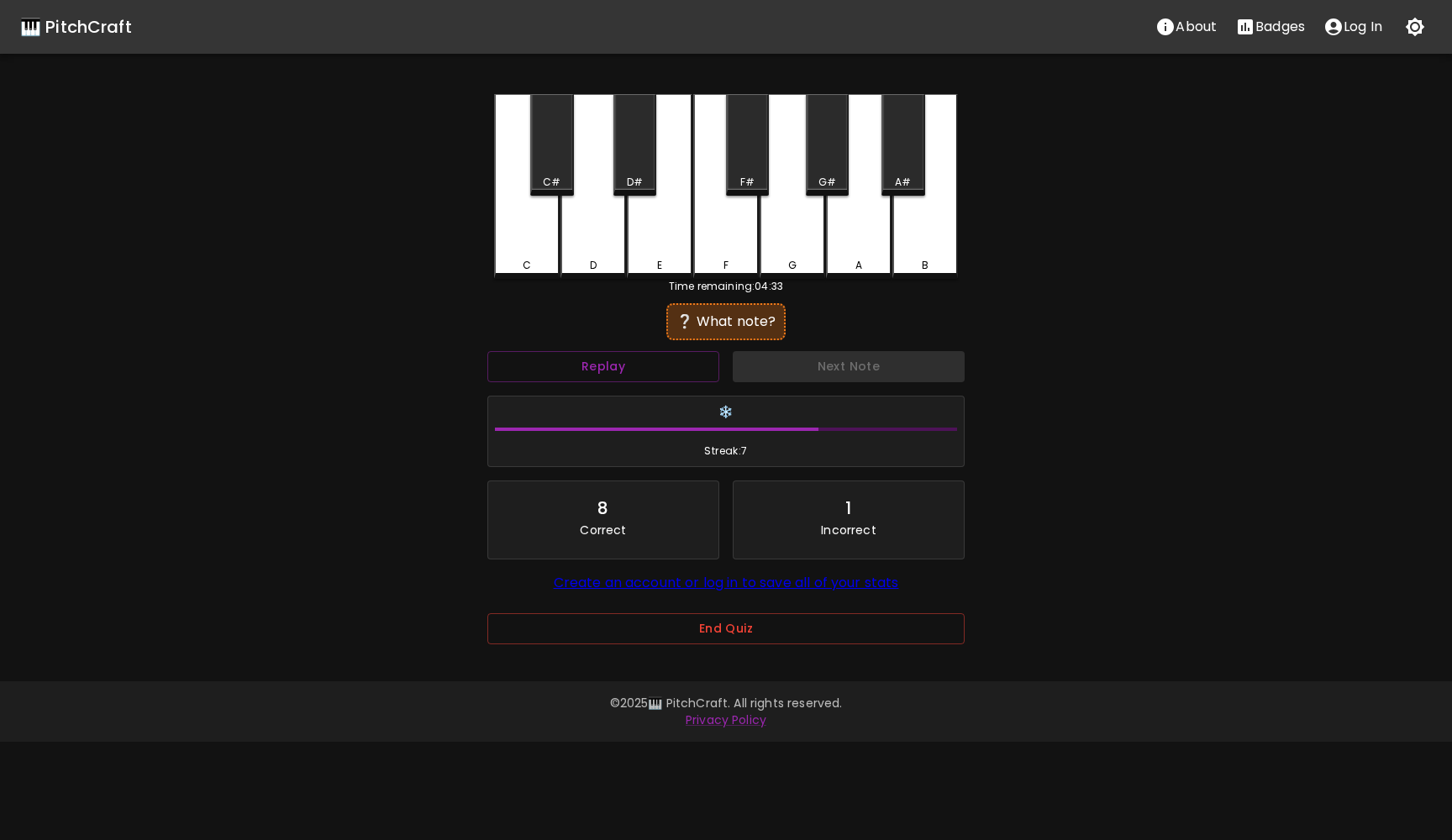
click at [650, 245] on div "E" at bounding box center [659, 186] width 65 height 185
click at [798, 362] on button "Next Note" at bounding box center [848, 367] width 232 height 31
click at [485, 247] on div "C C# D D# E F F# G G# A A# B Time remaining: 04:33 ❔ What note? Replay Next Not…" at bounding box center [726, 381] width 504 height 574
click at [538, 263] on div "C" at bounding box center [527, 265] width 63 height 15
click at [805, 371] on button "Next Note" at bounding box center [848, 367] width 232 height 31
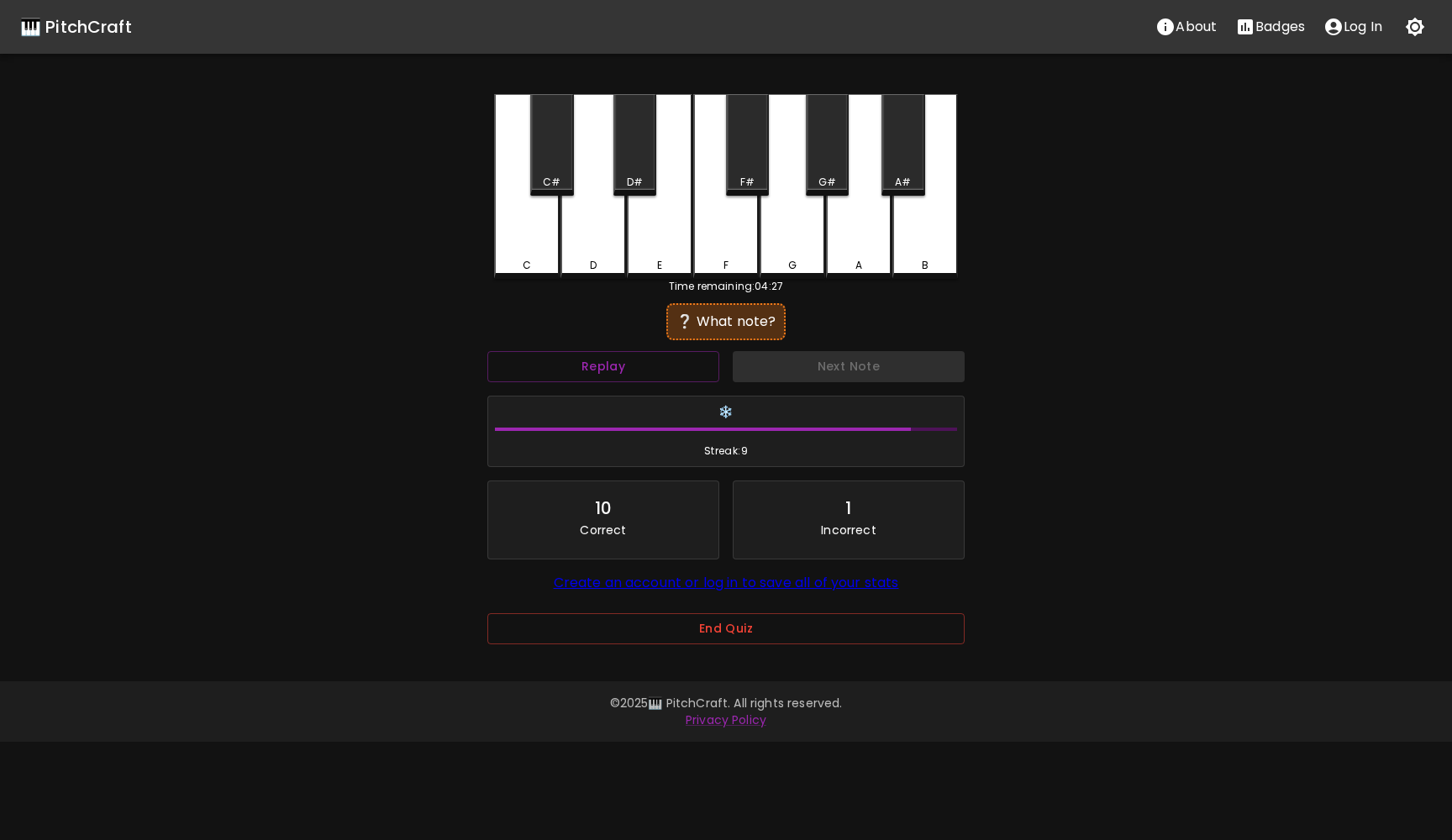
click at [513, 242] on div "C" at bounding box center [526, 186] width 65 height 185
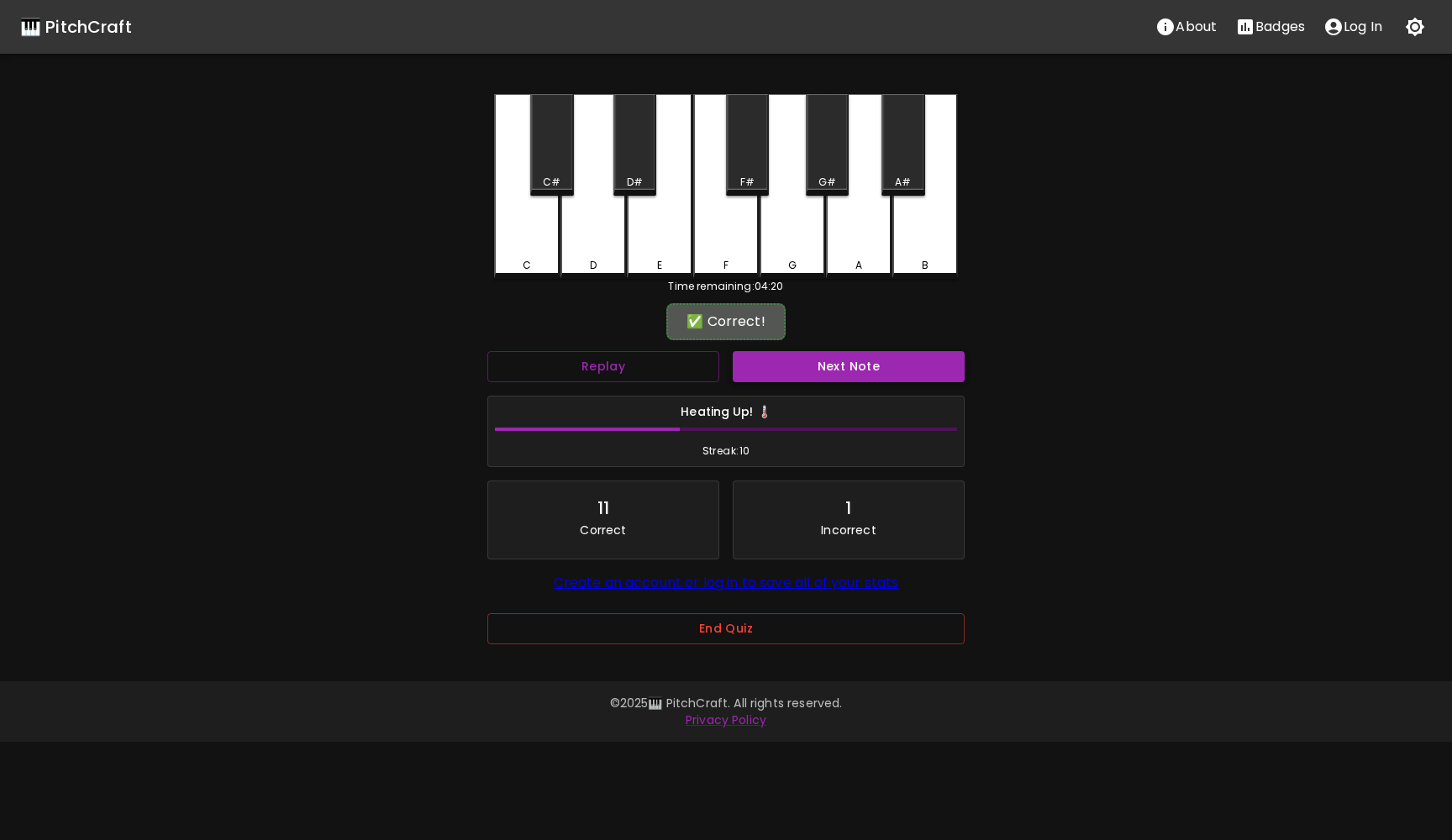
click at [854, 358] on button "Next Note" at bounding box center [848, 367] width 232 height 31
click at [732, 155] on div "F#" at bounding box center [747, 144] width 43 height 101
click at [815, 369] on button "Next Note" at bounding box center [848, 367] width 232 height 31
click at [921, 236] on div "B" at bounding box center [925, 186] width 65 height 185
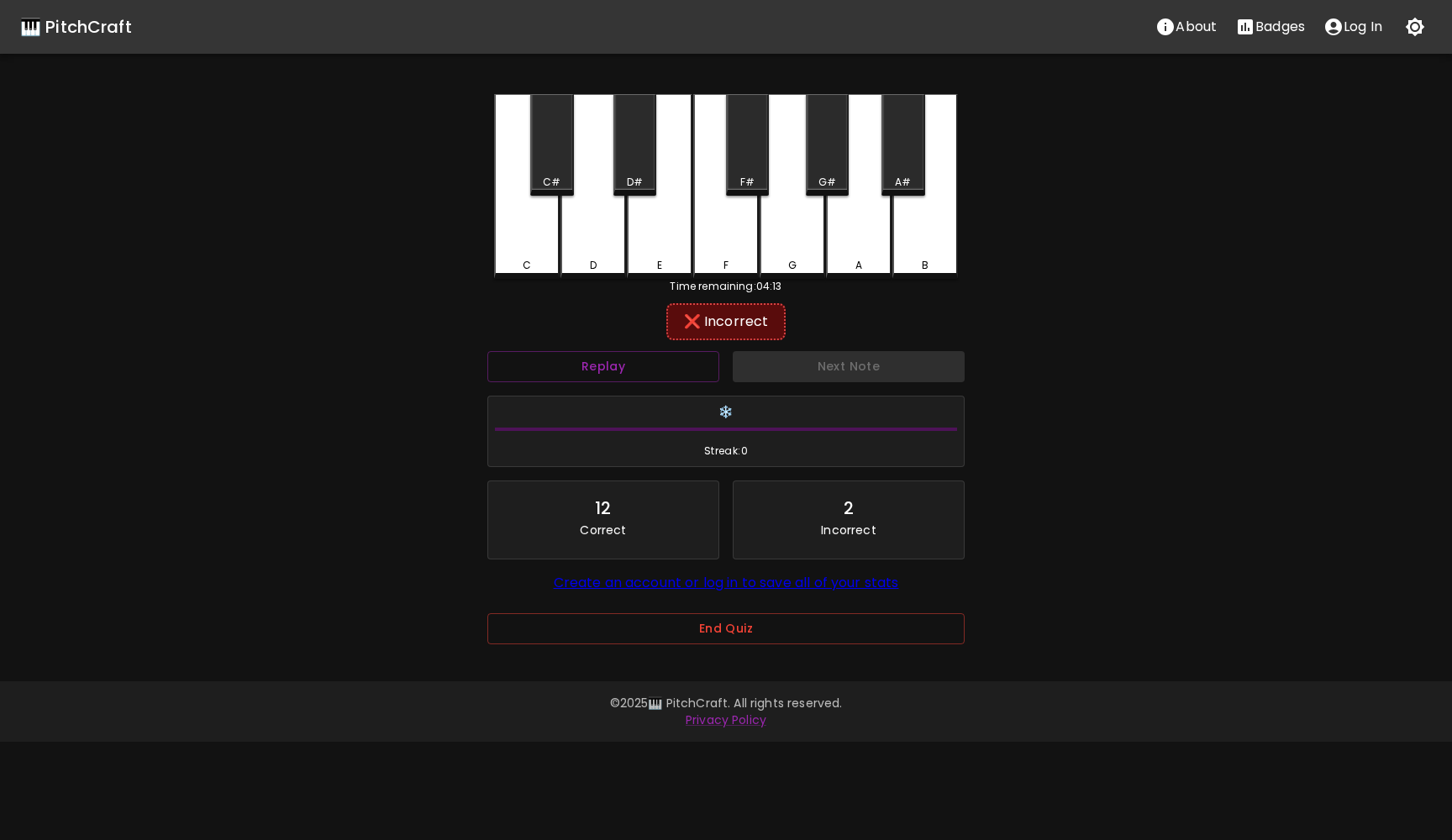
click at [914, 159] on div "A#" at bounding box center [903, 144] width 43 height 101
click at [870, 373] on button "Next Note" at bounding box center [848, 367] width 232 height 31
click at [527, 250] on div "C" at bounding box center [526, 186] width 65 height 185
click at [843, 361] on button "Next Note" at bounding box center [848, 367] width 232 height 31
click at [664, 189] on div "E" at bounding box center [659, 186] width 65 height 185
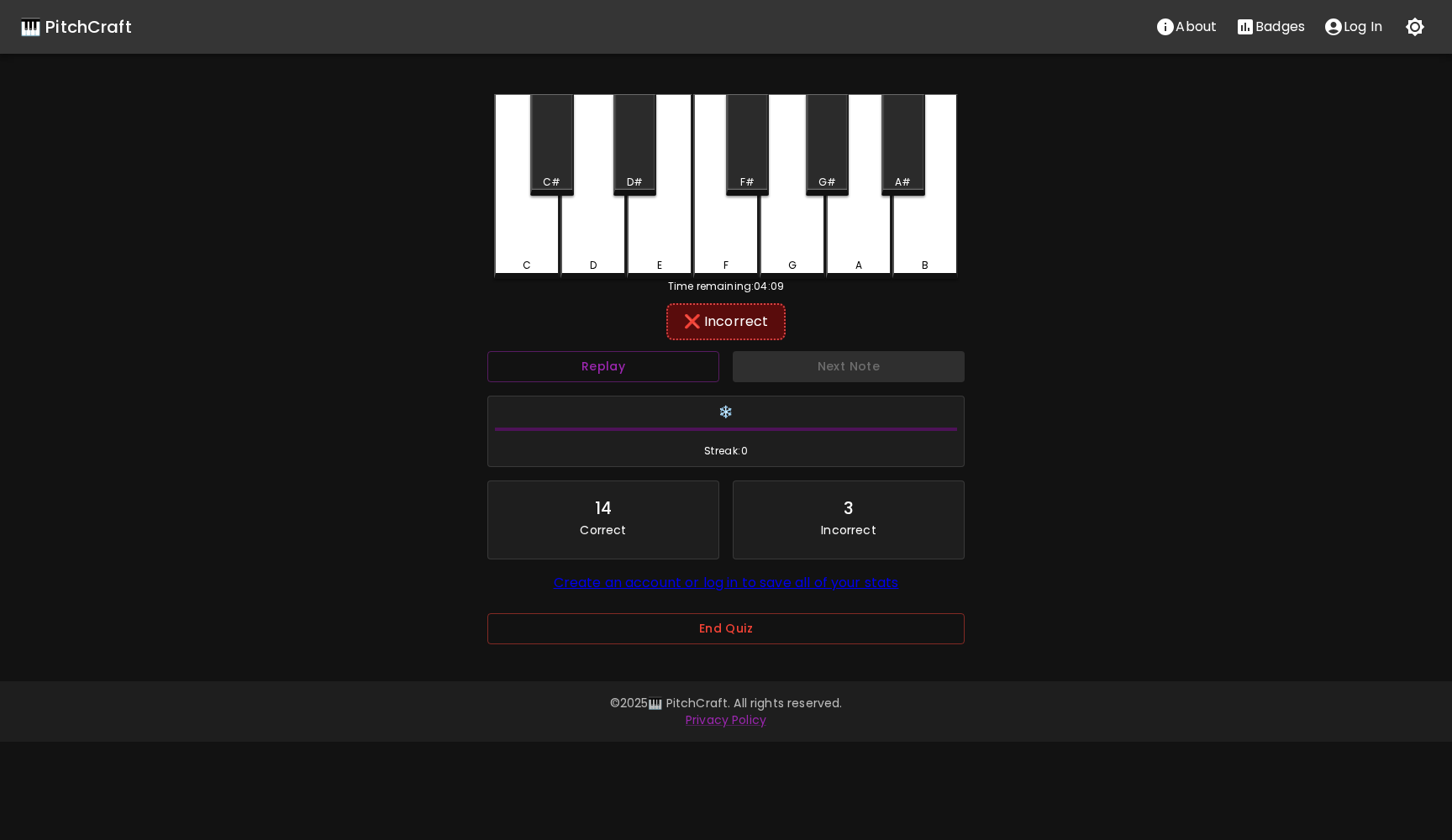
click at [644, 159] on div "D#" at bounding box center [635, 144] width 43 height 101
click at [809, 362] on button "Next Note" at bounding box center [848, 367] width 232 height 31
click at [843, 167] on div "G#" at bounding box center [827, 144] width 43 height 101
click at [529, 161] on div "C" at bounding box center [526, 186] width 65 height 185
click at [552, 161] on div "C#" at bounding box center [551, 144] width 43 height 101
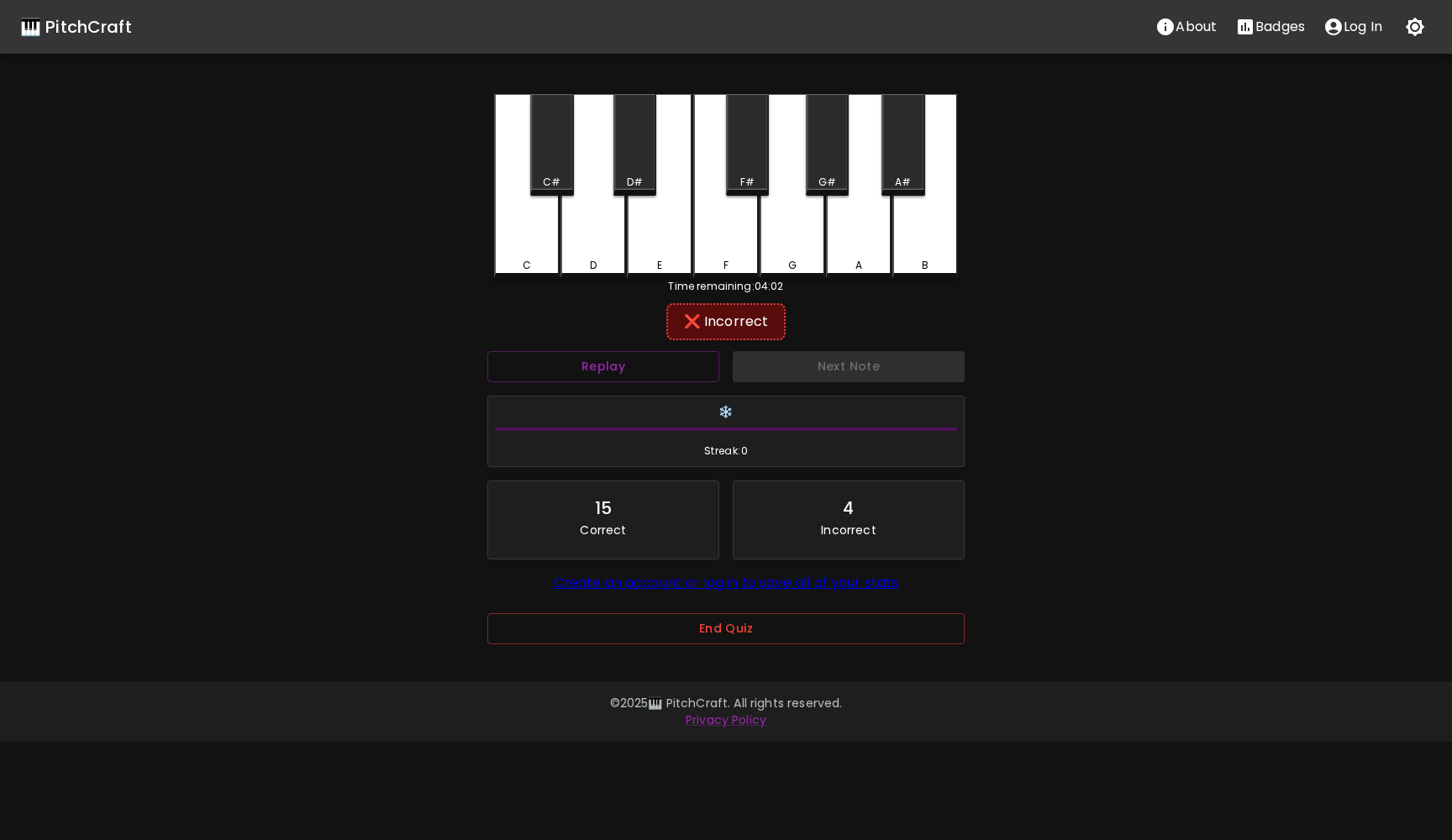
click at [800, 266] on div "G" at bounding box center [792, 265] width 63 height 15
click at [865, 253] on div "A" at bounding box center [859, 186] width 65 height 185
click at [767, 172] on div "F#" at bounding box center [747, 144] width 43 height 101
click at [732, 232] on div "F" at bounding box center [725, 186] width 65 height 185
click at [798, 235] on div "G" at bounding box center [791, 186] width 65 height 185
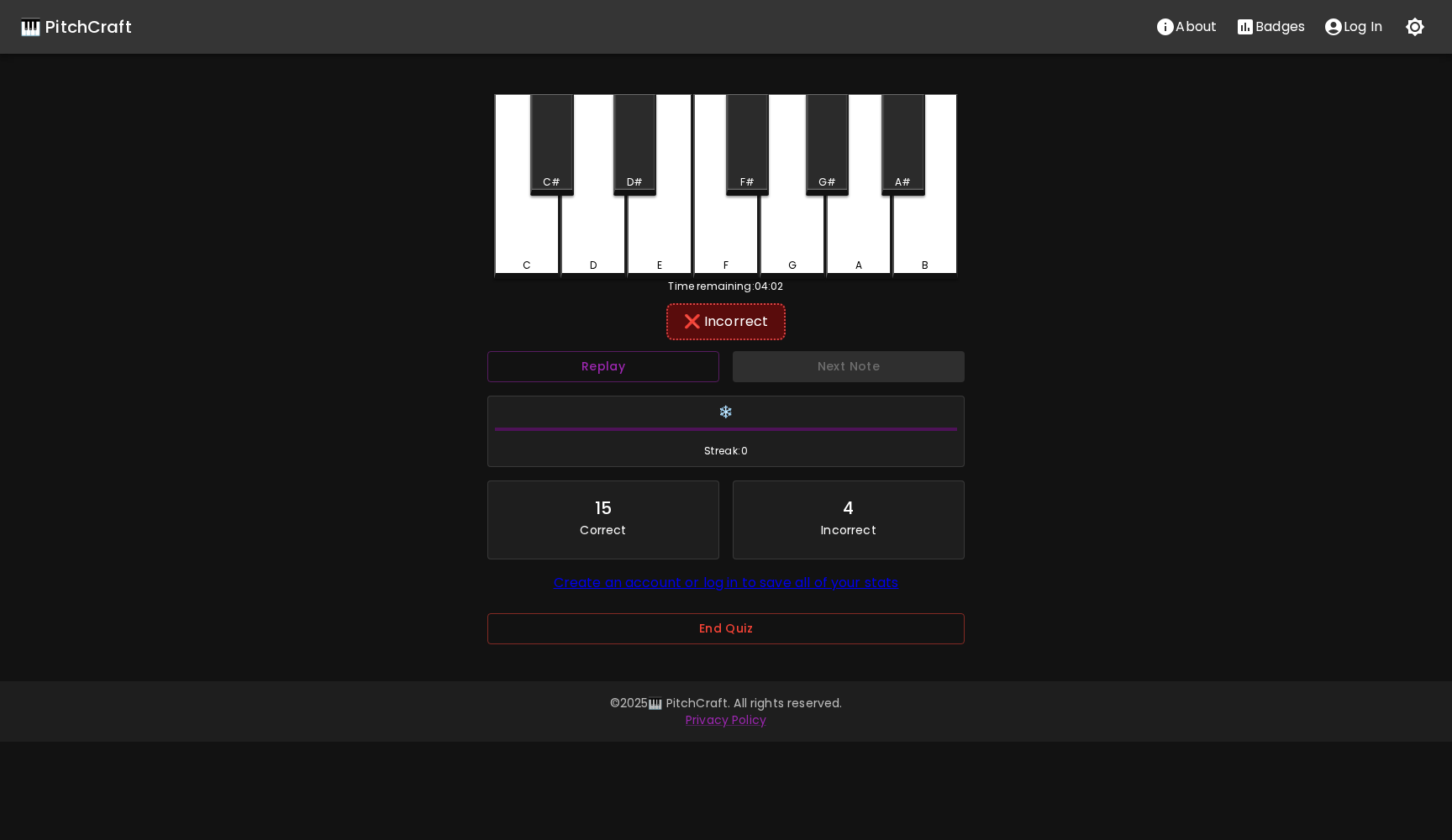
click at [844, 159] on div "G#" at bounding box center [827, 144] width 43 height 101
click at [866, 217] on div "A" at bounding box center [859, 186] width 65 height 185
click at [903, 157] on div "A#" at bounding box center [903, 144] width 43 height 101
click at [928, 227] on div "B" at bounding box center [925, 186] width 65 height 185
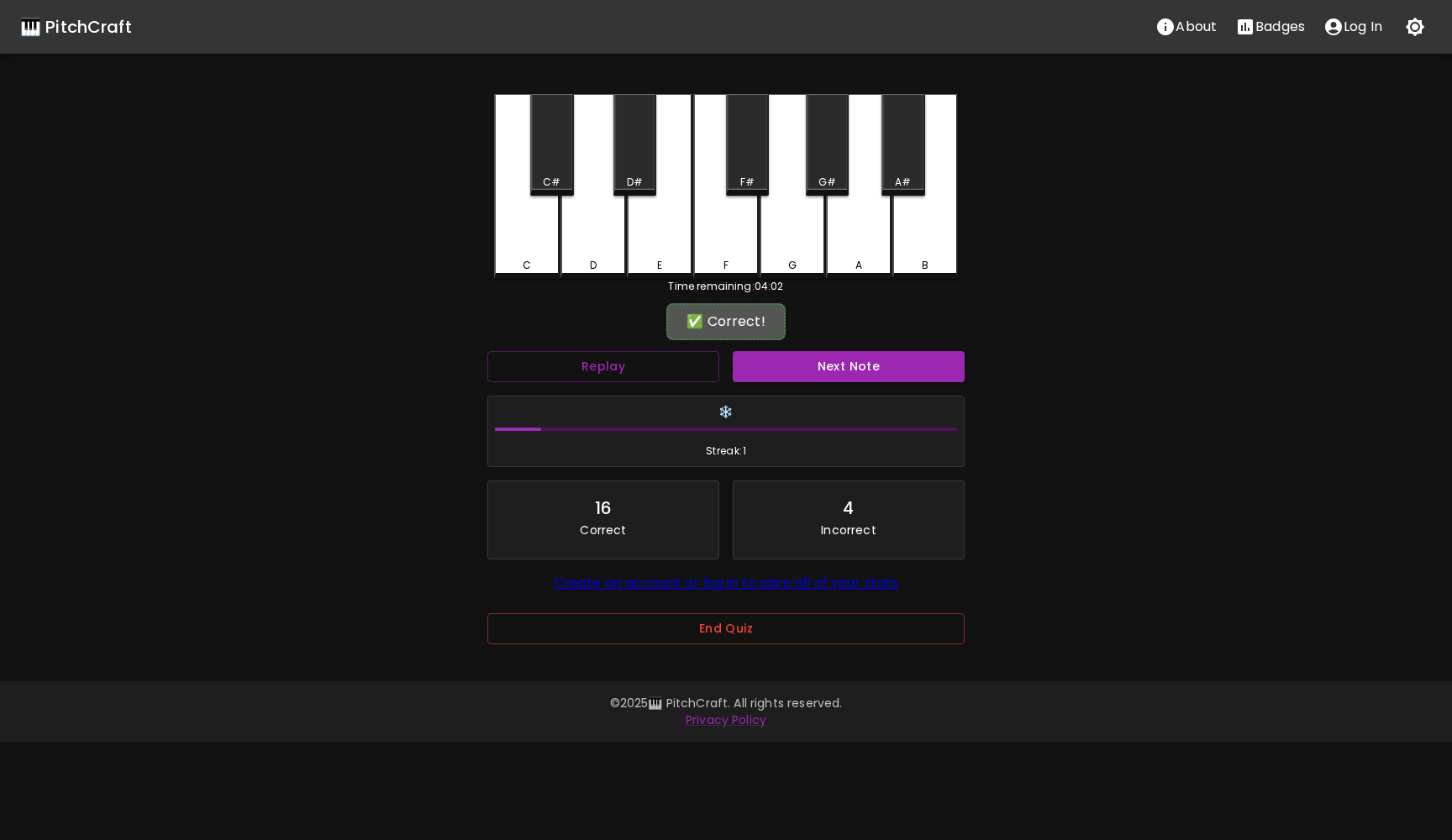
click at [928, 227] on div "B" at bounding box center [925, 186] width 65 height 185
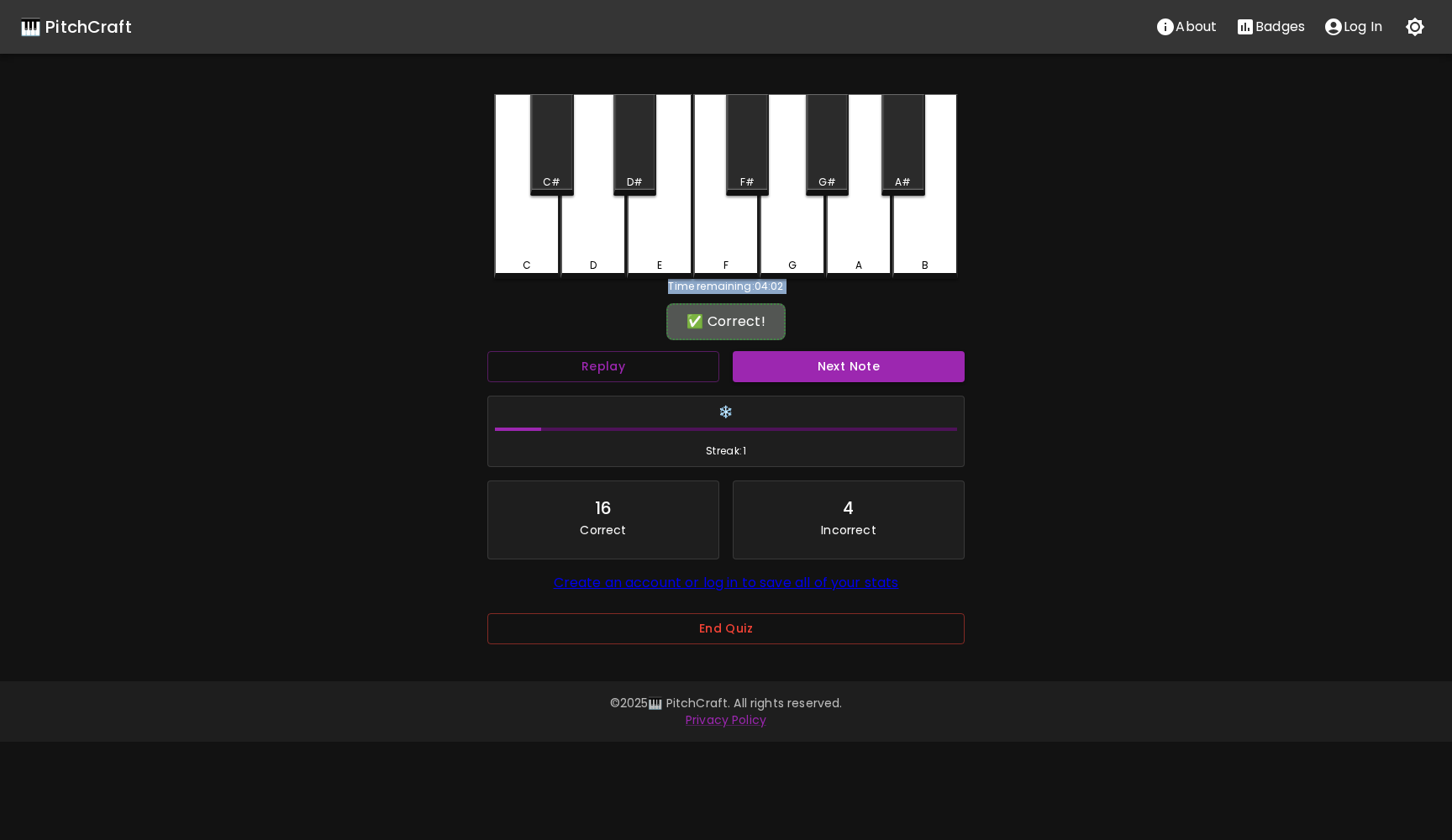
click at [928, 227] on div "B" at bounding box center [925, 186] width 65 height 185
click at [851, 362] on button "Next Note" at bounding box center [848, 367] width 232 height 31
click at [588, 247] on div "D" at bounding box center [593, 186] width 65 height 185
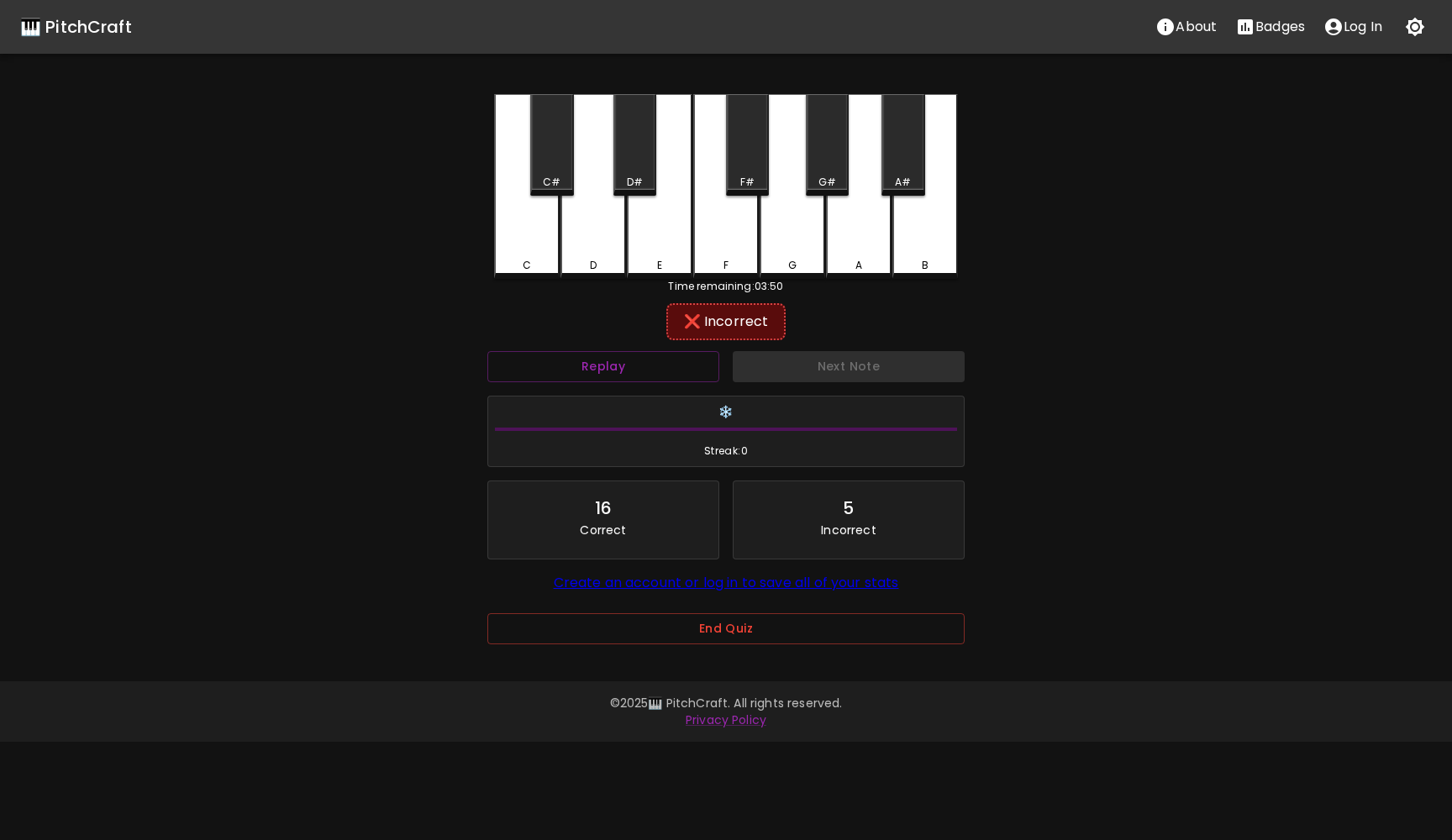
click at [588, 247] on div "D" at bounding box center [593, 186] width 65 height 185
click at [553, 169] on div "C#" at bounding box center [551, 144] width 43 height 101
click at [754, 363] on button "Next Note" at bounding box center [848, 367] width 232 height 31
click at [551, 132] on div "C#" at bounding box center [551, 144] width 43 height 101
click at [769, 373] on button "Next Note" at bounding box center [848, 367] width 232 height 31
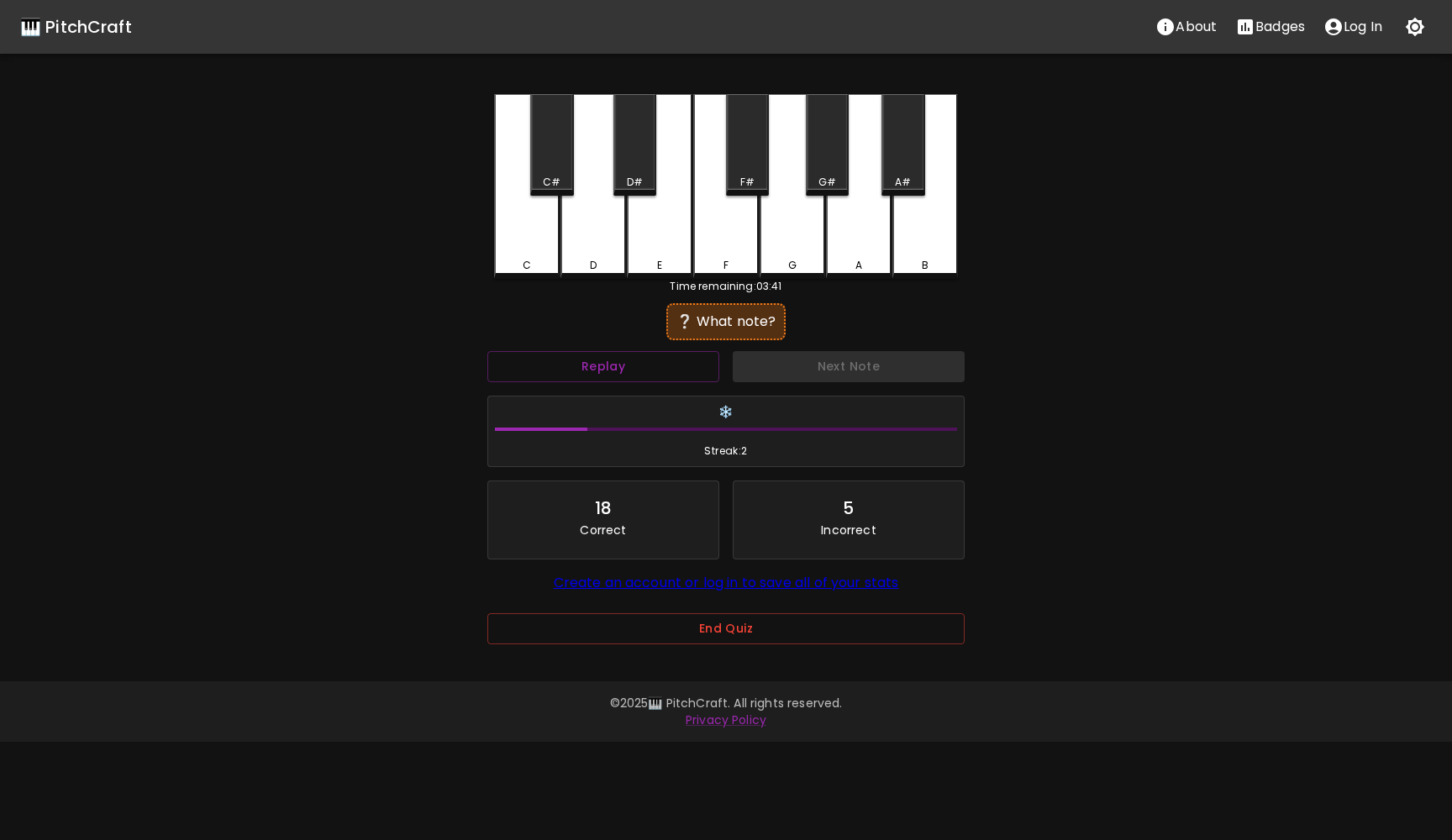
click at [635, 150] on div "D#" at bounding box center [635, 144] width 43 height 101
click at [768, 354] on button "Next Note" at bounding box center [848, 367] width 232 height 31
click at [573, 236] on div "D" at bounding box center [593, 186] width 65 height 185
click at [558, 186] on div "C#" at bounding box center [551, 182] width 17 height 15
click at [786, 367] on button "Next Note" at bounding box center [848, 367] width 232 height 31
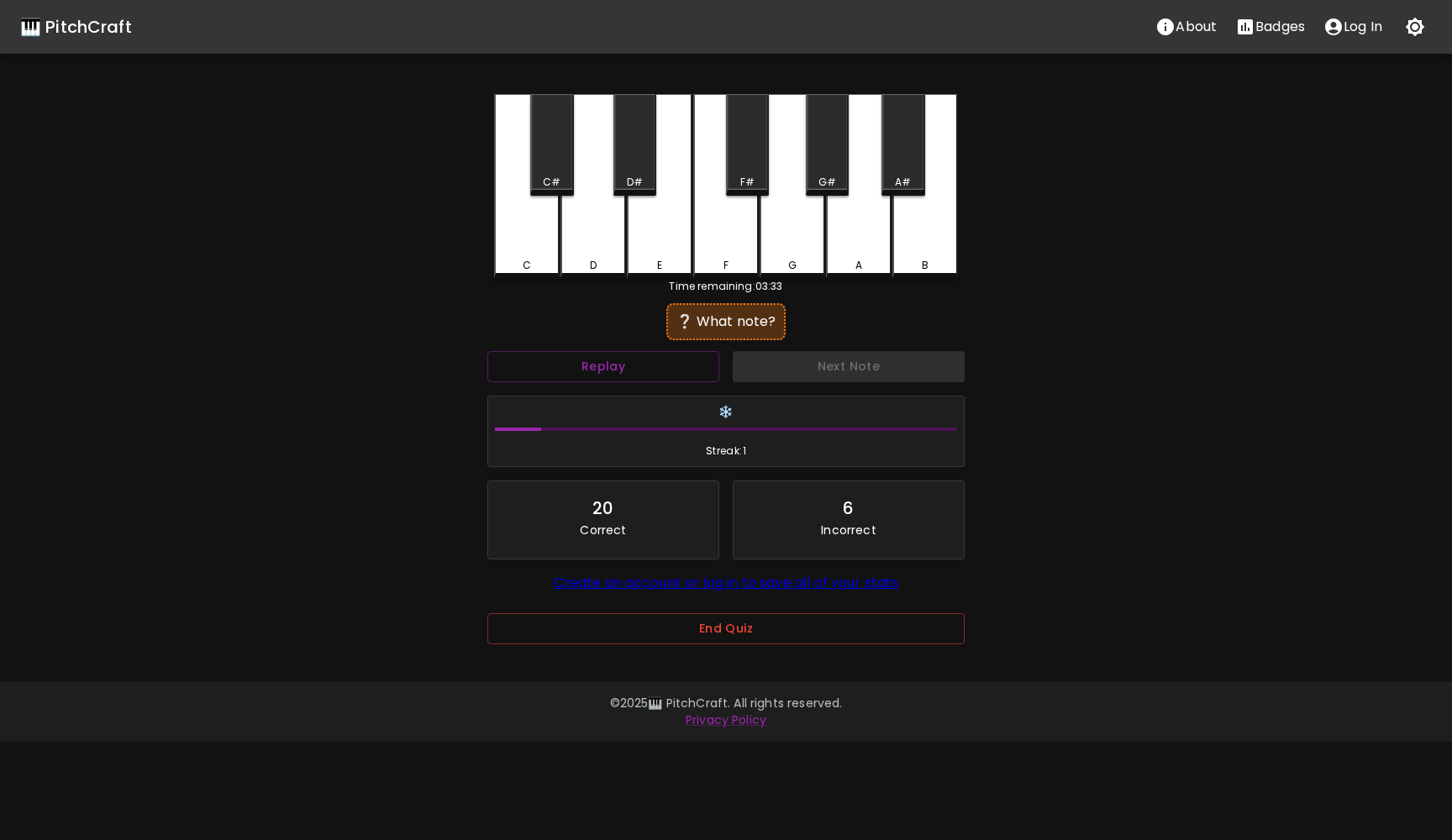
click at [933, 276] on div "C C# D D# E F F# G G# A A# B" at bounding box center [726, 186] width 464 height 185
click at [921, 353] on button "Next Note" at bounding box center [848, 367] width 232 height 31
click at [748, 111] on div "F#" at bounding box center [747, 144] width 43 height 101
click at [752, 240] on div "F" at bounding box center [725, 186] width 65 height 185
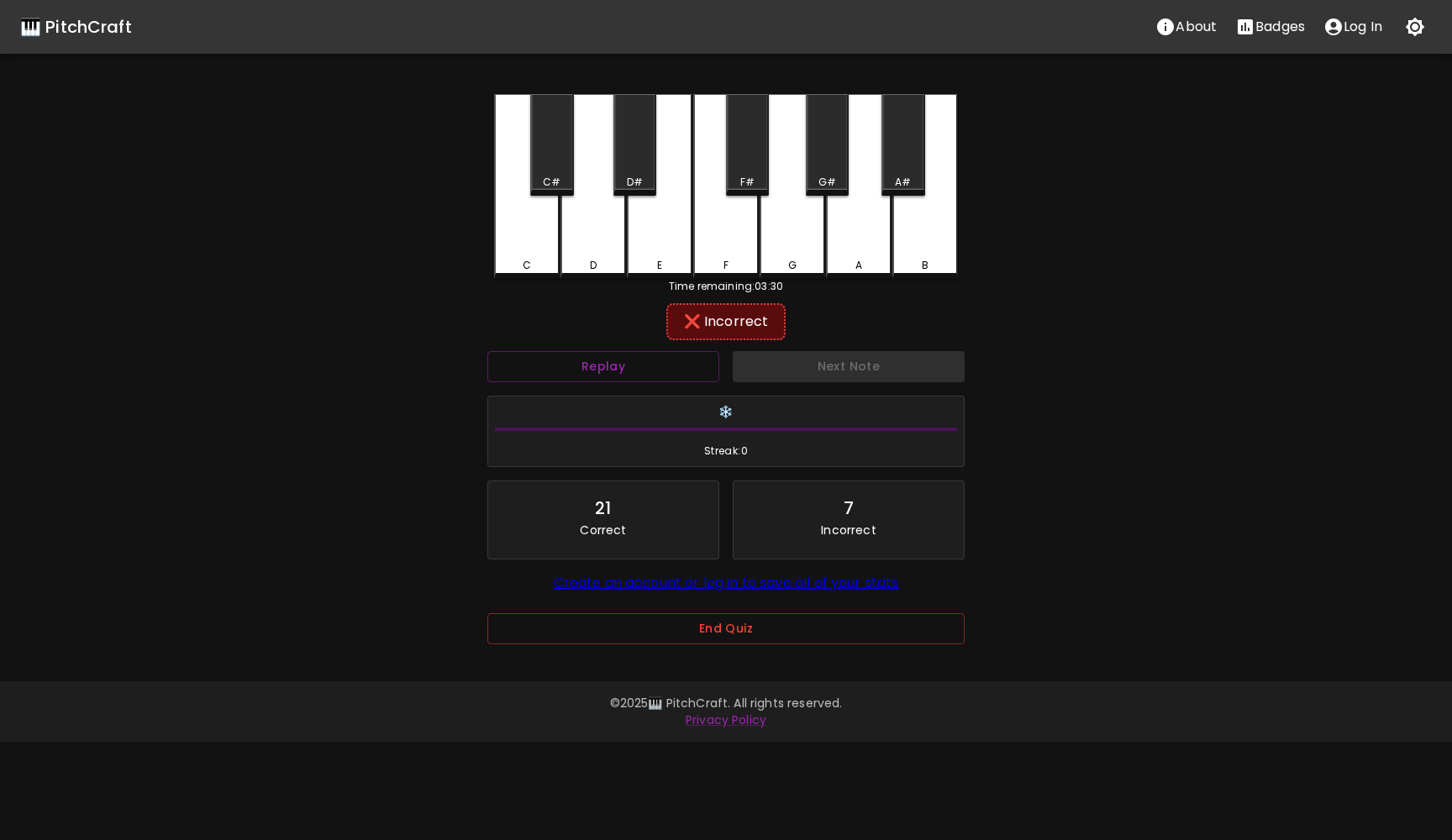
click at [778, 236] on div "G" at bounding box center [791, 186] width 65 height 185
click at [838, 362] on button "Next Note" at bounding box center [848, 367] width 232 height 31
click at [652, 238] on div "E" at bounding box center [659, 186] width 65 height 185
click at [796, 363] on button "Next Note" at bounding box center [848, 367] width 232 height 31
click at [608, 363] on button "Replay" at bounding box center [604, 367] width 232 height 31
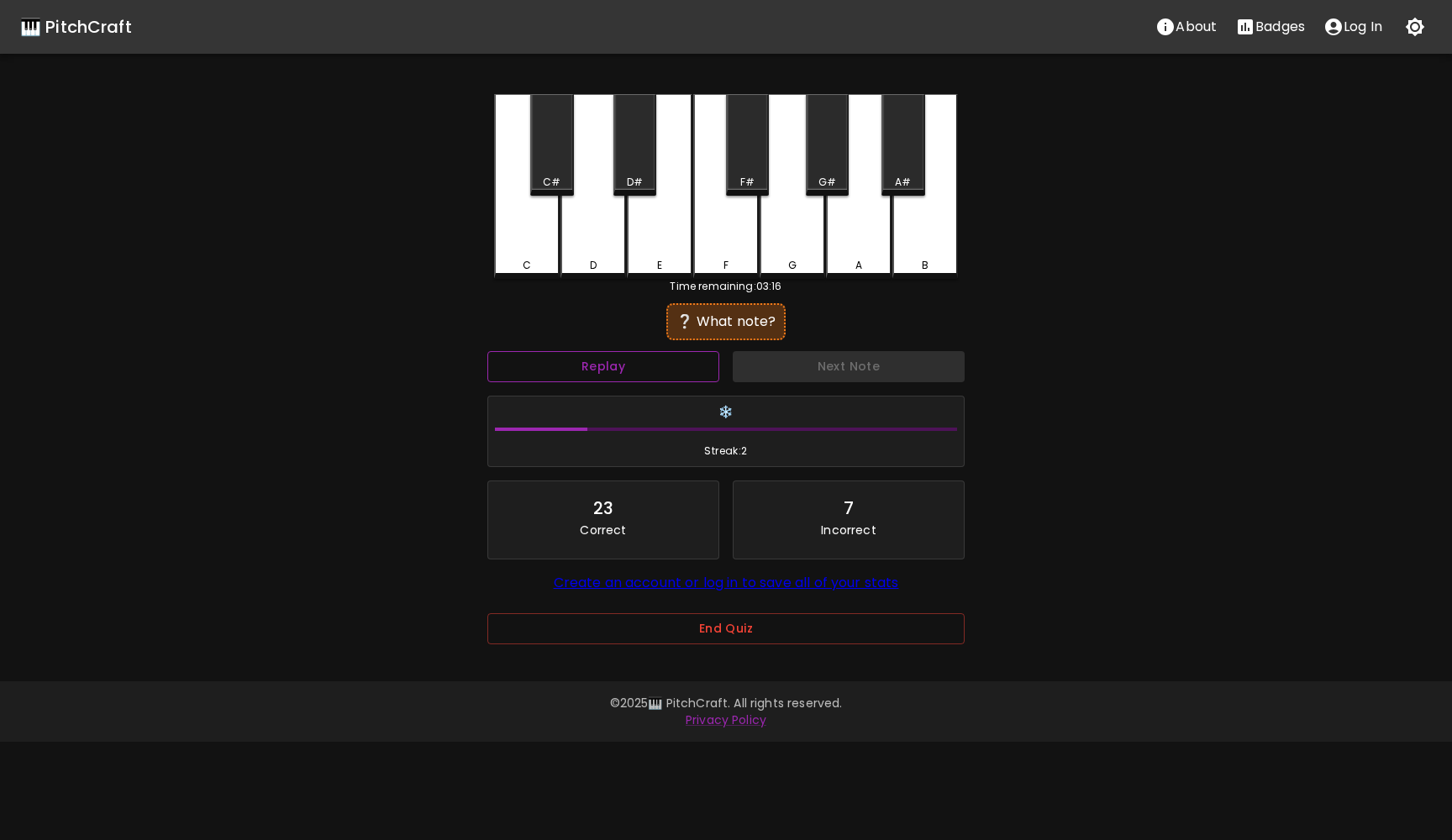
click at [608, 363] on button "Replay" at bounding box center [604, 367] width 232 height 31
click at [866, 204] on div "A" at bounding box center [859, 186] width 65 height 185
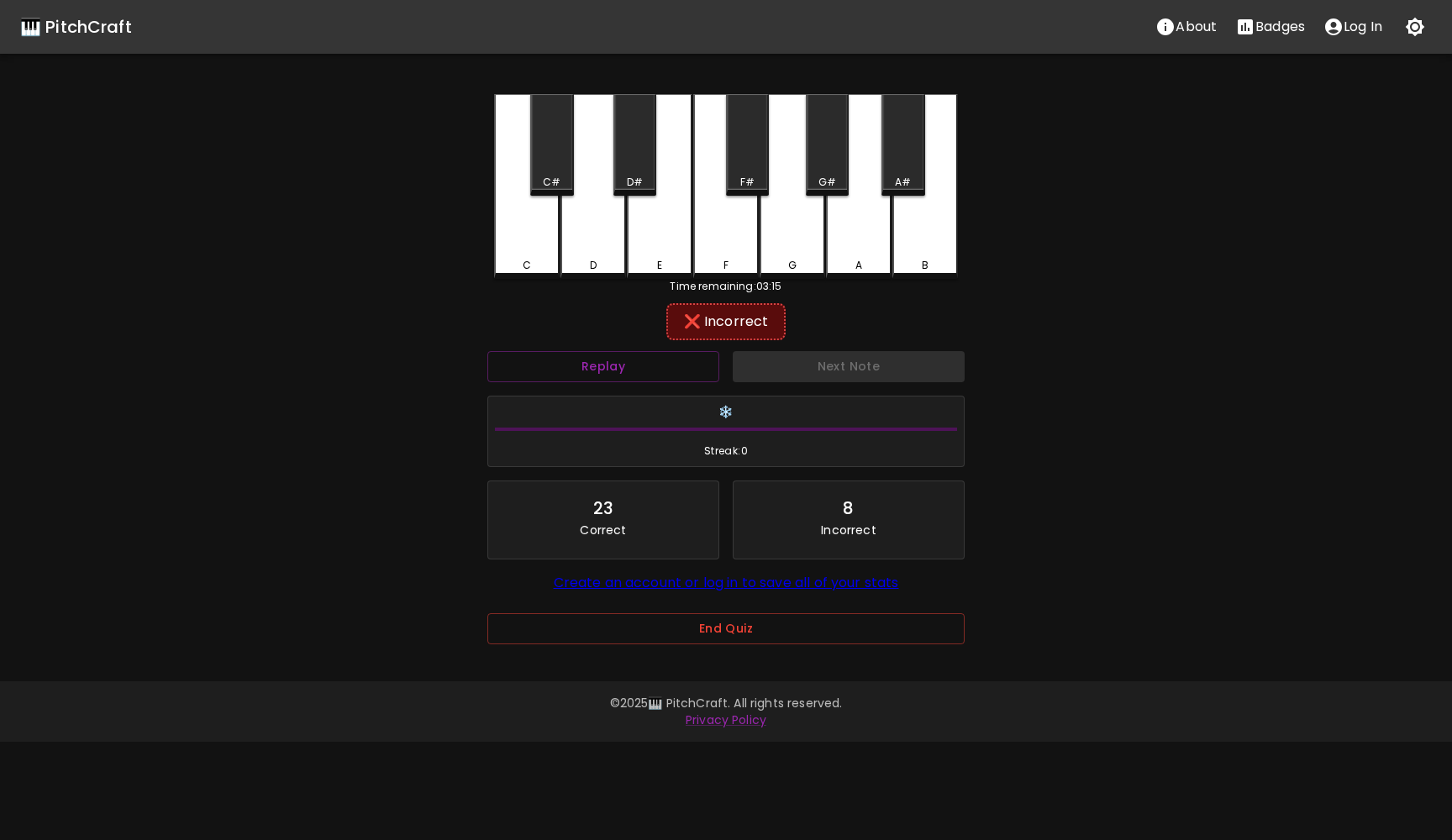
click at [835, 171] on div "G#" at bounding box center [827, 144] width 43 height 101
click at [817, 367] on button "Next Note" at bounding box center [848, 367] width 232 height 31
click at [928, 223] on div "B" at bounding box center [925, 186] width 65 height 185
click at [844, 375] on button "Next Note" at bounding box center [848, 367] width 232 height 31
click at [655, 240] on div "E" at bounding box center [659, 186] width 65 height 185
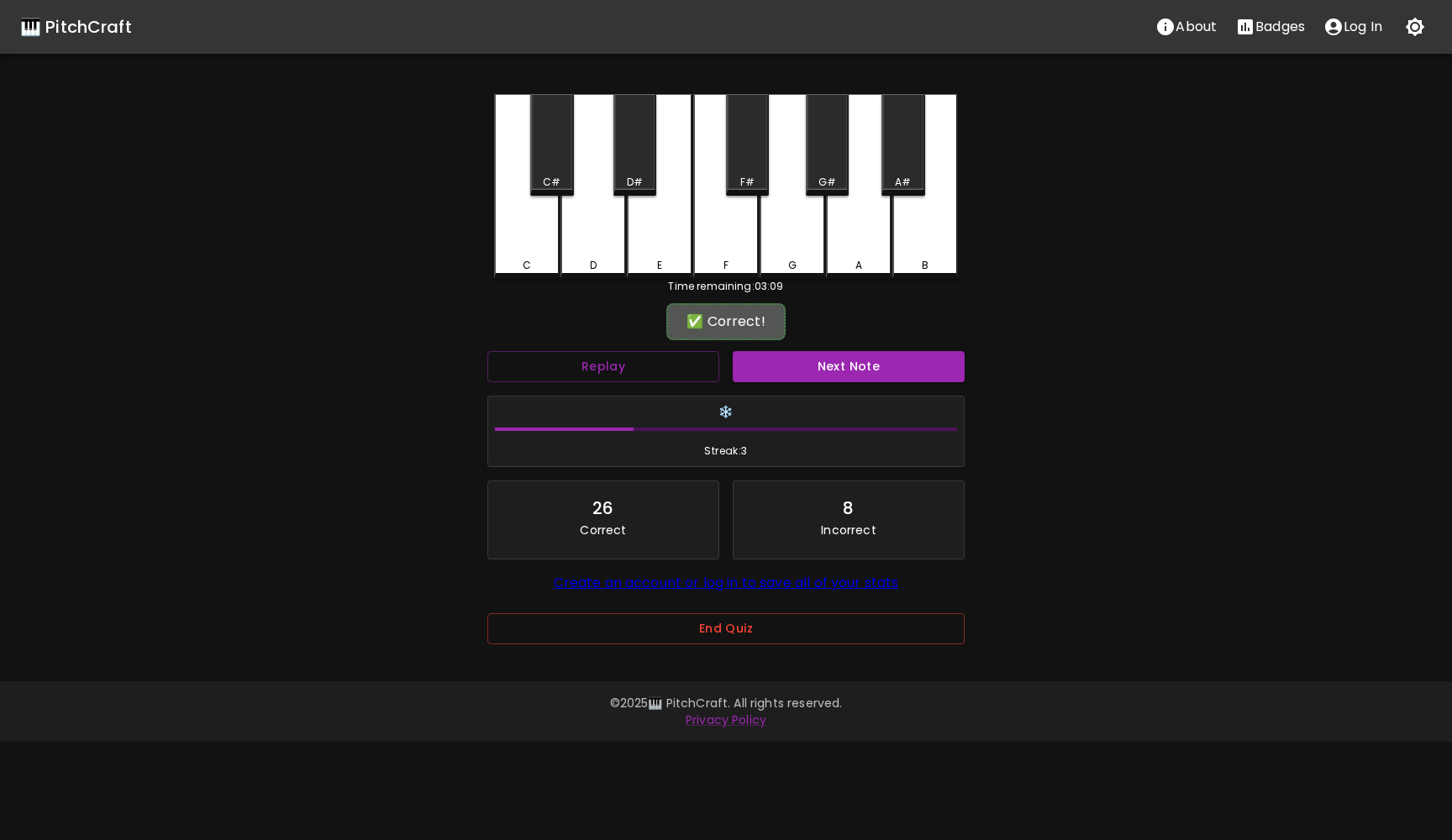
click at [845, 397] on div "❄️ Streak: 3" at bounding box center [726, 432] width 476 height 71
click at [838, 374] on button "Next Note" at bounding box center [848, 367] width 232 height 31
click at [933, 222] on div "B" at bounding box center [925, 186] width 65 height 185
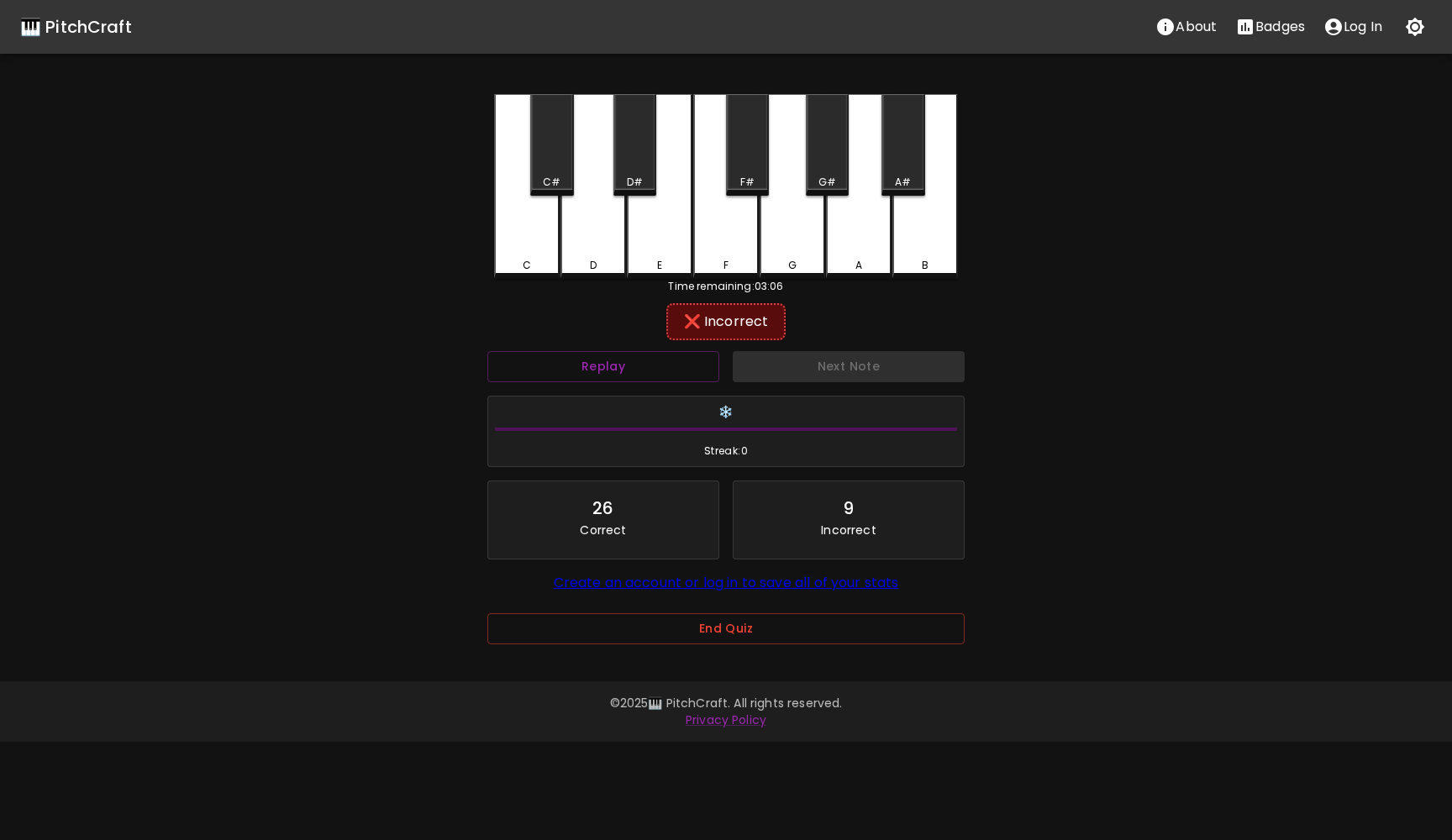
click at [907, 109] on div "A#" at bounding box center [903, 144] width 43 height 101
click at [886, 363] on button "Next Note" at bounding box center [848, 367] width 232 height 31
click at [520, 263] on div "C" at bounding box center [527, 265] width 63 height 15
click at [561, 178] on div "C#" at bounding box center [551, 182] width 40 height 15
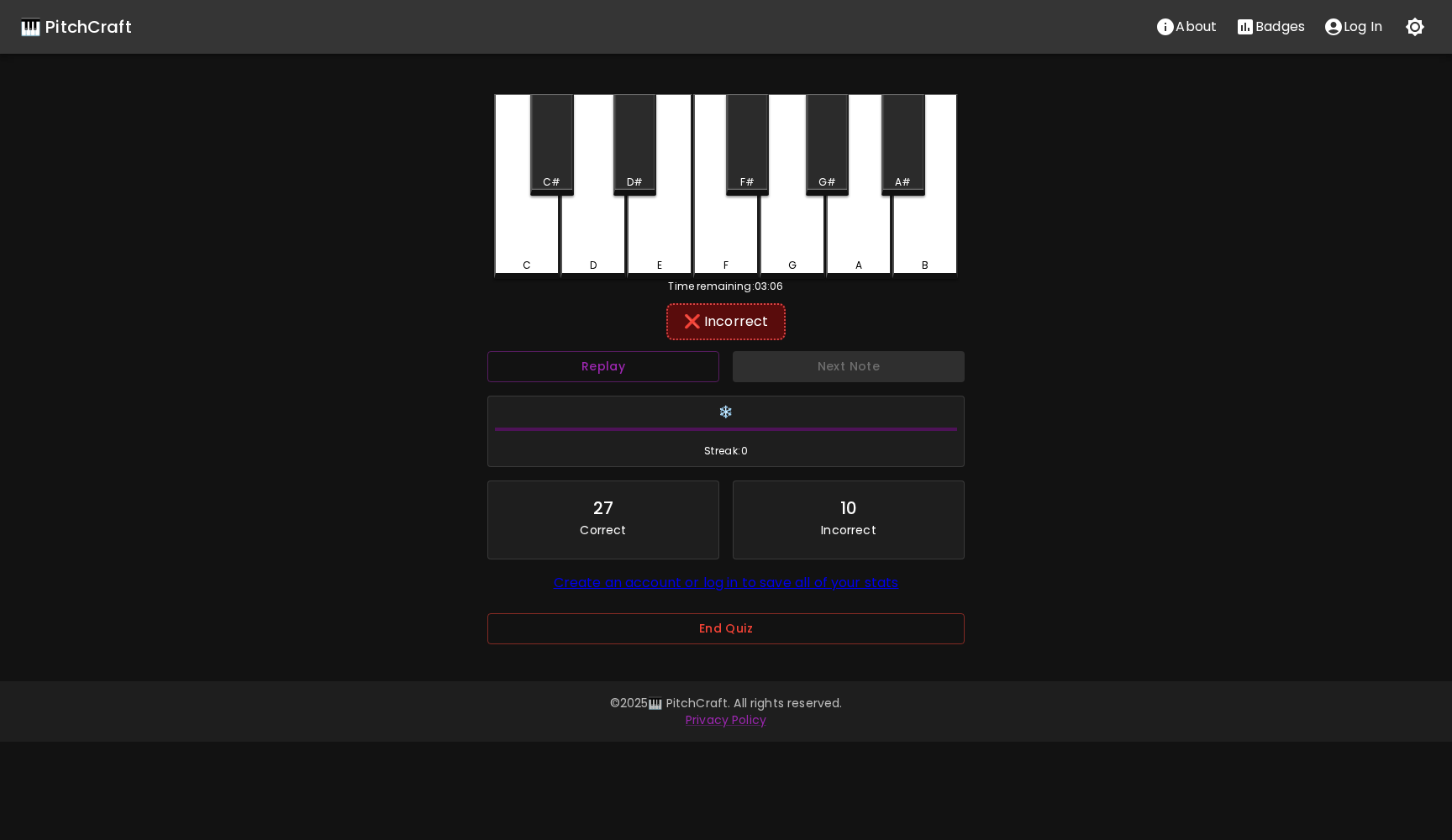
click at [561, 178] on div "C#" at bounding box center [551, 182] width 40 height 15
click at [598, 240] on div "D" at bounding box center [593, 186] width 65 height 185
click at [941, 224] on div "B" at bounding box center [925, 186] width 65 height 185
click at [866, 362] on button "Next Note" at bounding box center [848, 367] width 232 height 31
click at [527, 275] on div "C" at bounding box center [526, 186] width 65 height 185
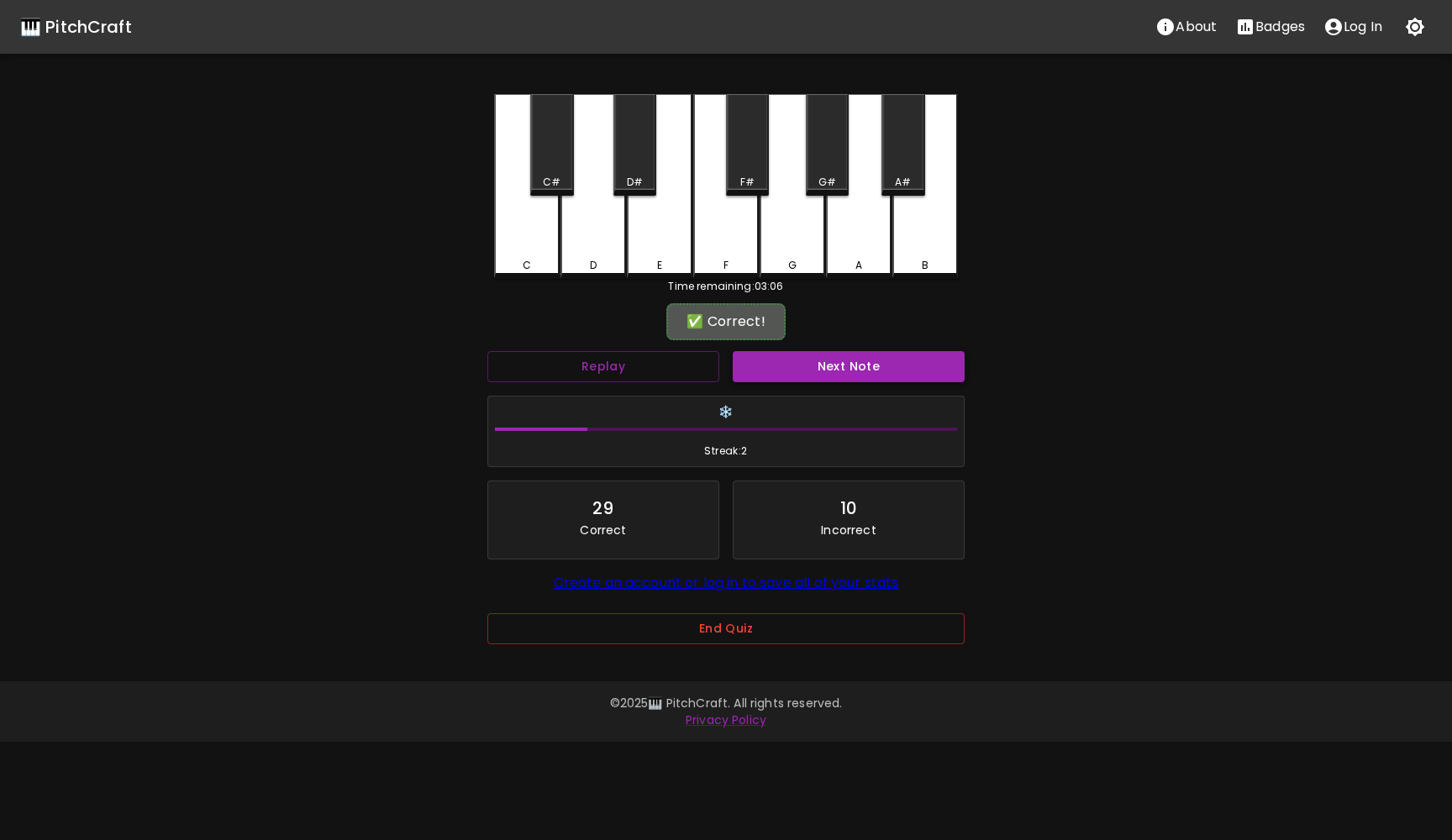
click at [755, 366] on button "Next Note" at bounding box center [848, 367] width 232 height 31
click at [768, 242] on div "G" at bounding box center [791, 186] width 65 height 185
click at [843, 378] on button "Next Note" at bounding box center [848, 367] width 232 height 31
click at [906, 179] on div "A#" at bounding box center [902, 182] width 16 height 15
click at [847, 355] on button "Next Note" at bounding box center [848, 367] width 232 height 31
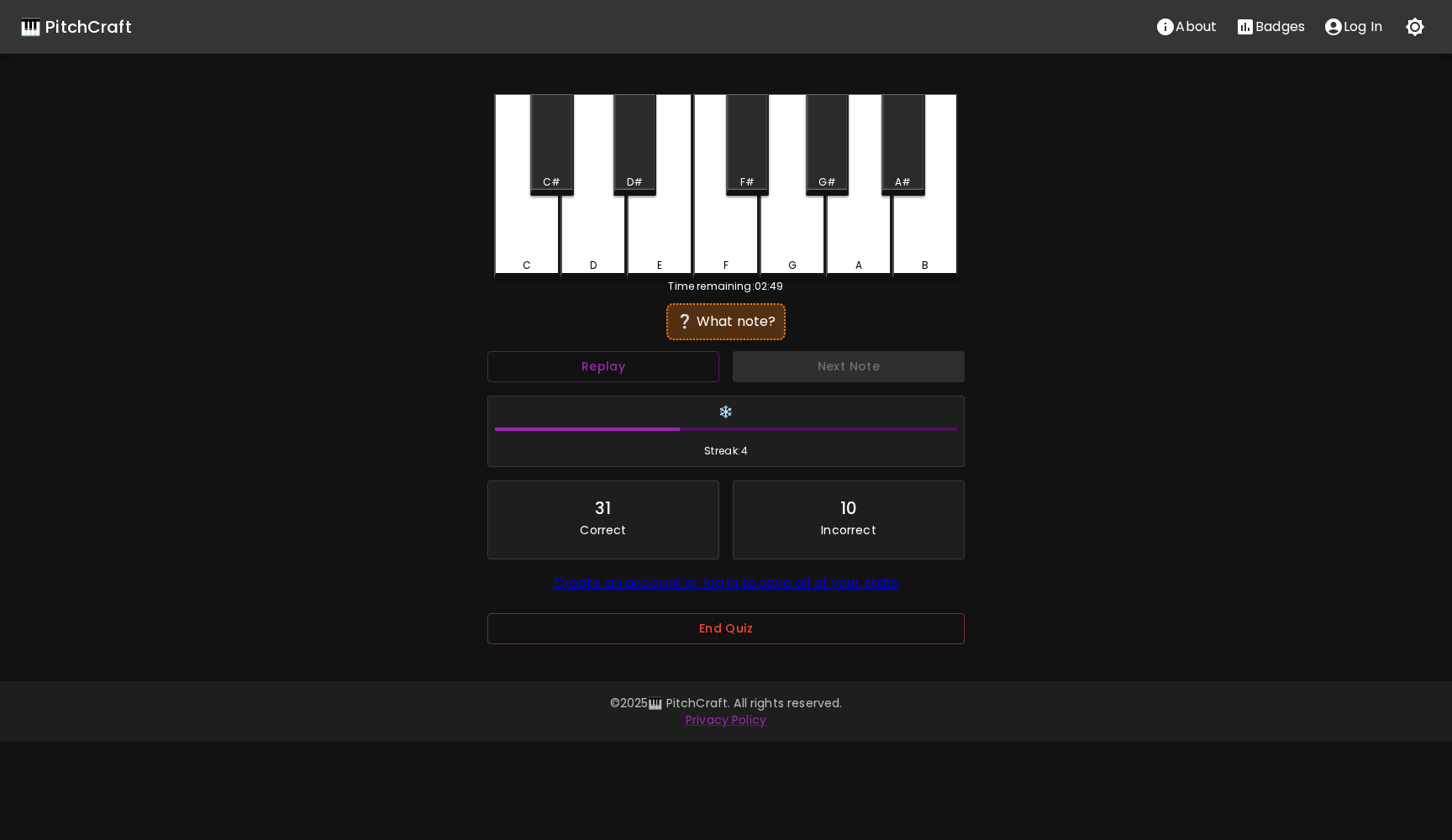
click at [849, 369] on div "Next Note" at bounding box center [848, 366] width 246 height 44
click at [634, 373] on button "Replay" at bounding box center [604, 367] width 232 height 31
click at [823, 146] on div "G#" at bounding box center [827, 144] width 43 height 101
click at [804, 367] on button "Next Note" at bounding box center [848, 367] width 232 height 31
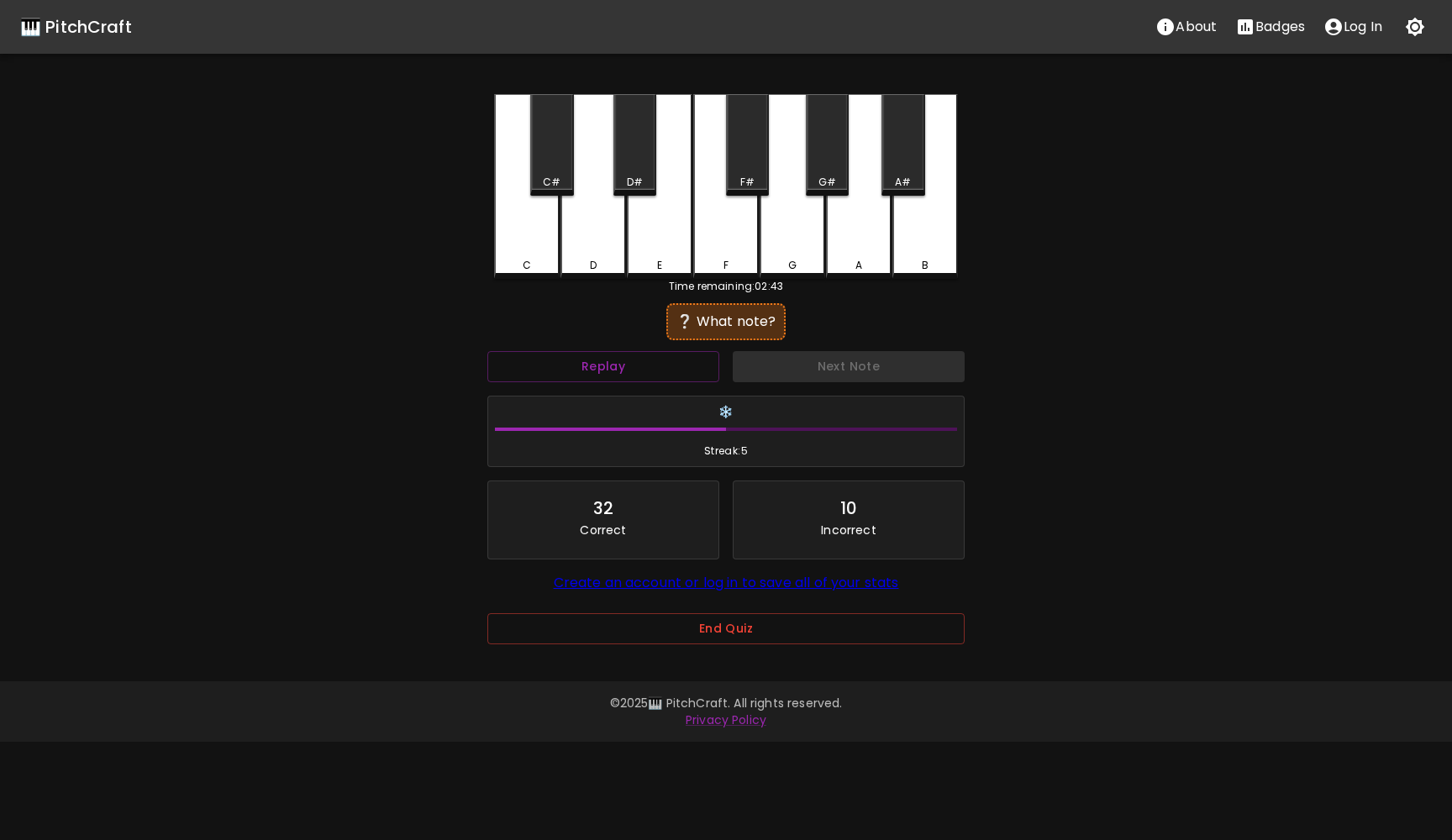
click at [668, 256] on div "E" at bounding box center [659, 186] width 65 height 185
click at [849, 367] on button "Next Note" at bounding box center [848, 367] width 232 height 31
click at [849, 367] on div "Next Note" at bounding box center [848, 366] width 246 height 44
click at [713, 363] on button "Replay" at bounding box center [604, 367] width 232 height 31
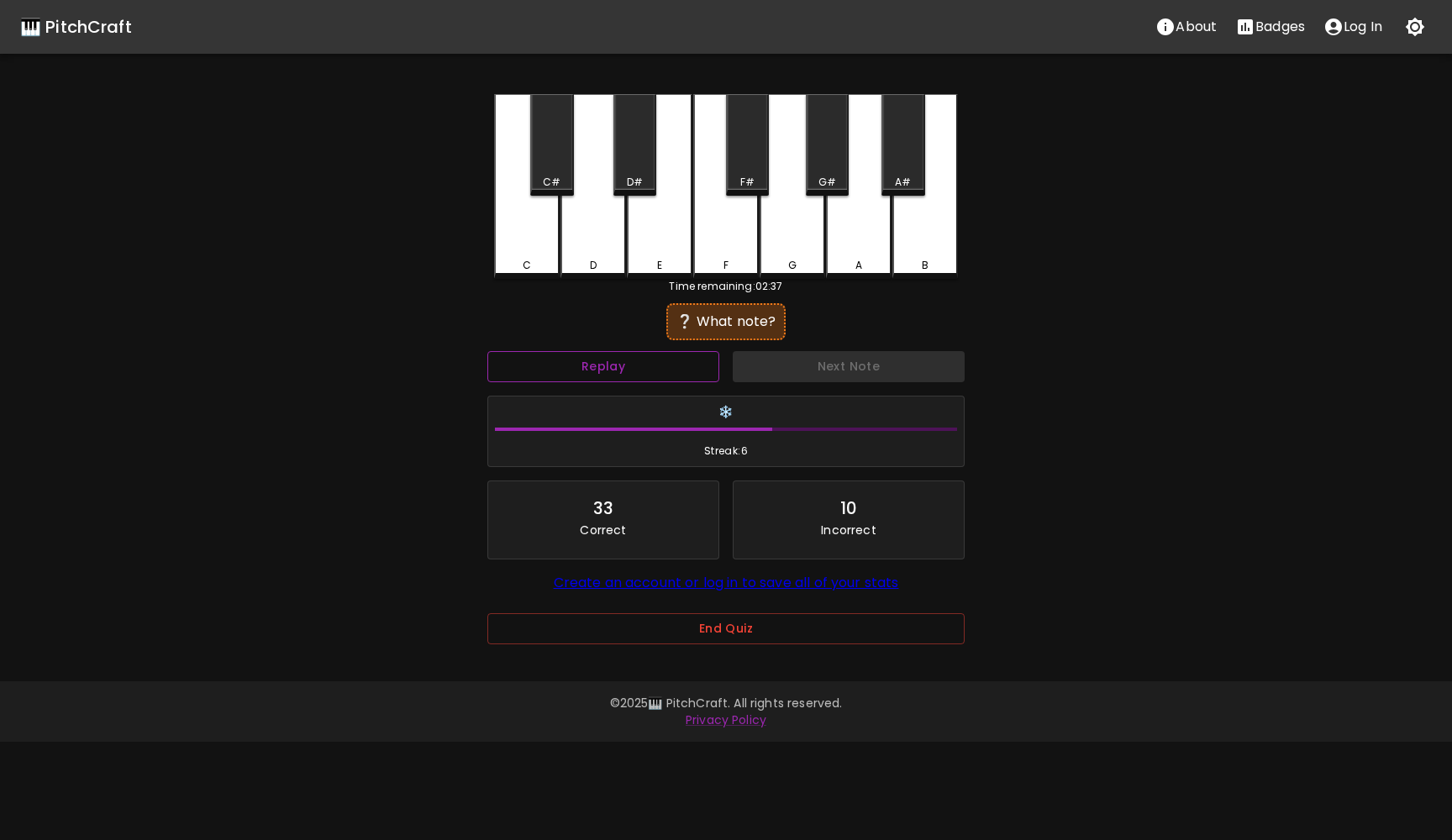
click at [713, 363] on button "Replay" at bounding box center [604, 367] width 232 height 31
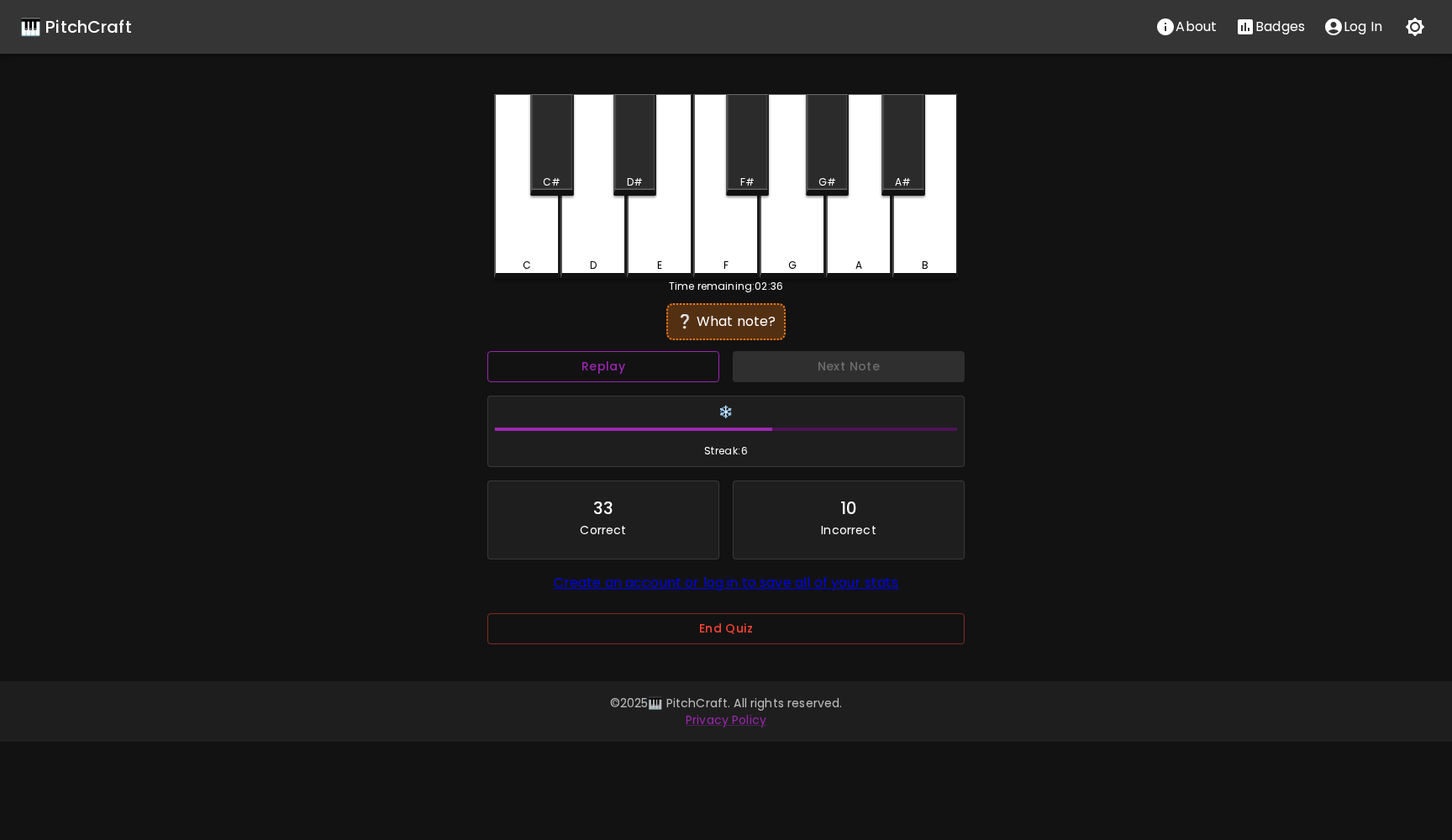
click at [713, 363] on button "Replay" at bounding box center [604, 367] width 232 height 31
click at [634, 368] on button "Replay" at bounding box center [604, 367] width 232 height 31
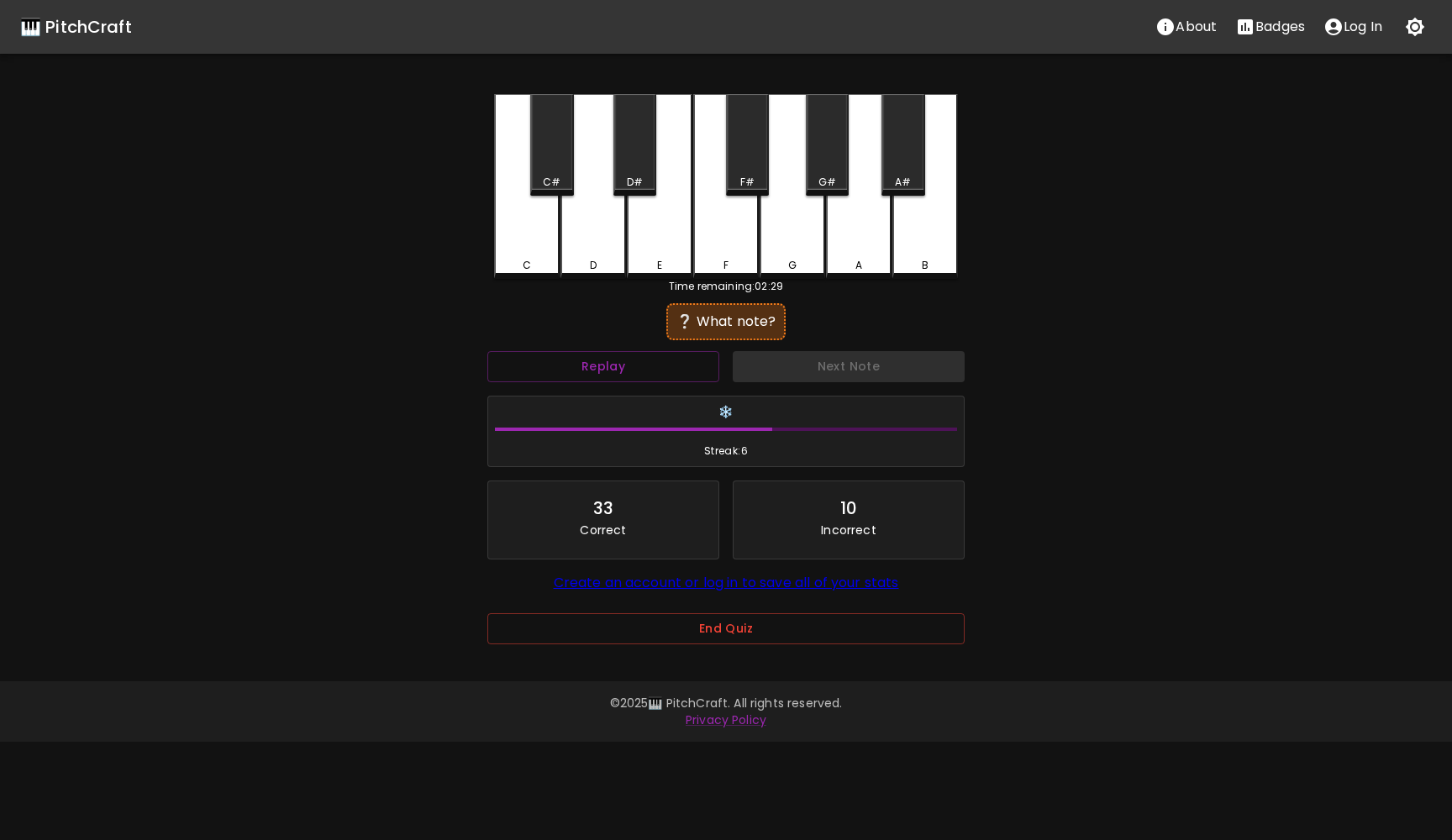
click at [792, 236] on div "G" at bounding box center [791, 186] width 65 height 185
click at [834, 360] on button "Next Note" at bounding box center [848, 367] width 232 height 31
click at [834, 360] on div "Next Note" at bounding box center [848, 366] width 246 height 44
click at [644, 370] on button "Replay" at bounding box center [604, 367] width 232 height 31
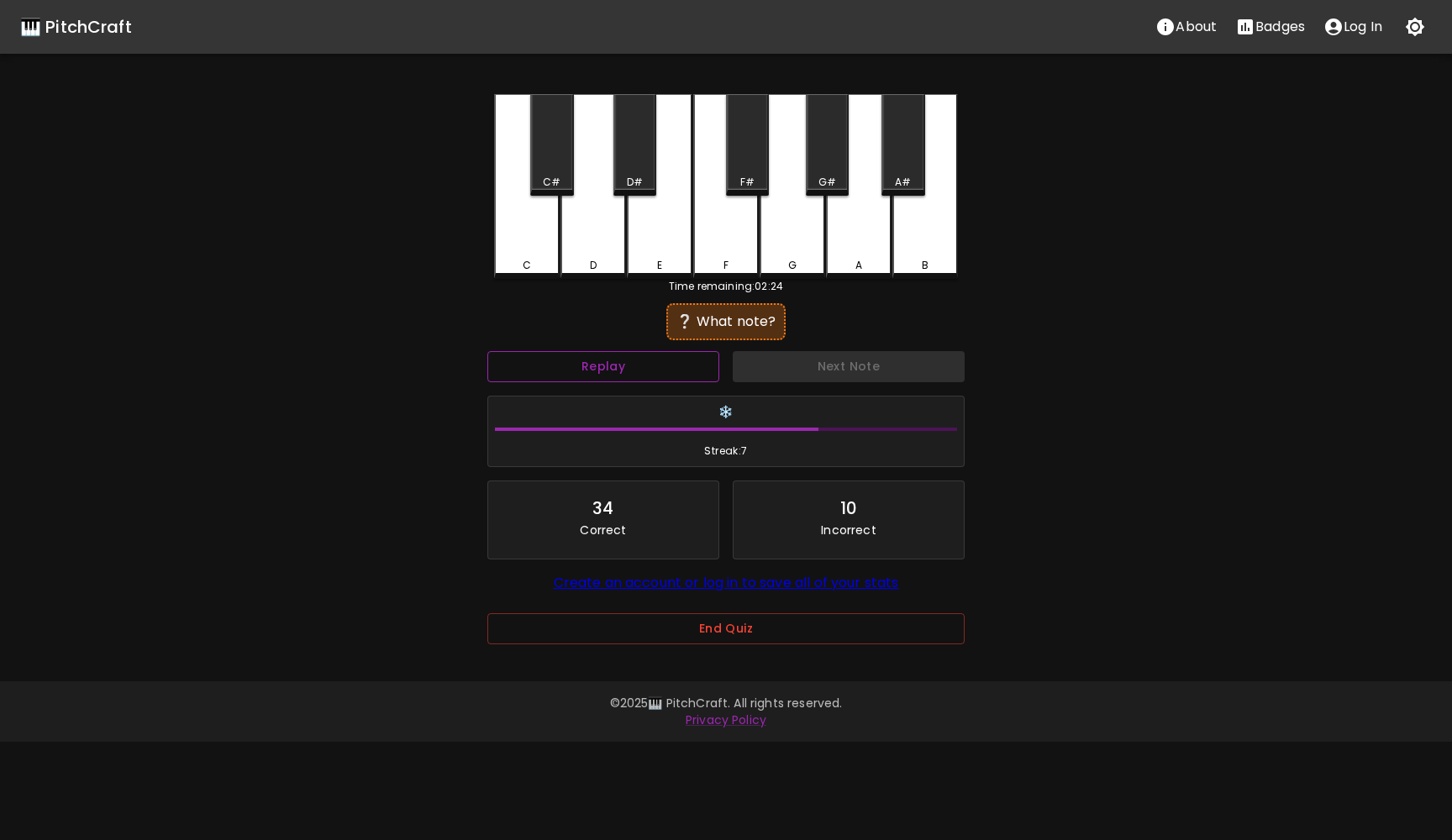
click at [644, 370] on button "Replay" at bounding box center [604, 367] width 232 height 31
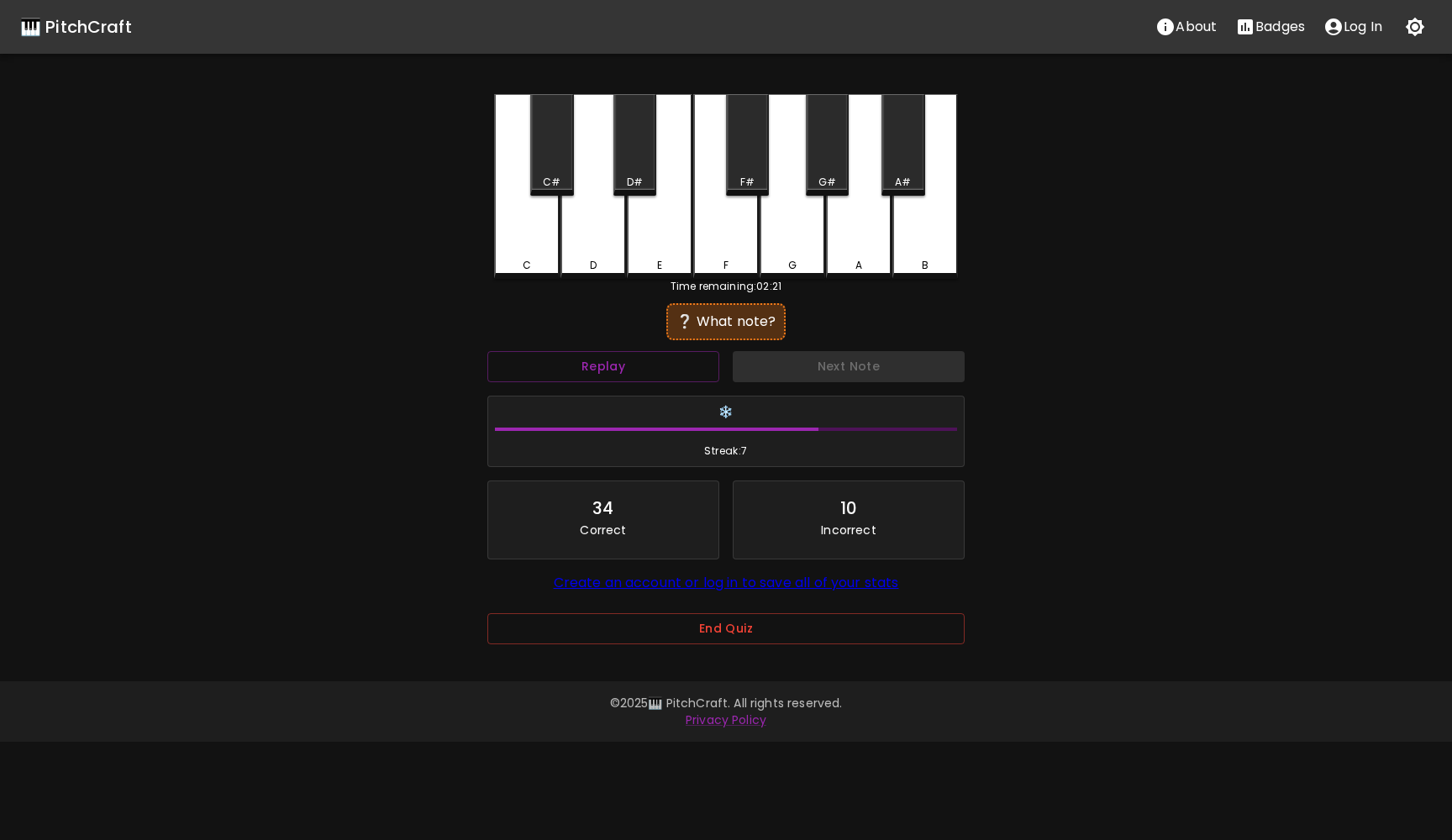
click at [902, 148] on div "A#" at bounding box center [903, 144] width 43 height 101
click at [851, 359] on button "Next Note" at bounding box center [848, 367] width 232 height 31
click at [746, 156] on div "F#" at bounding box center [747, 144] width 43 height 101
click at [818, 362] on button "Next Note" at bounding box center [848, 367] width 232 height 31
click at [639, 362] on button "Replay" at bounding box center [604, 367] width 232 height 31
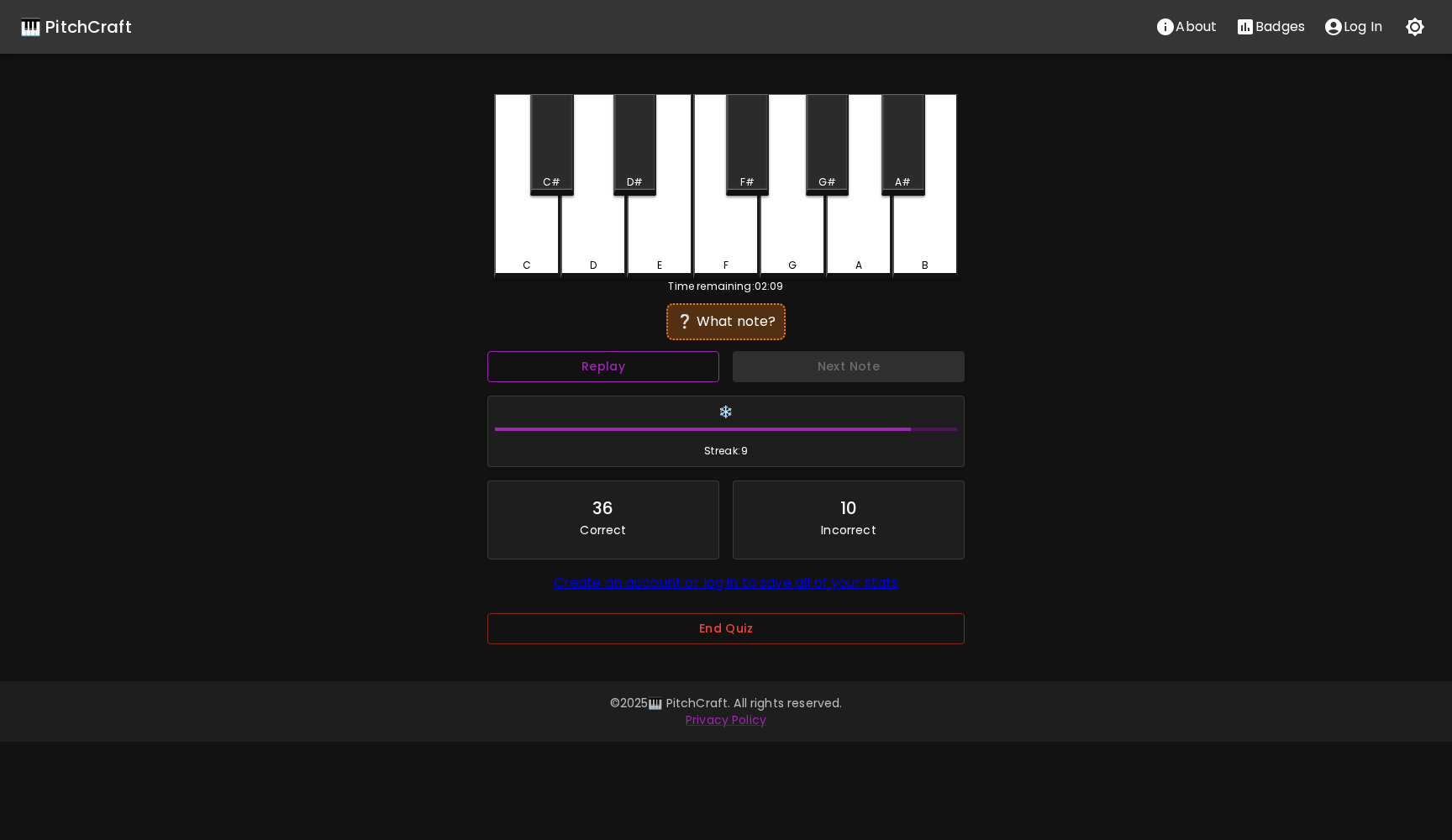
click at [639, 362] on button "Replay" at bounding box center [604, 367] width 232 height 31
click at [786, 233] on div "G" at bounding box center [791, 186] width 65 height 185
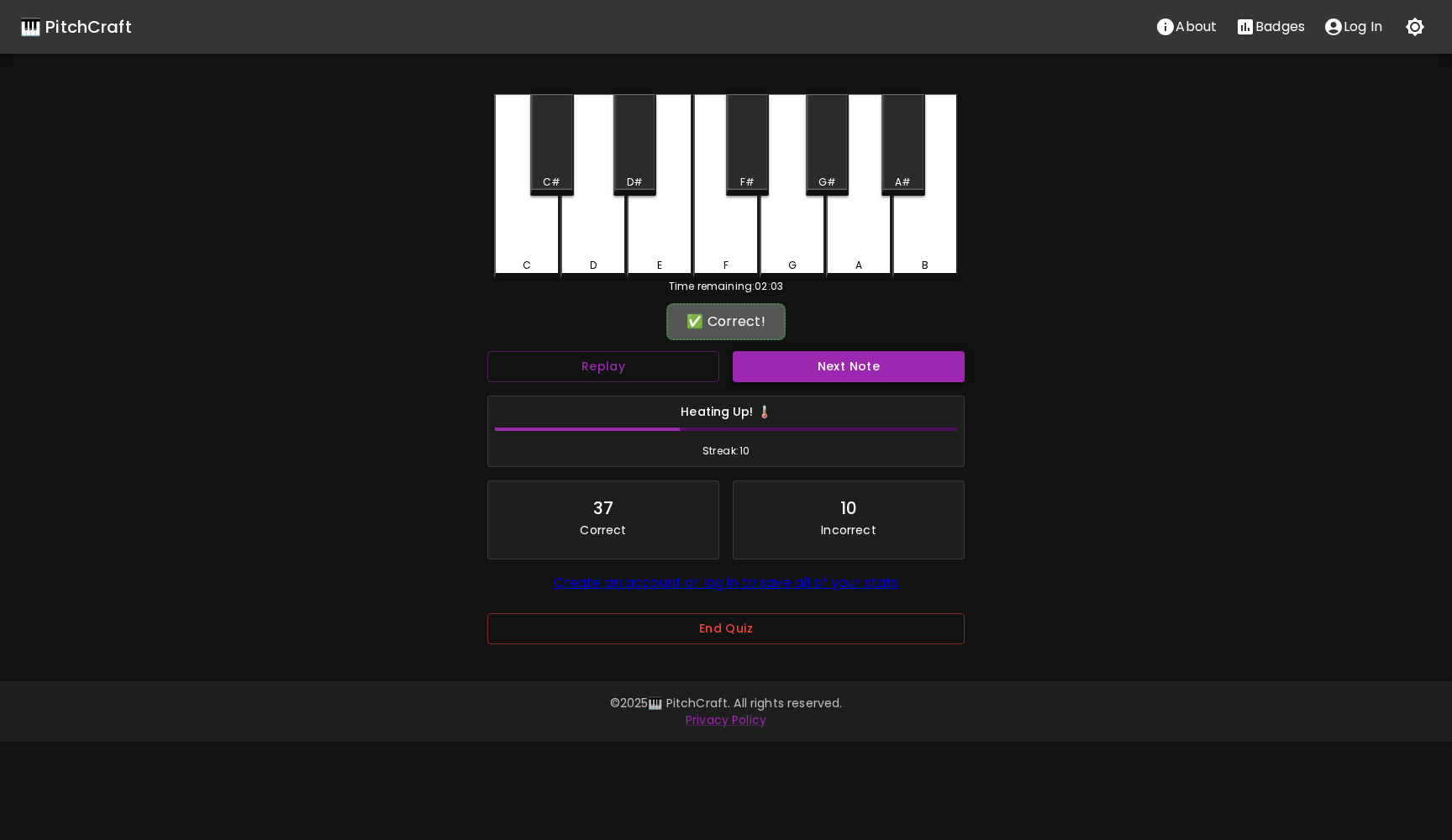
click at [813, 370] on button "Next Note" at bounding box center [848, 367] width 232 height 31
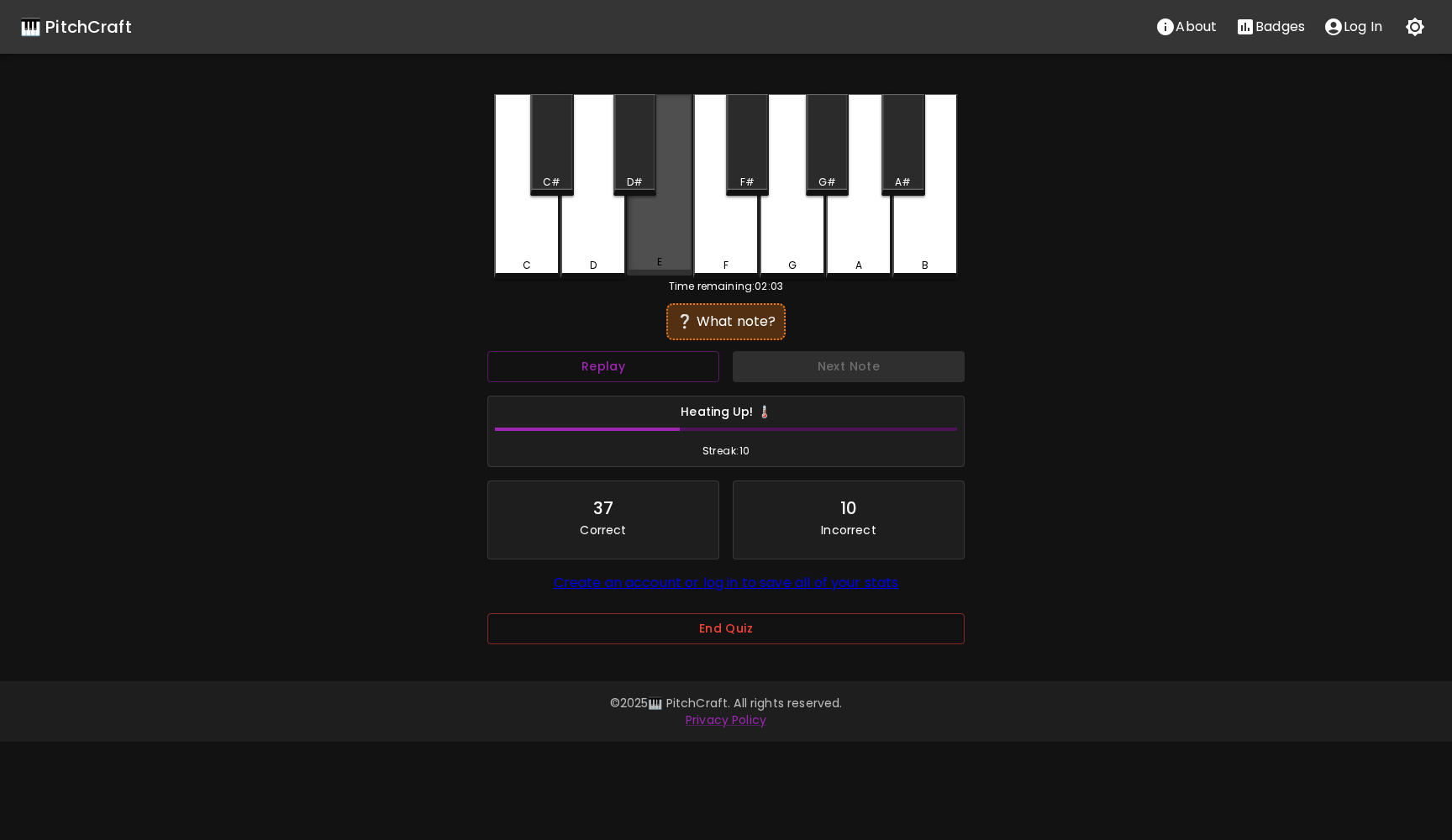
click at [682, 234] on div "E" at bounding box center [659, 184] width 65 height 181
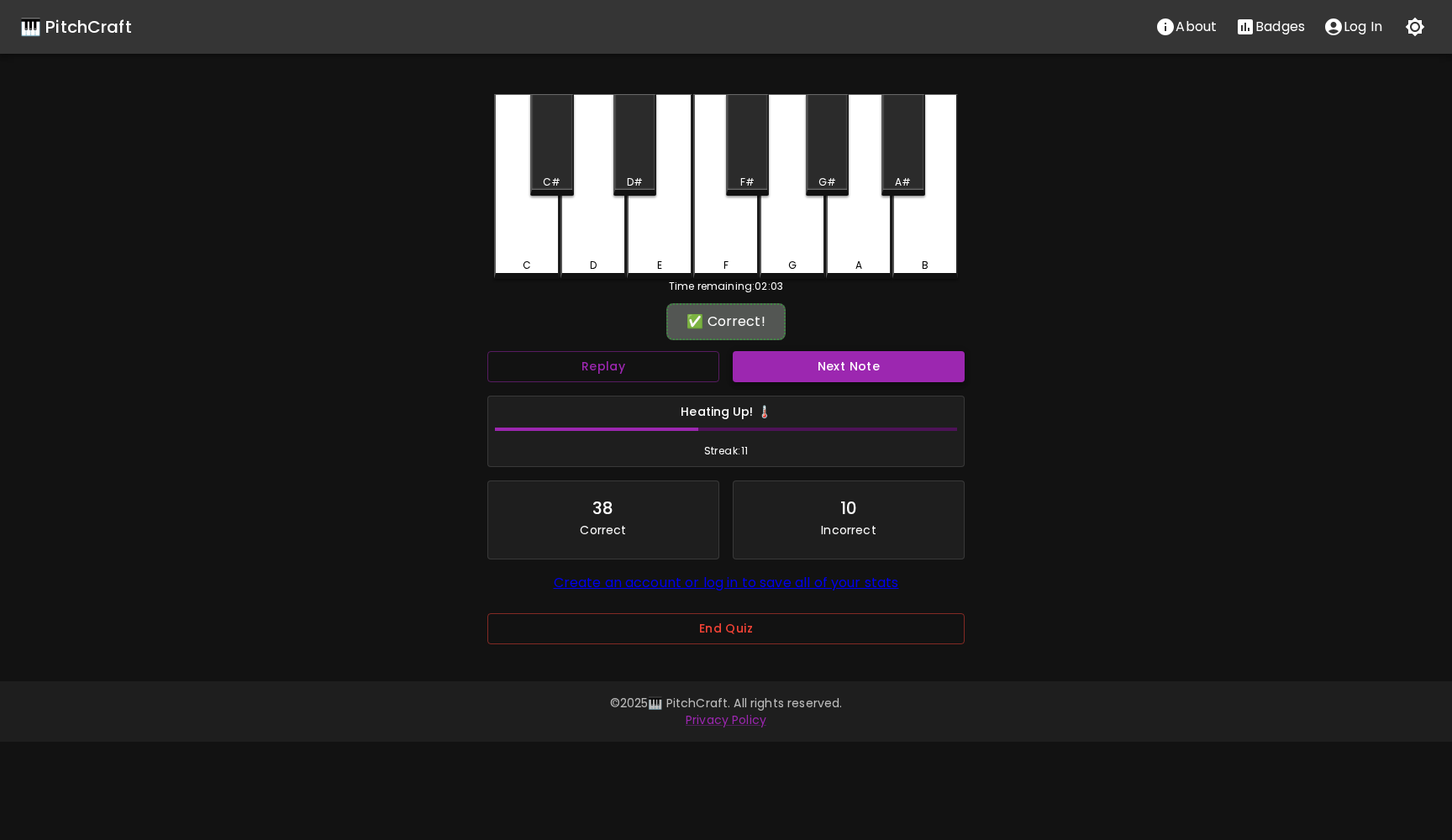
click at [788, 360] on button "Next Note" at bounding box center [848, 367] width 232 height 31
click at [602, 223] on div "D" at bounding box center [593, 186] width 65 height 185
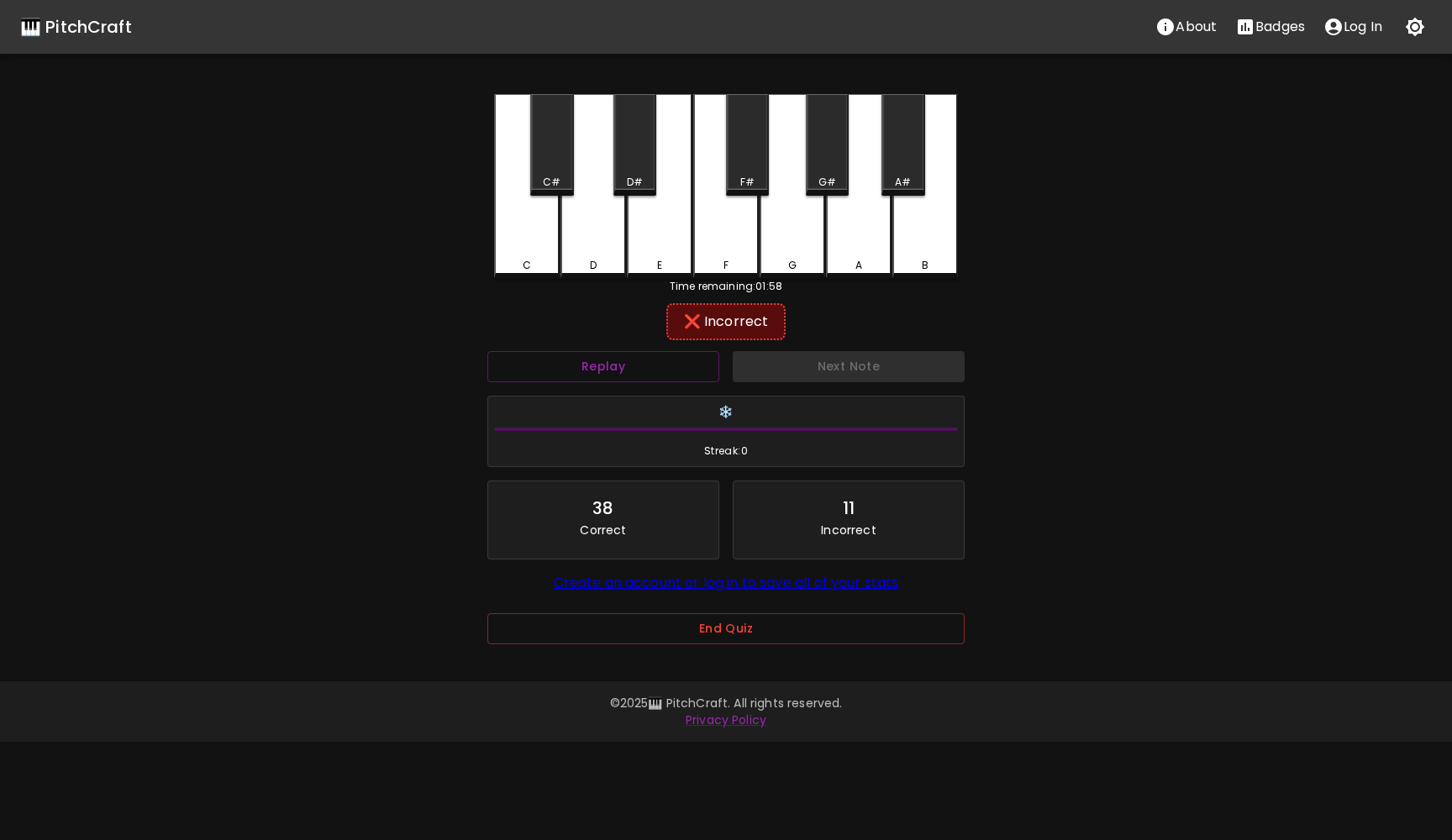
click at [812, 357] on div "Next Note" at bounding box center [848, 366] width 246 height 44
click at [631, 148] on div "D#" at bounding box center [635, 144] width 43 height 101
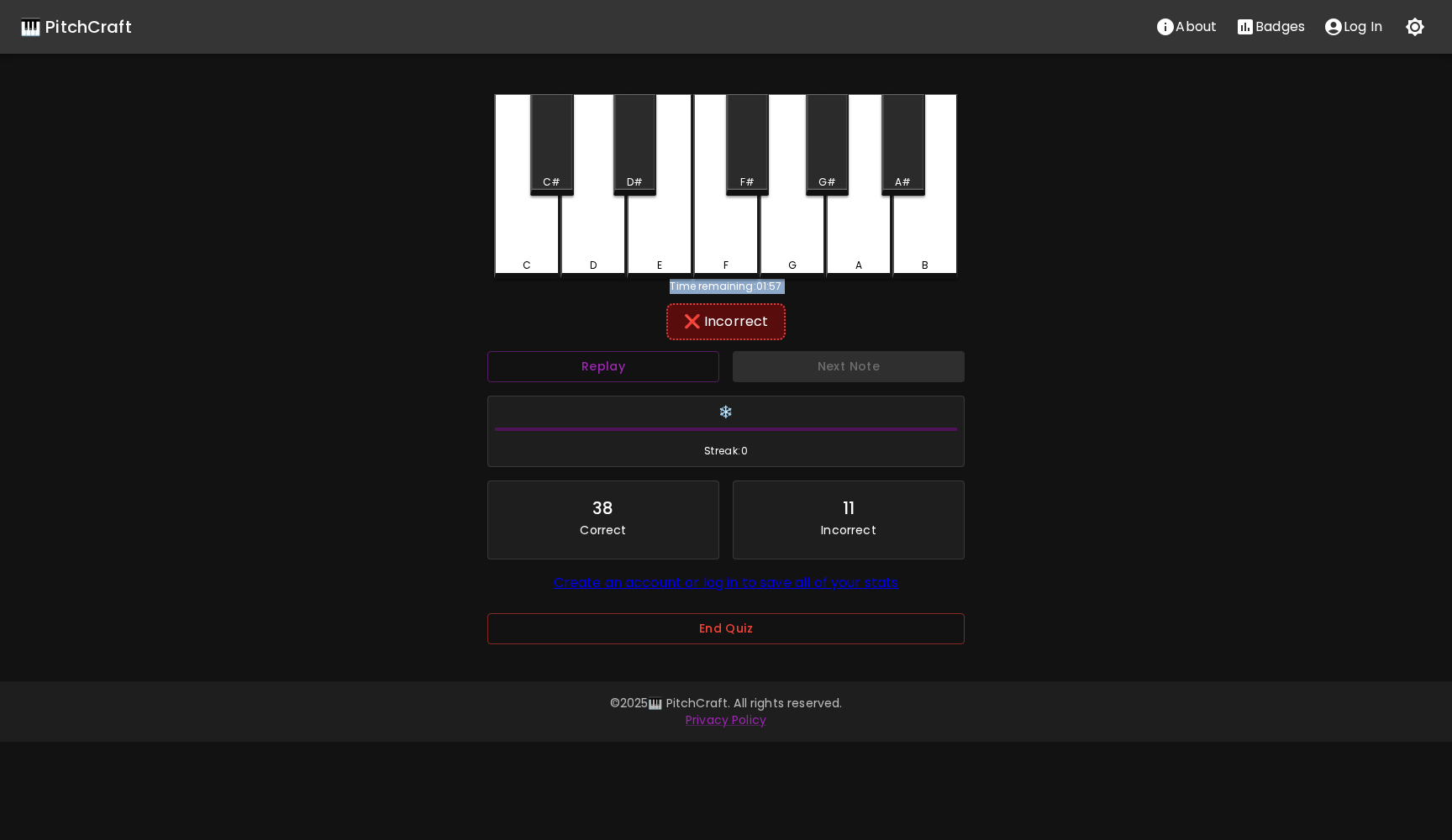
click at [631, 148] on div "D#" at bounding box center [635, 144] width 43 height 101
click at [1047, 410] on div "🎹 PitchCraft About Badges Log In C C# D D# E F F# G G# A A# B Time remaining: 0…" at bounding box center [726, 334] width 1452 height 668
